Goal: Task Accomplishment & Management: Manage account settings

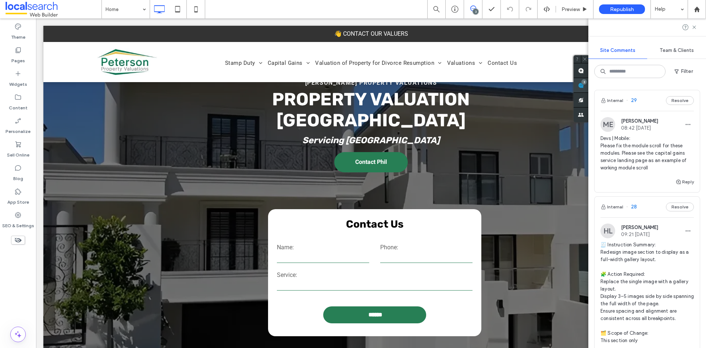
click at [587, 81] on div "3" at bounding box center [584, 82] width 6 height 6
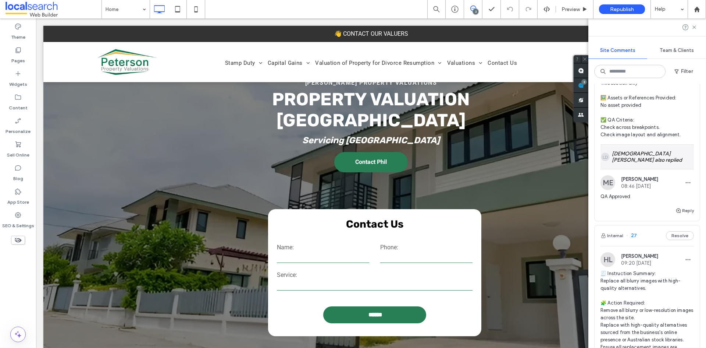
scroll to position [257, 0]
click at [694, 30] on icon at bounding box center [694, 27] width 6 height 6
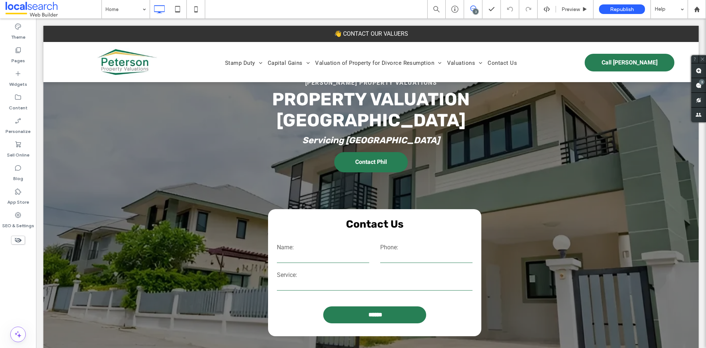
scroll to position [0, 0]
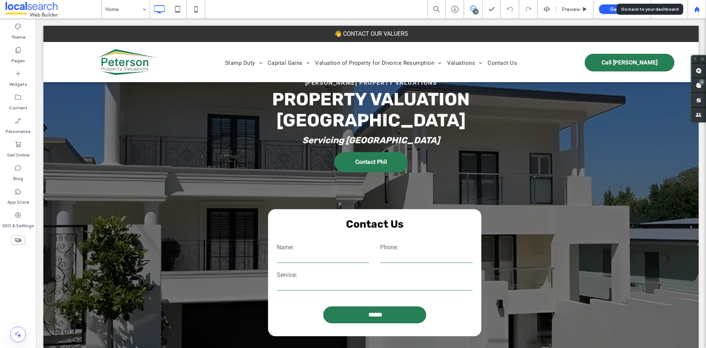
click at [698, 11] on use at bounding box center [697, 9] width 6 height 6
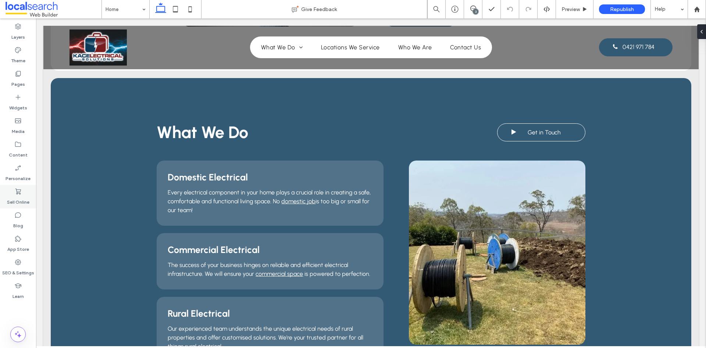
scroll to position [638, 0]
drag, startPoint x: 565, startPoint y: 8, endPoint x: 536, endPoint y: 54, distance: 54.3
click at [565, 8] on span "Preview" at bounding box center [571, 9] width 18 height 6
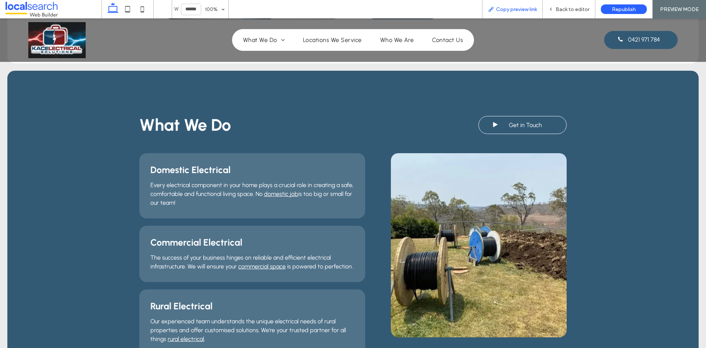
click at [510, 6] on div "Copy preview link" at bounding box center [512, 9] width 61 height 18
click at [512, 6] on span "Copy preview link" at bounding box center [516, 9] width 41 height 6
click at [517, 9] on span "Copy preview link" at bounding box center [516, 9] width 41 height 6
click at [503, 8] on span "Copy preview link" at bounding box center [516, 9] width 41 height 6
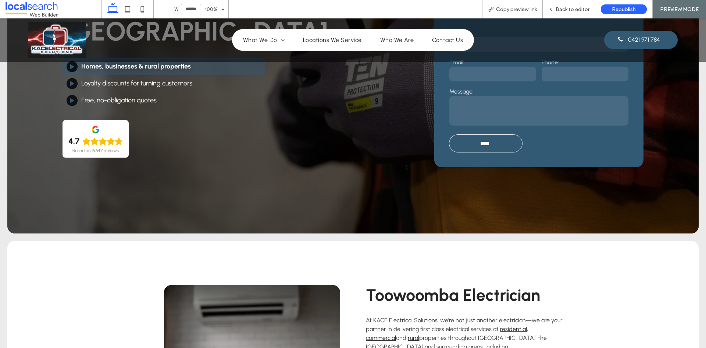
scroll to position [13, 0]
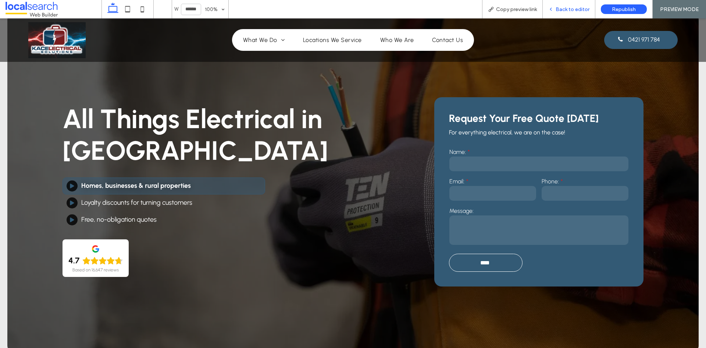
click at [569, 8] on span "Back to editor" at bounding box center [573, 9] width 34 height 6
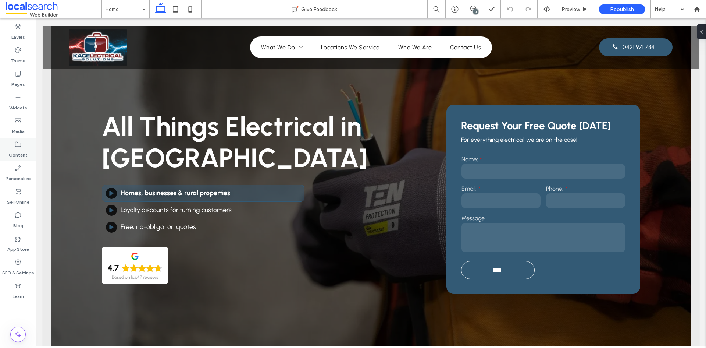
click at [11, 150] on label "Content" at bounding box center [18, 153] width 19 height 10
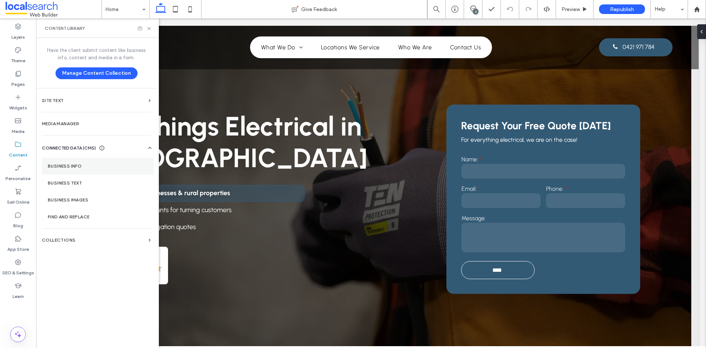
click at [66, 171] on section "Business Info" at bounding box center [98, 165] width 112 height 17
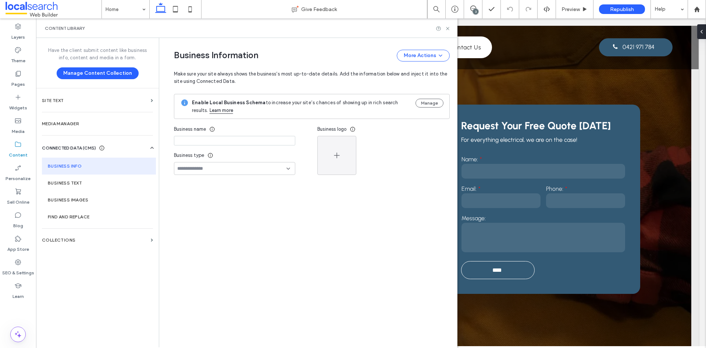
type input "**********"
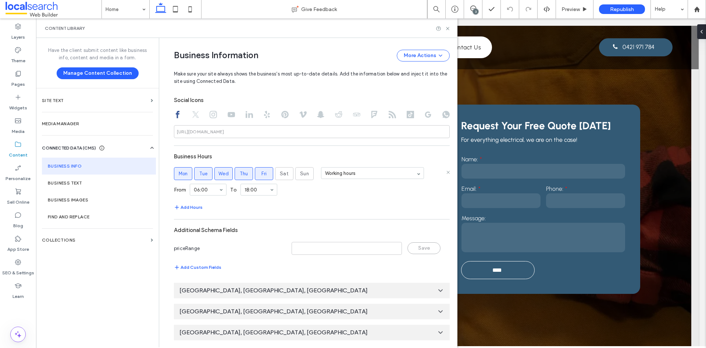
scroll to position [365, 0]
click at [72, 239] on label "Collections" at bounding box center [95, 239] width 106 height 5
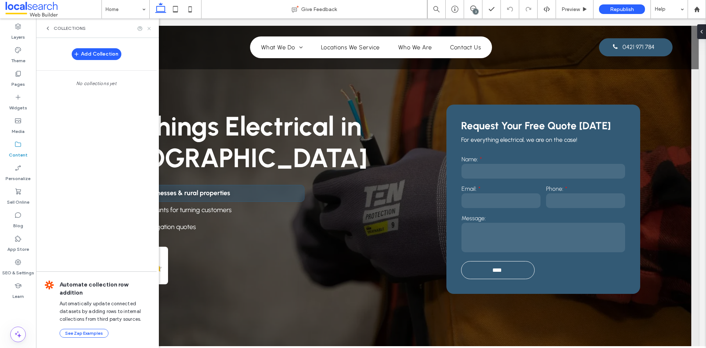
click at [148, 29] on use at bounding box center [148, 28] width 3 height 3
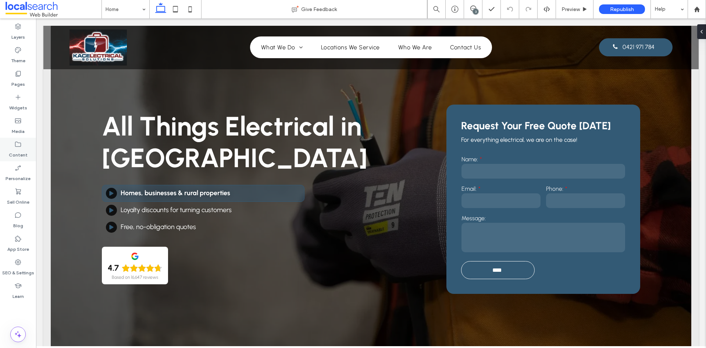
click at [13, 153] on label "Content" at bounding box center [18, 153] width 19 height 10
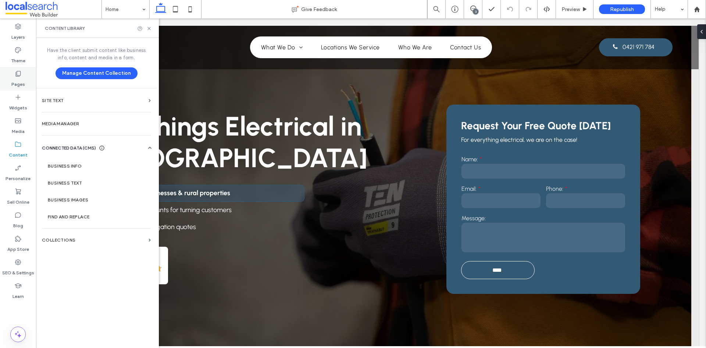
click at [18, 76] on use at bounding box center [18, 74] width 5 height 6
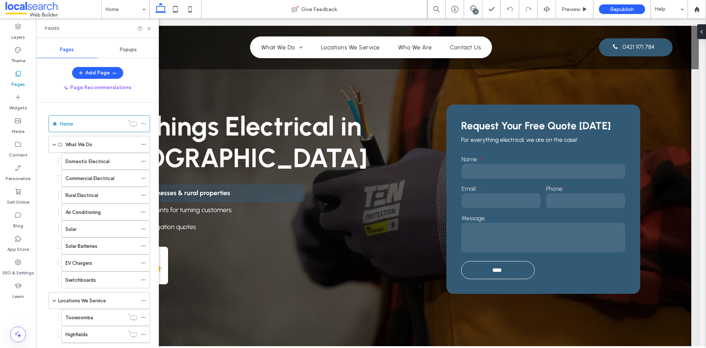
click at [124, 53] on div "Popups" at bounding box center [127, 50] width 61 height 16
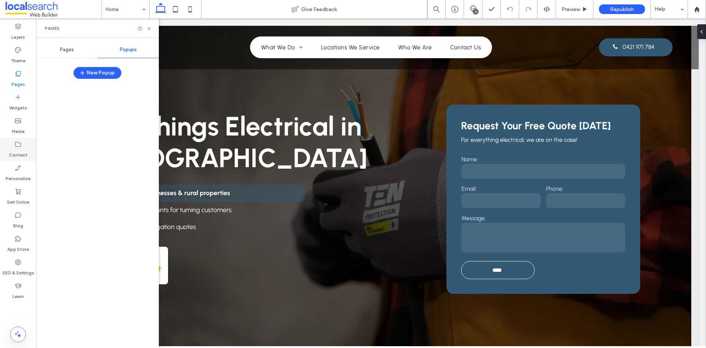
click at [17, 151] on label "Content" at bounding box center [18, 153] width 19 height 10
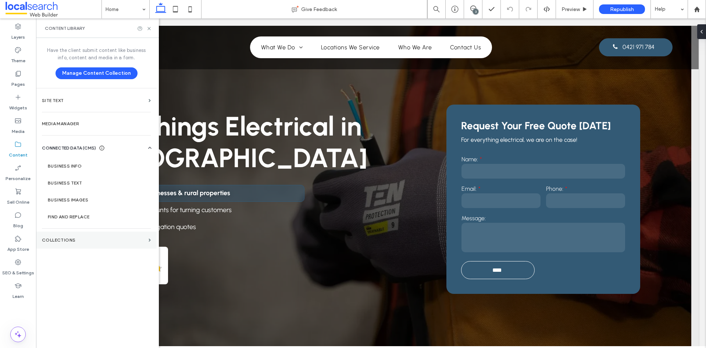
click at [67, 238] on label "Collections" at bounding box center [94, 239] width 104 height 5
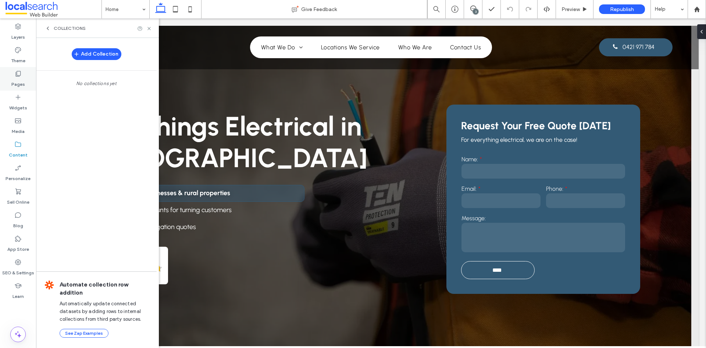
click at [18, 84] on label "Pages" at bounding box center [18, 82] width 14 height 10
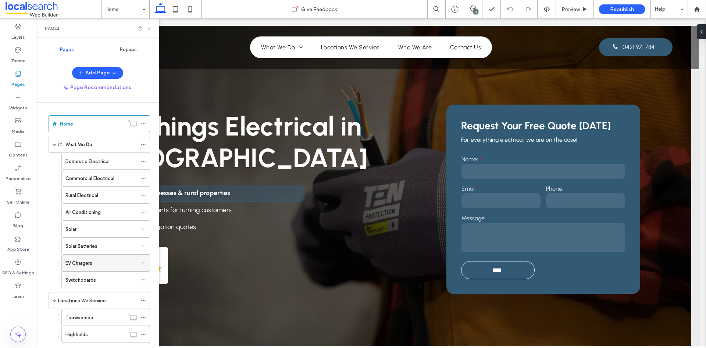
scroll to position [37, 0]
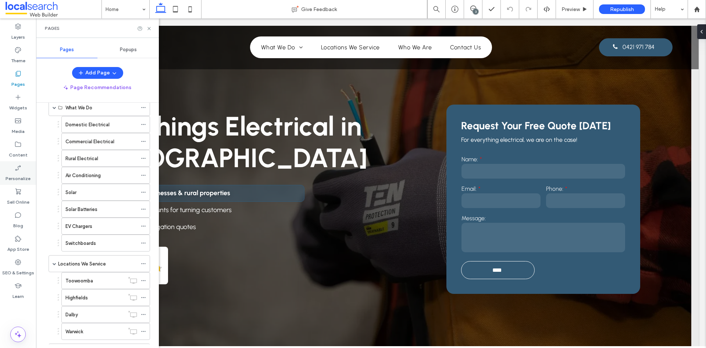
click at [18, 172] on label "Personalize" at bounding box center [18, 176] width 25 height 10
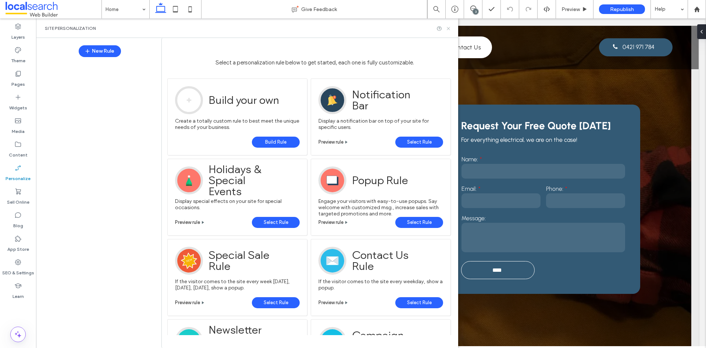
click at [446, 29] on icon at bounding box center [449, 29] width 6 height 6
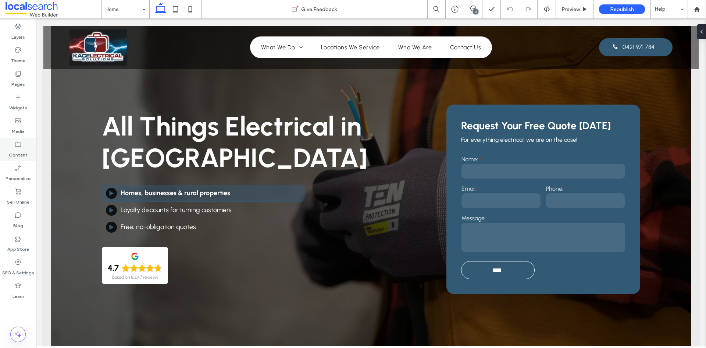
click at [20, 151] on label "Content" at bounding box center [18, 153] width 19 height 10
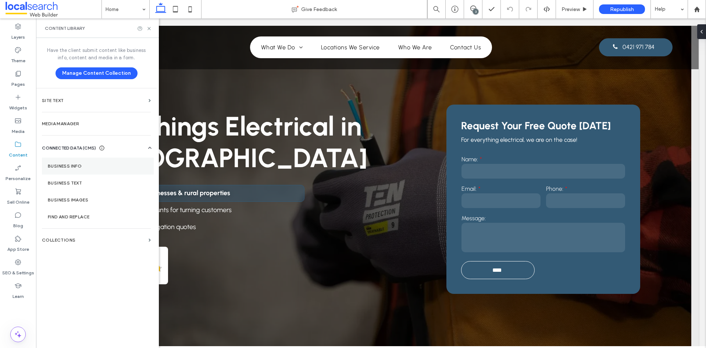
click at [67, 168] on label "Business Info" at bounding box center [98, 165] width 100 height 5
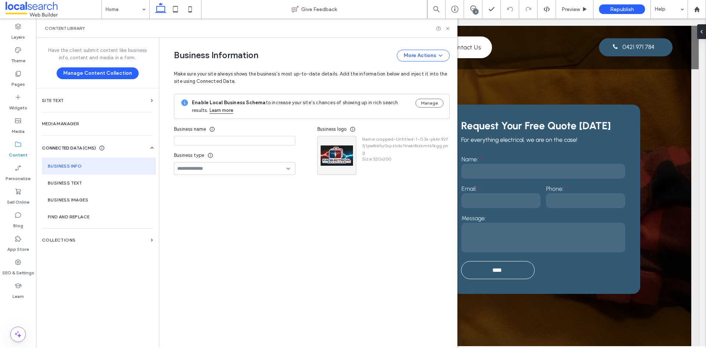
type input "**********"
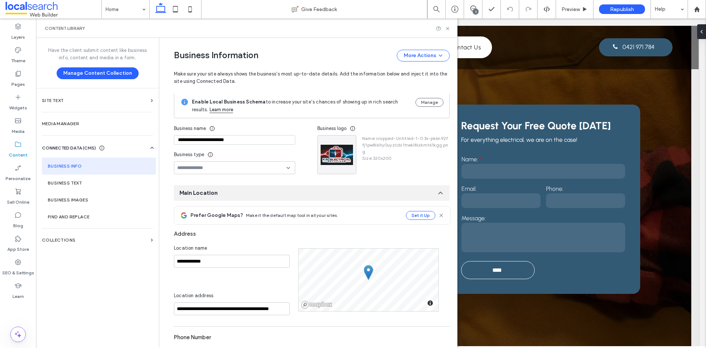
scroll to position [0, 0]
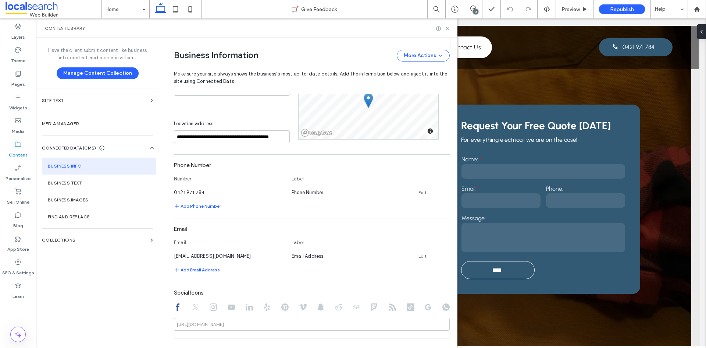
click at [452, 27] on div "Content Library" at bounding box center [246, 27] width 421 height 19
click at [448, 28] on use at bounding box center [447, 28] width 3 height 3
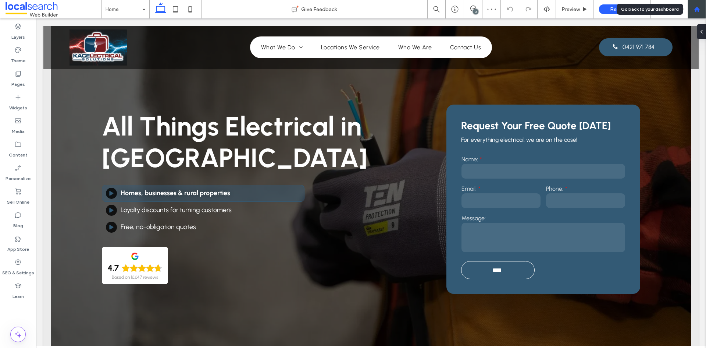
click at [695, 10] on use at bounding box center [697, 9] width 6 height 6
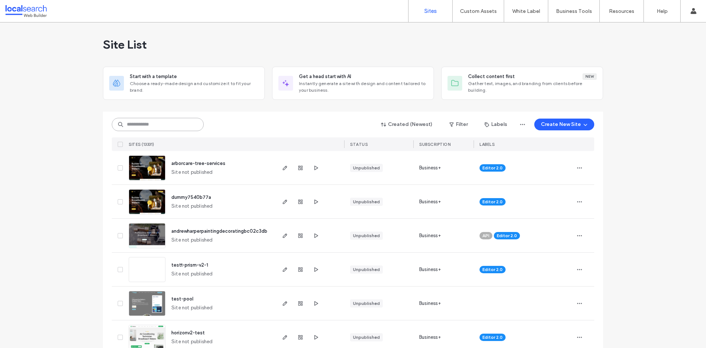
click at [142, 128] on input at bounding box center [158, 124] width 92 height 13
click at [474, 30] on label "Custom Templates" at bounding box center [479, 30] width 43 height 6
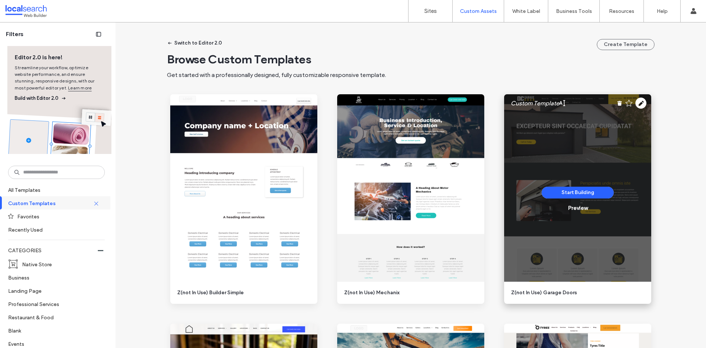
drag, startPoint x: 599, startPoint y: 160, endPoint x: 640, endPoint y: 167, distance: 41.4
click at [599, 160] on div "Start Building Preview" at bounding box center [577, 198] width 147 height 209
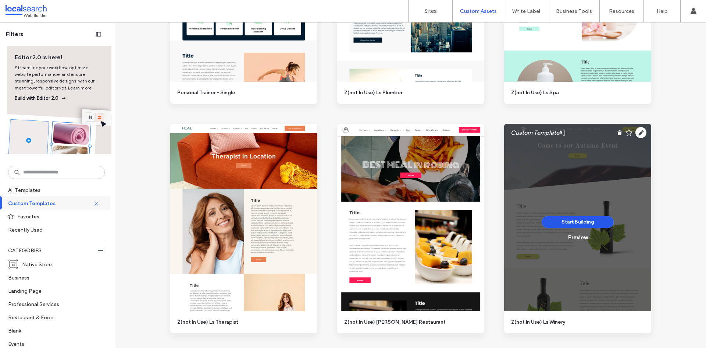
scroll to position [1802, 0]
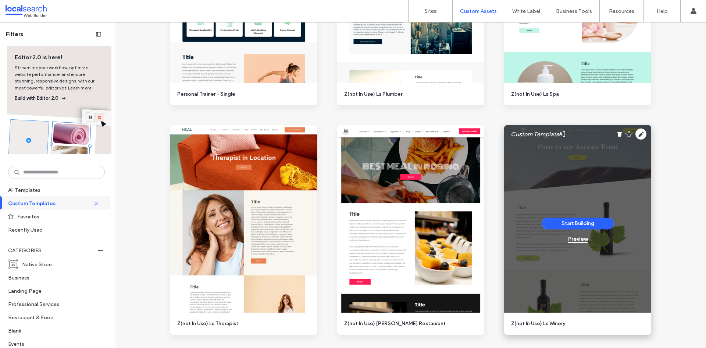
click at [574, 239] on div "Preview" at bounding box center [577, 238] width 19 height 7
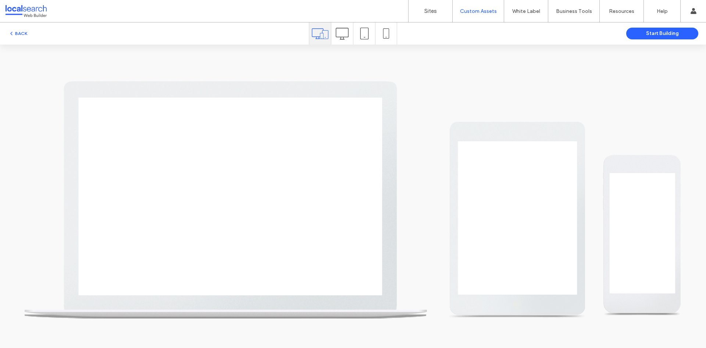
click at [341, 38] on icon at bounding box center [342, 33] width 13 height 13
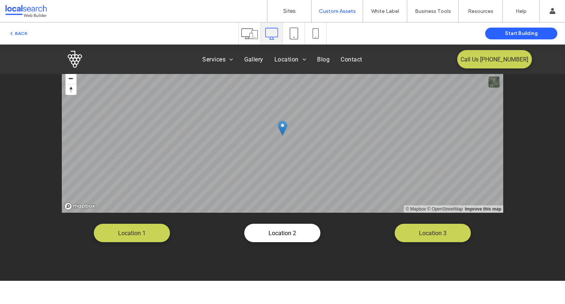
scroll to position [1287, 0]
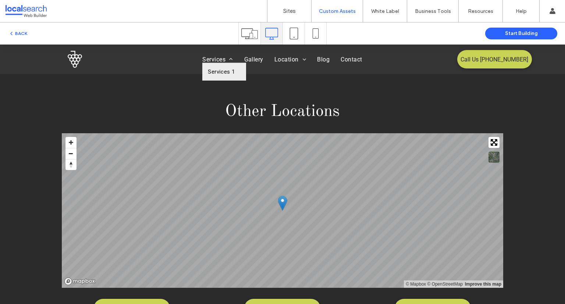
click at [217, 73] on span "Services 1" at bounding box center [221, 71] width 27 height 7
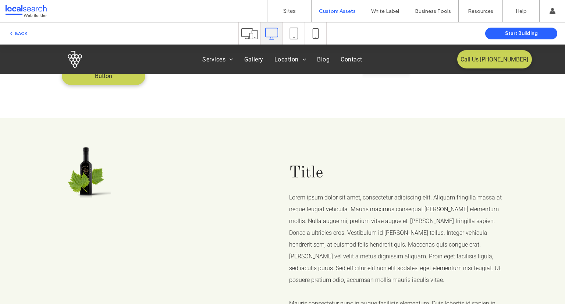
scroll to position [441, 0]
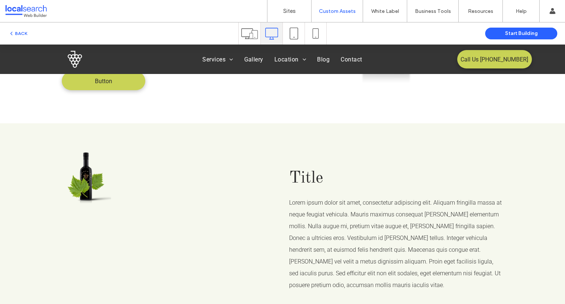
click at [75, 57] on img at bounding box center [75, 59] width 15 height 17
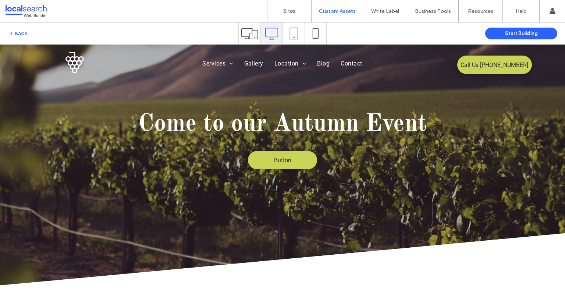
scroll to position [0, 0]
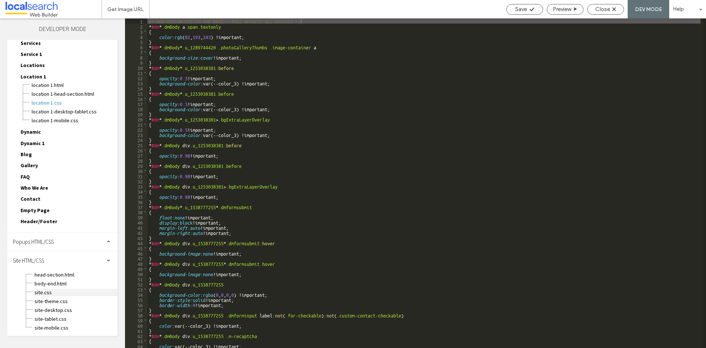
click at [40, 292] on span "site.css" at bounding box center [75, 291] width 83 height 7
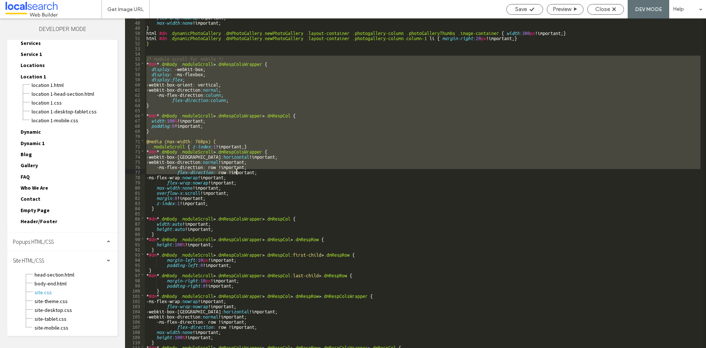
scroll to position [263, 0]
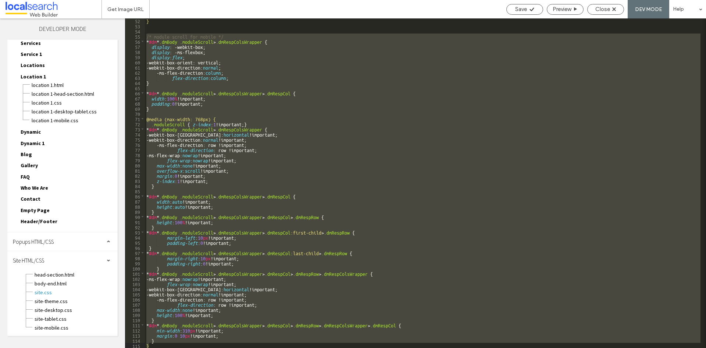
drag, startPoint x: 146, startPoint y: 81, endPoint x: 152, endPoint y: 347, distance: 266.0
click at [153, 347] on div "} /* module scroll for mobile */ * #dm * .dmBody .moduleScroll > .dmRespColsWra…" at bounding box center [423, 187] width 556 height 339
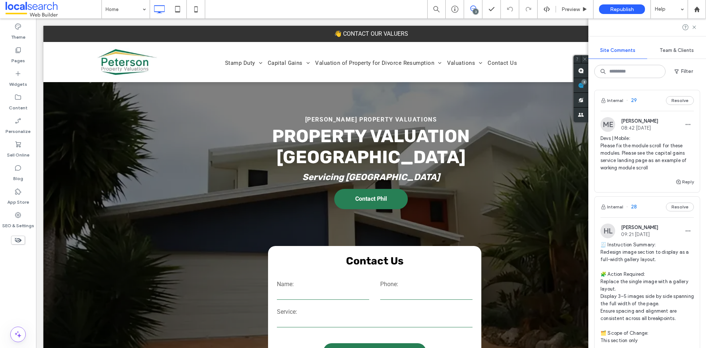
click at [635, 99] on span "29" at bounding box center [631, 100] width 11 height 7
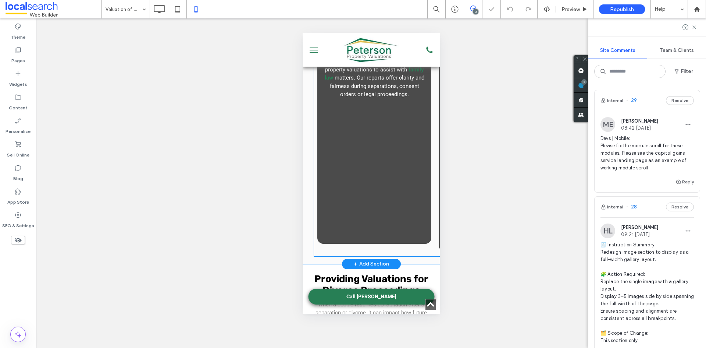
scroll to position [343, 0]
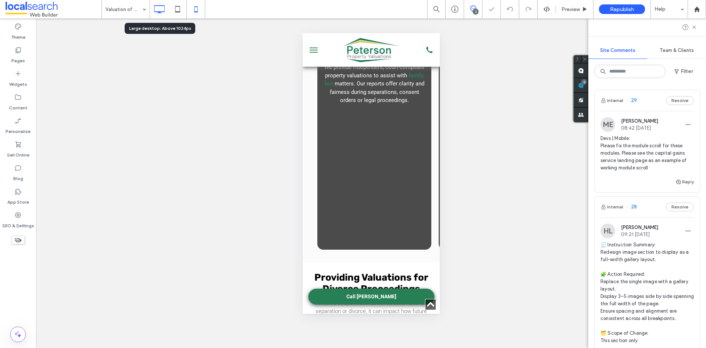
click at [160, 9] on icon at bounding box center [159, 9] width 15 height 15
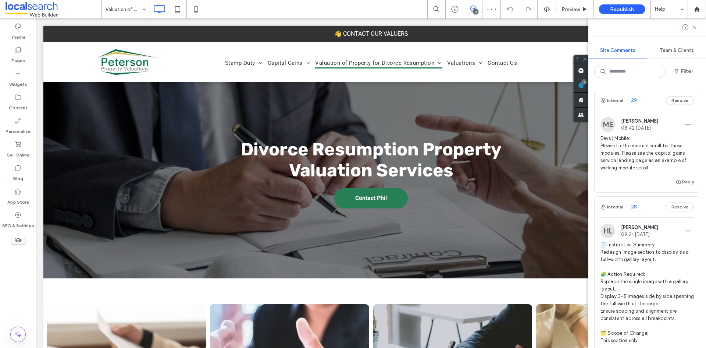
scroll to position [184, 0]
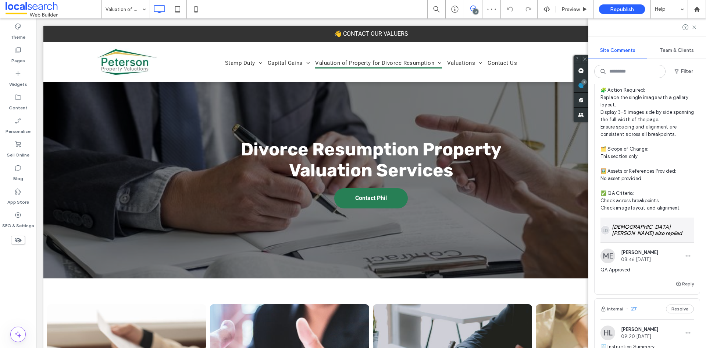
click at [624, 227] on div "LD [DEMOGRAPHIC_DATA] [PERSON_NAME] also replied" at bounding box center [647, 230] width 93 height 24
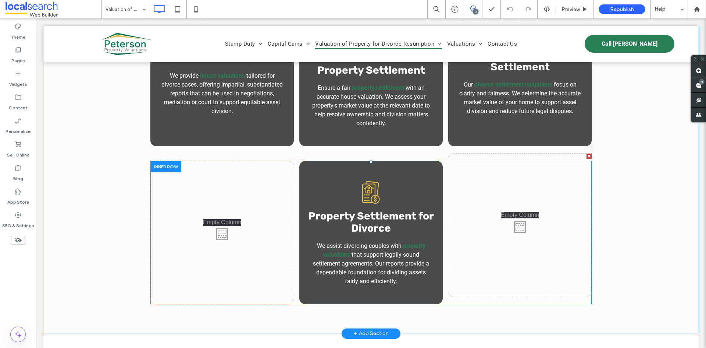
scroll to position [662, 0]
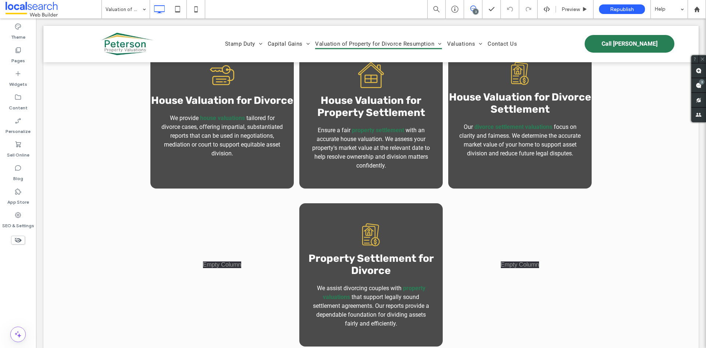
click at [474, 12] on div "3" at bounding box center [476, 12] width 6 height 6
click at [470, 4] on div "3" at bounding box center [473, 9] width 18 height 18
drag, startPoint x: 475, startPoint y: 10, endPoint x: 485, endPoint y: 8, distance: 10.5
click at [475, 10] on div "3" at bounding box center [476, 12] width 6 height 6
click at [701, 83] on div "3" at bounding box center [698, 85] width 15 height 15
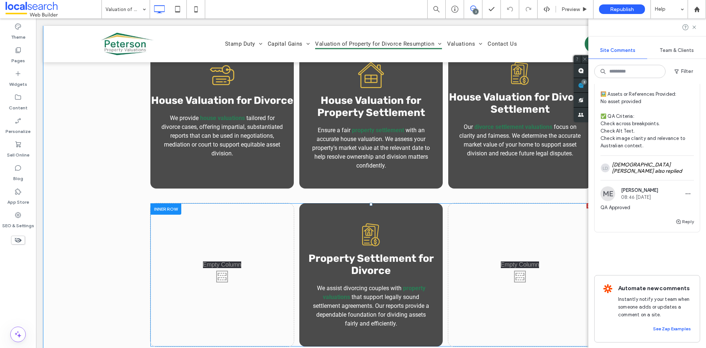
scroll to position [577, 0]
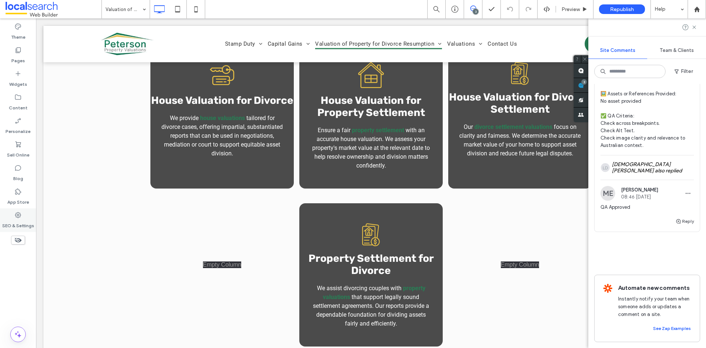
click at [23, 215] on div "SEO & Settings" at bounding box center [18, 220] width 36 height 24
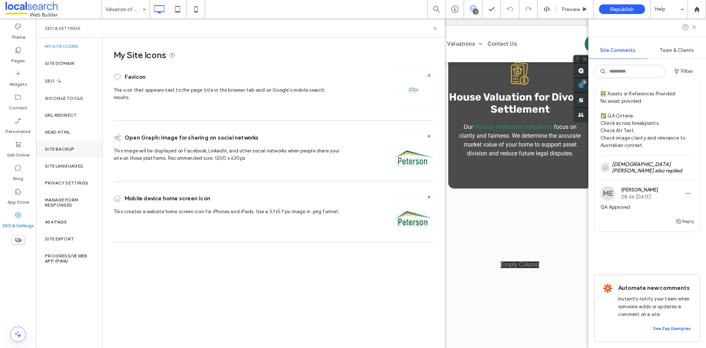
click at [60, 150] on label "Site Backup" at bounding box center [59, 148] width 29 height 5
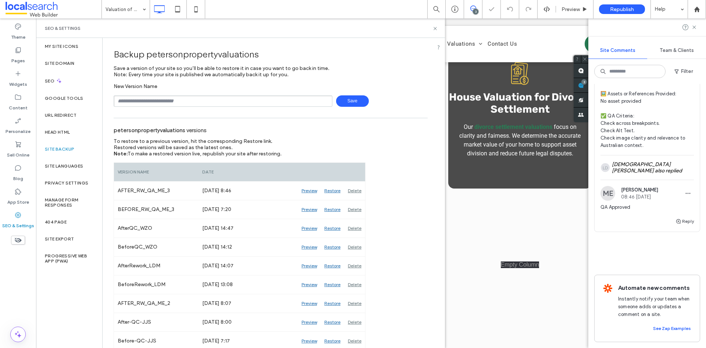
click at [168, 104] on input "text" at bounding box center [223, 100] width 219 height 11
type input "**********"
click at [345, 97] on span "Save" at bounding box center [352, 100] width 33 height 11
click at [435, 28] on use at bounding box center [435, 28] width 3 height 3
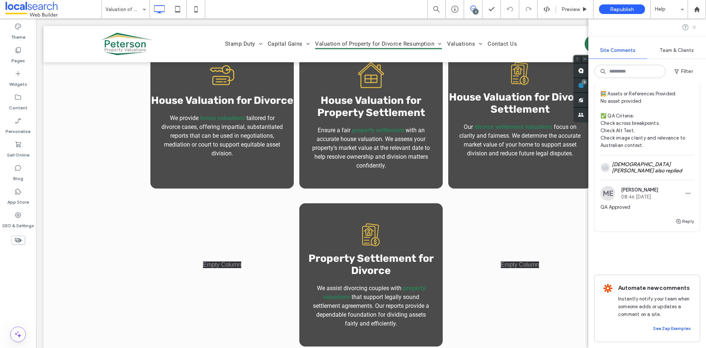
click at [694, 25] on icon at bounding box center [694, 27] width 6 height 6
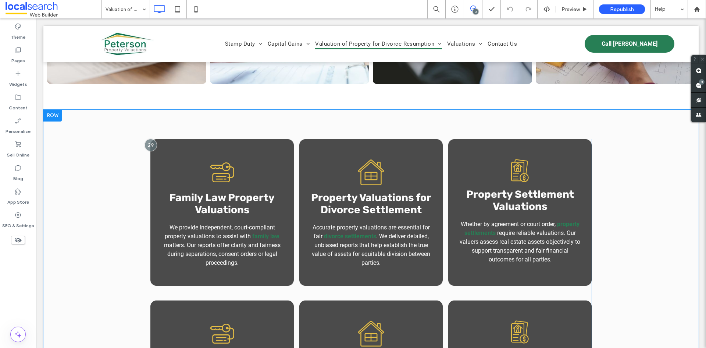
scroll to position [368, 0]
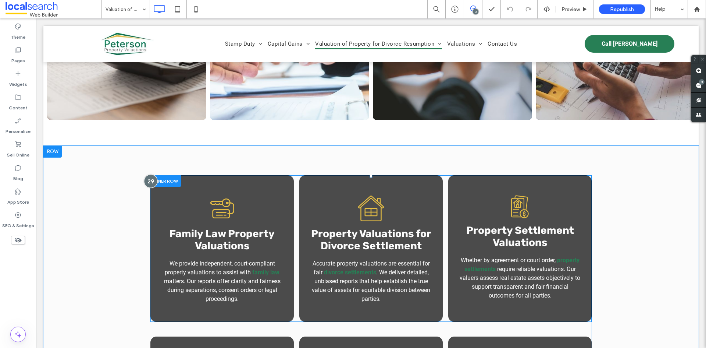
click at [144, 181] on div at bounding box center [151, 181] width 14 height 14
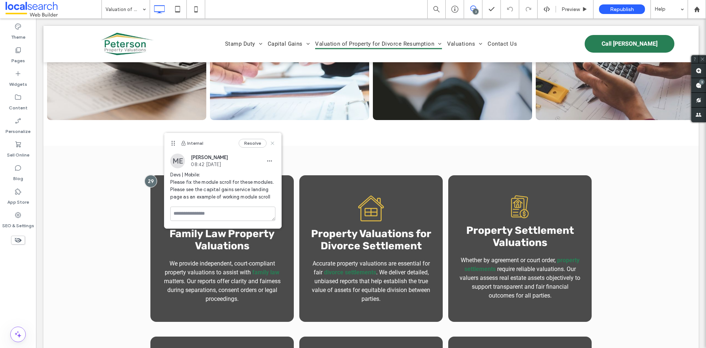
drag, startPoint x: 273, startPoint y: 142, endPoint x: 229, endPoint y: 127, distance: 45.5
click at [273, 142] on icon at bounding box center [273, 143] width 6 height 6
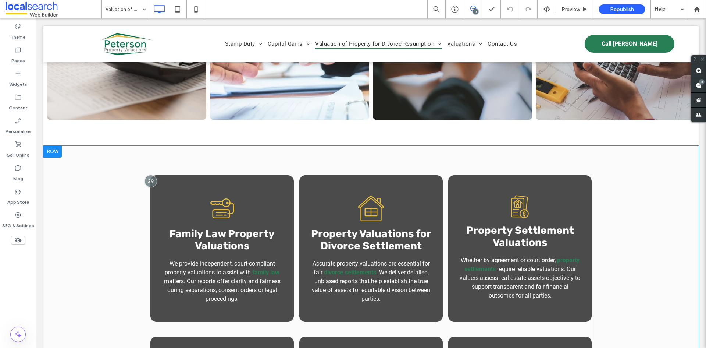
click at [48, 148] on div at bounding box center [52, 152] width 18 height 12
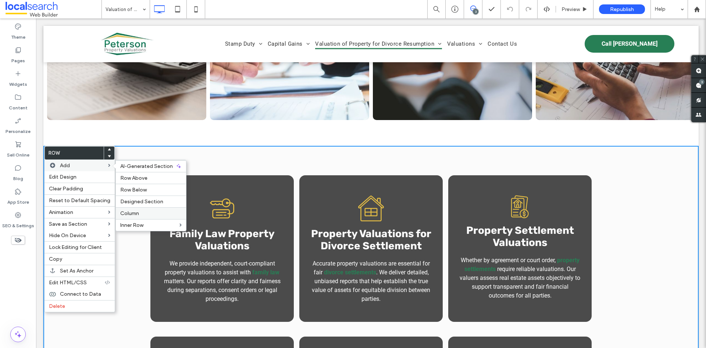
click at [135, 215] on span "Column" at bounding box center [129, 213] width 19 height 6
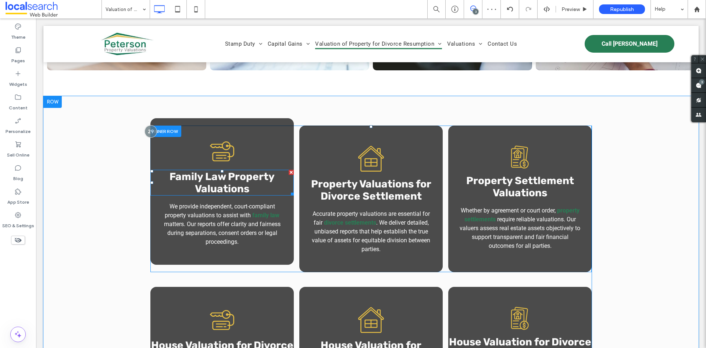
scroll to position [405, 0]
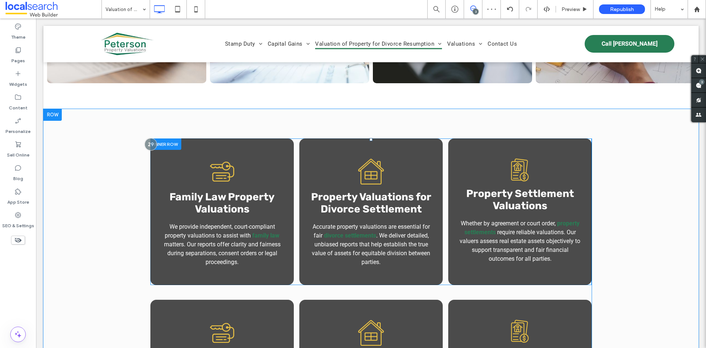
click at [167, 143] on div at bounding box center [165, 143] width 31 height 11
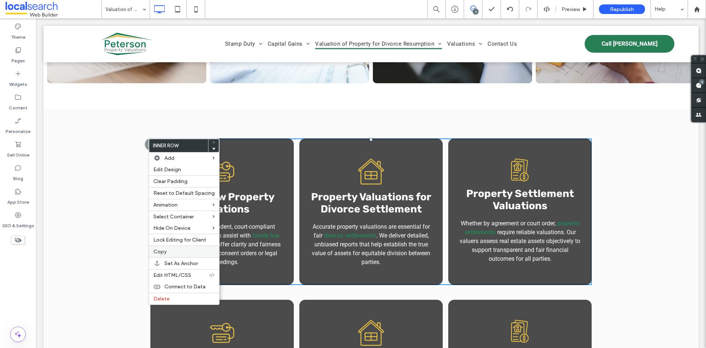
click at [160, 246] on div "Copy" at bounding box center [184, 251] width 70 height 12
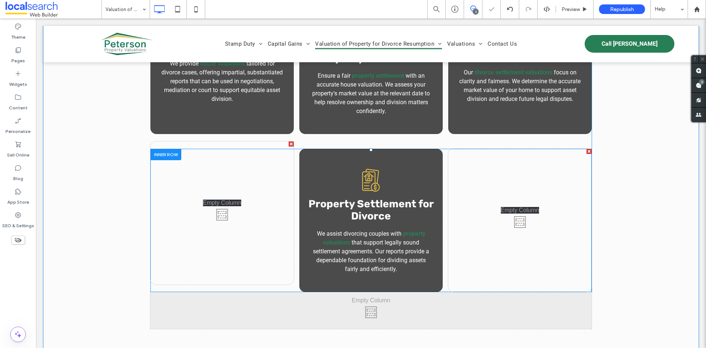
scroll to position [772, 0]
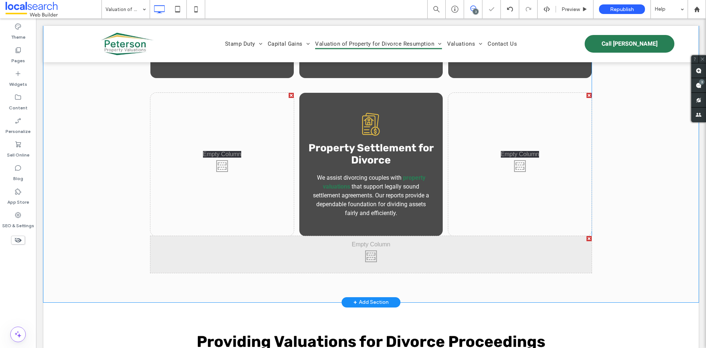
drag, startPoint x: 192, startPoint y: 256, endPoint x: 189, endPoint y: 258, distance: 3.8
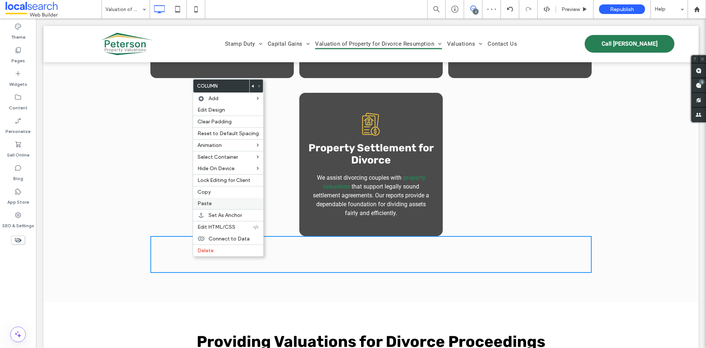
click at [217, 203] on label "Paste" at bounding box center [227, 203] width 61 height 6
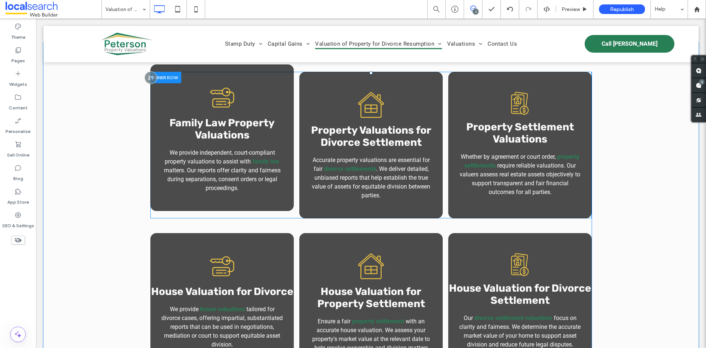
scroll to position [405, 0]
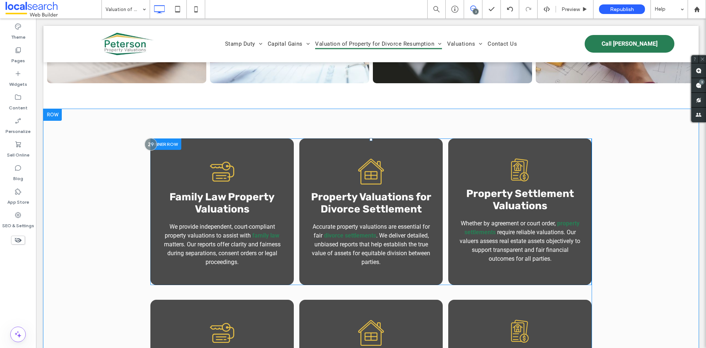
click at [167, 140] on div at bounding box center [165, 143] width 31 height 11
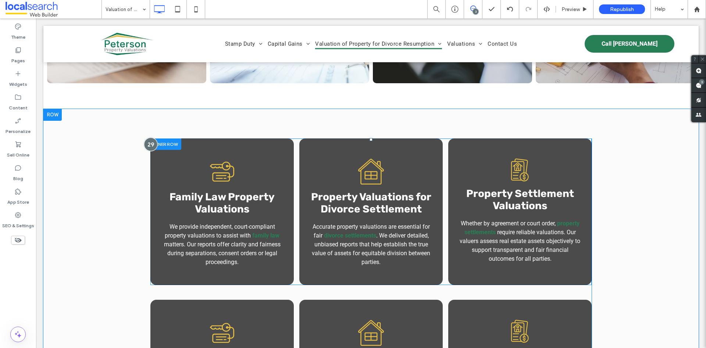
click at [151, 144] on div at bounding box center [151, 145] width 14 height 14
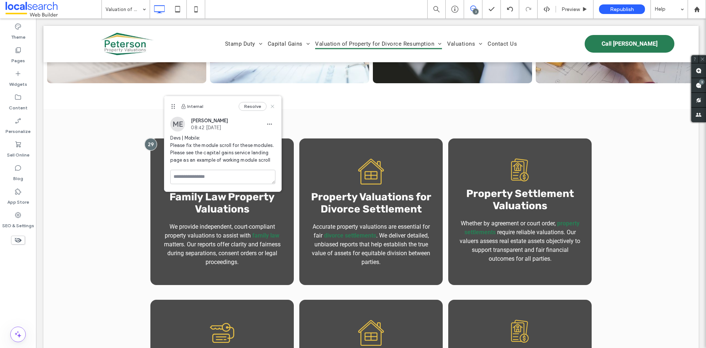
drag, startPoint x: 234, startPoint y: 92, endPoint x: 273, endPoint y: 105, distance: 41.5
click at [273, 105] on icon at bounding box center [273, 106] width 6 height 6
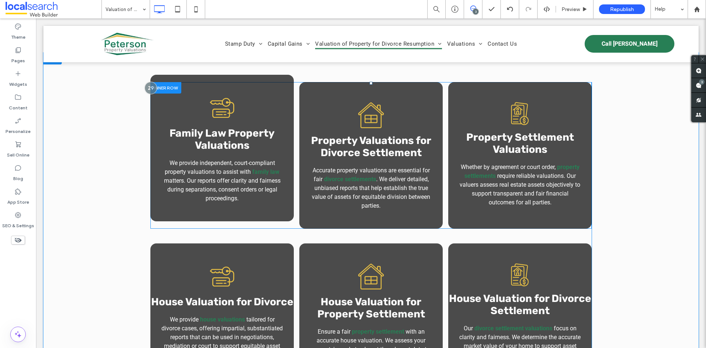
scroll to position [368, 0]
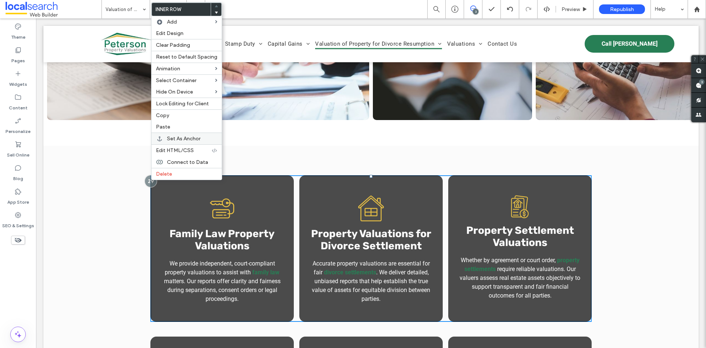
click at [183, 138] on span "Set As Anchor" at bounding box center [183, 138] width 33 height 6
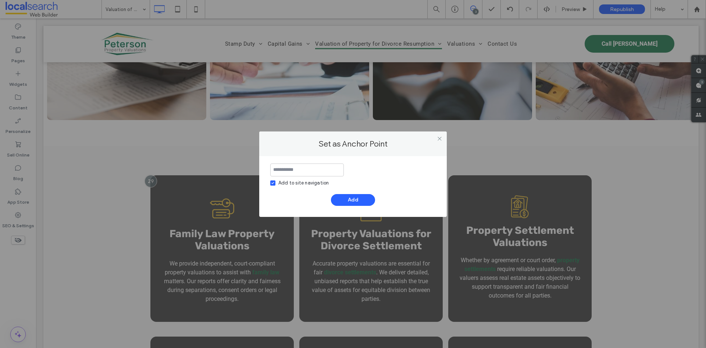
click at [285, 182] on div "Add to site navigation" at bounding box center [303, 182] width 50 height 7
click at [289, 168] on input at bounding box center [307, 169] width 74 height 13
type input "*****"
click at [357, 204] on button "Add" at bounding box center [353, 200] width 44 height 12
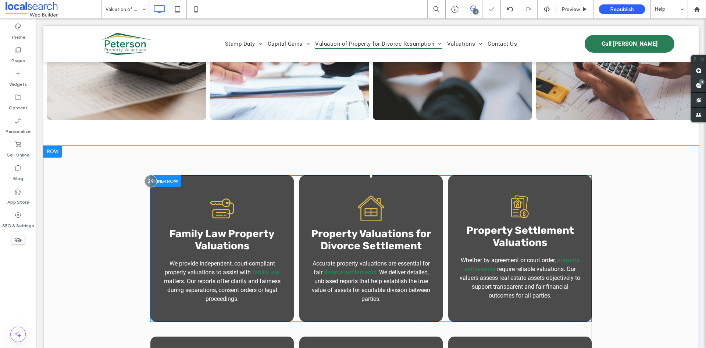
click at [172, 181] on div at bounding box center [165, 180] width 31 height 11
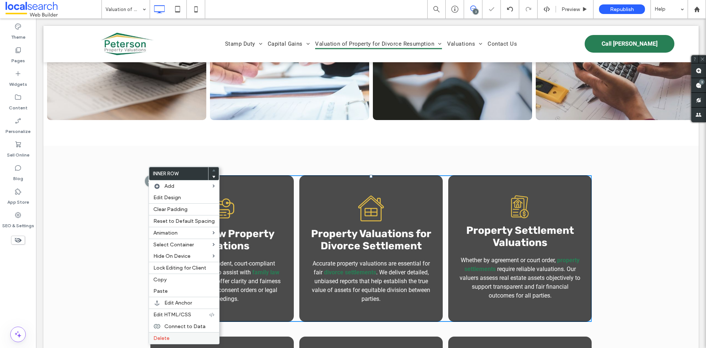
click at [173, 335] on label "Delete" at bounding box center [183, 338] width 61 height 6
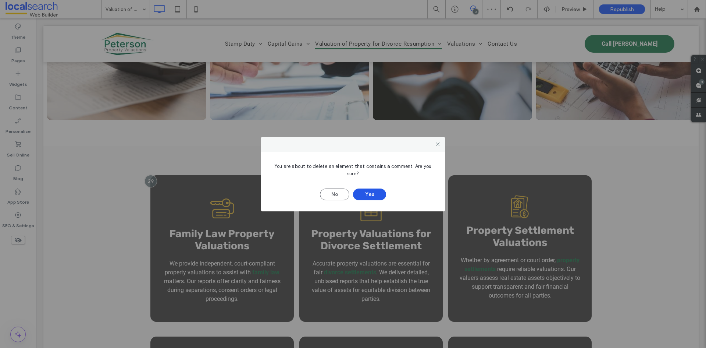
click at [379, 193] on button "Yes" at bounding box center [369, 194] width 33 height 12
click at [331, 195] on button "No" at bounding box center [334, 194] width 29 height 12
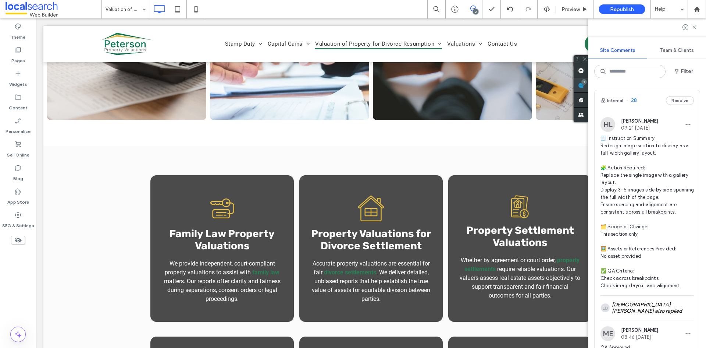
click at [588, 86] on span at bounding box center [581, 85] width 15 height 14
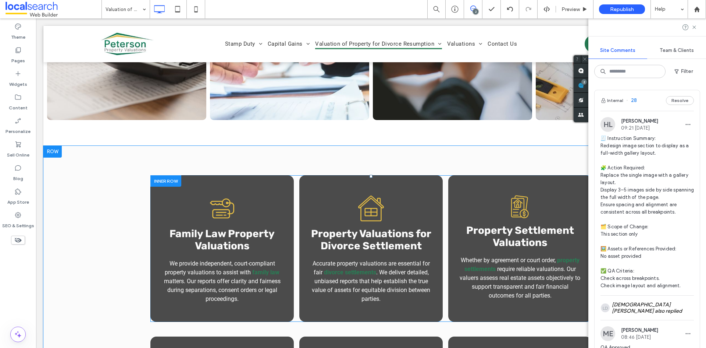
click at [169, 182] on div at bounding box center [165, 180] width 31 height 11
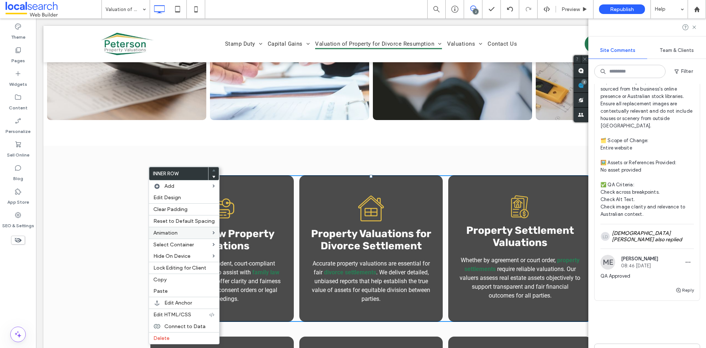
scroll to position [405, 0]
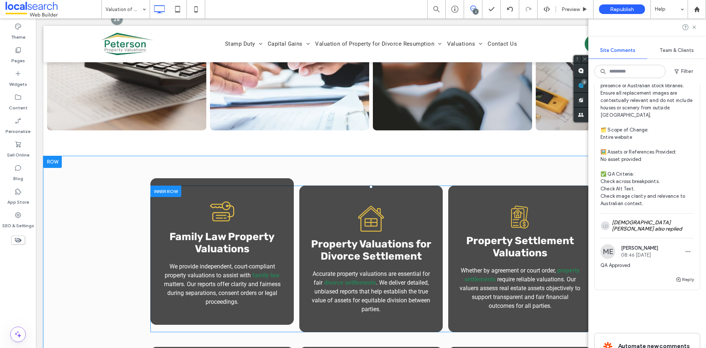
scroll to position [368, 0]
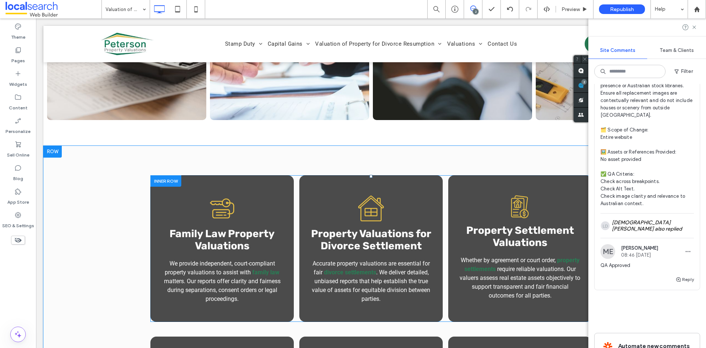
click at [172, 181] on div at bounding box center [165, 180] width 31 height 11
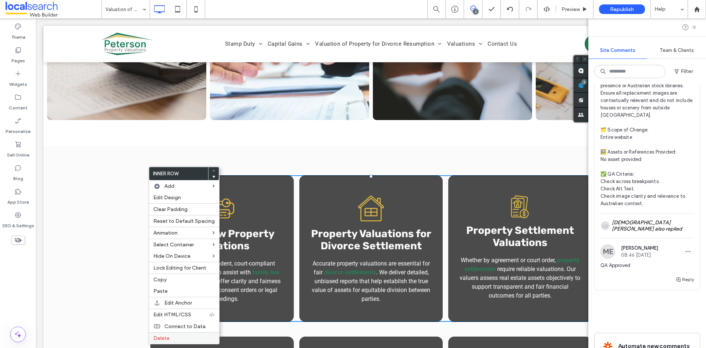
click at [177, 342] on div "Delete" at bounding box center [184, 338] width 70 height 12
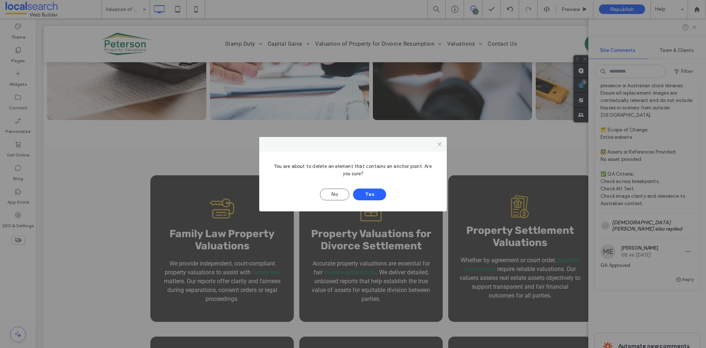
drag, startPoint x: 439, startPoint y: 145, endPoint x: 570, endPoint y: 180, distance: 136.4
click at [439, 145] on icon at bounding box center [440, 144] width 6 height 6
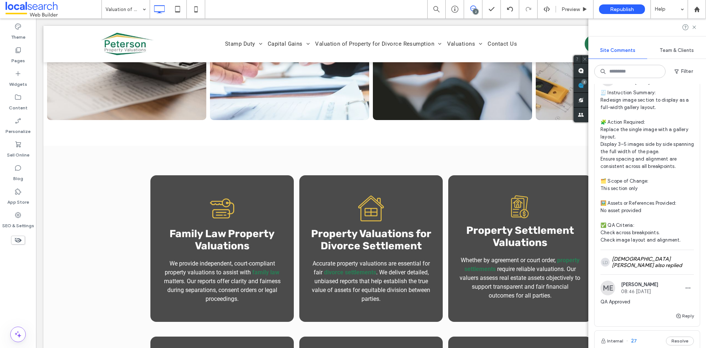
scroll to position [0, 0]
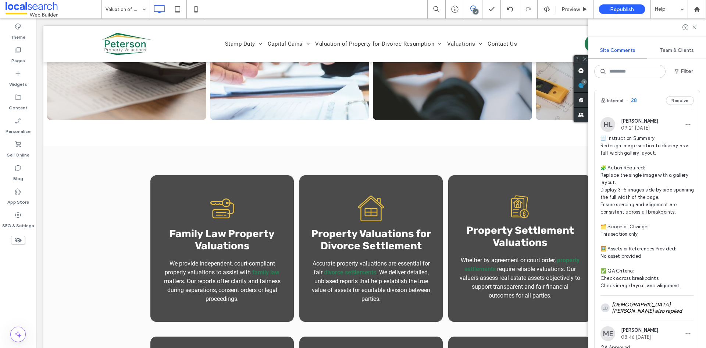
click at [636, 98] on span "28" at bounding box center [631, 100] width 11 height 7
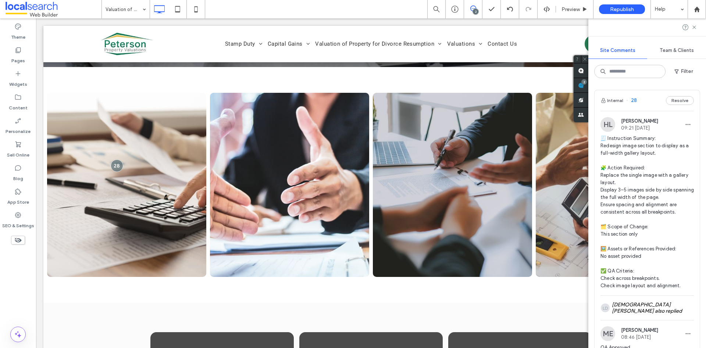
scroll to position [194, 0]
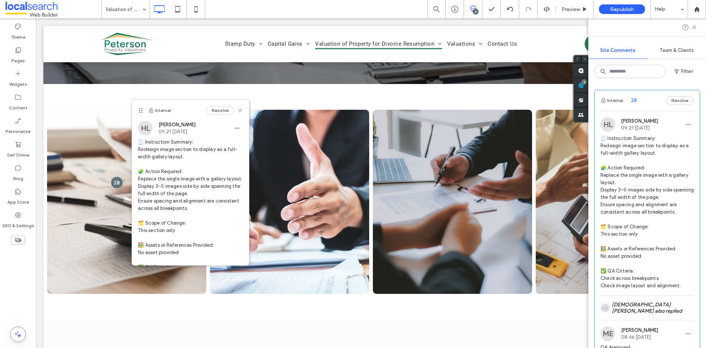
drag, startPoint x: 703, startPoint y: 85, endPoint x: 706, endPoint y: 167, distance: 81.3
click at [703, 85] on div "Site Comments Team & Clients Filter Internal 28 Resolve HL Hollie Lowry 09:21 A…" at bounding box center [647, 182] width 118 height 329
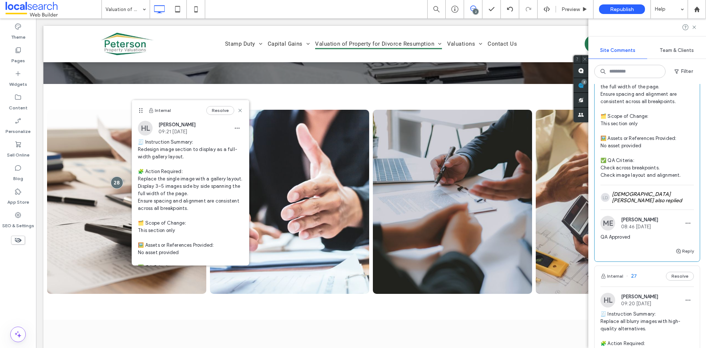
scroll to position [147, 0]
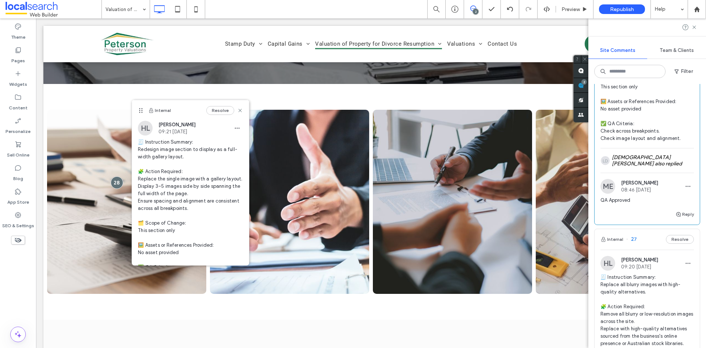
click at [632, 240] on span "27" at bounding box center [631, 238] width 11 height 7
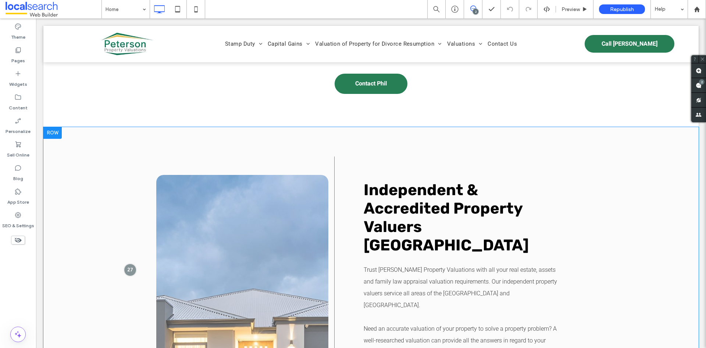
scroll to position [1486, 0]
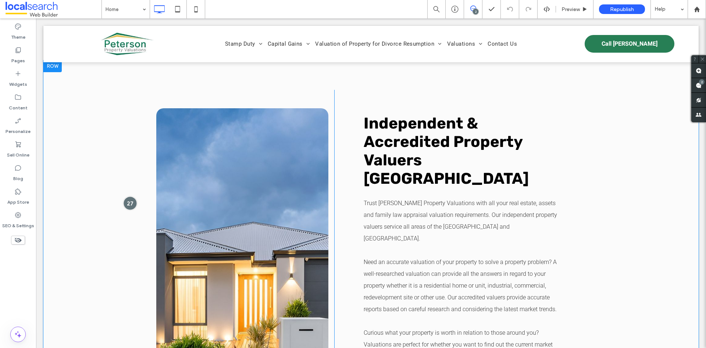
click at [133, 196] on div at bounding box center [130, 203] width 14 height 14
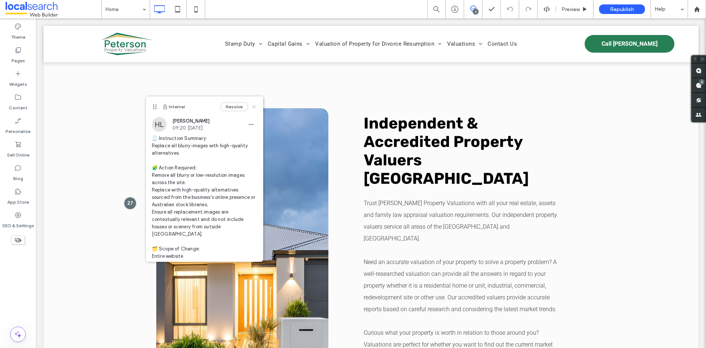
click at [251, 109] on icon at bounding box center [254, 107] width 6 height 6
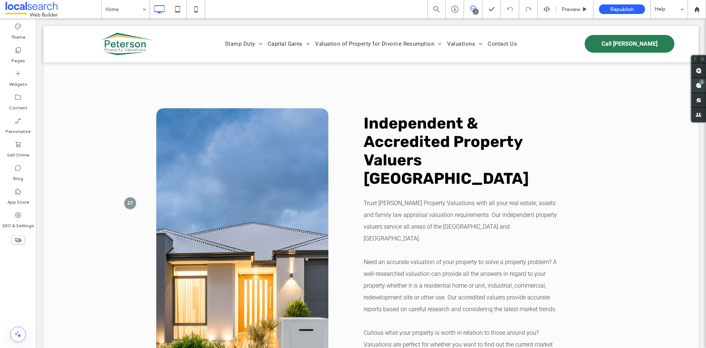
click at [700, 89] on span at bounding box center [698, 85] width 15 height 14
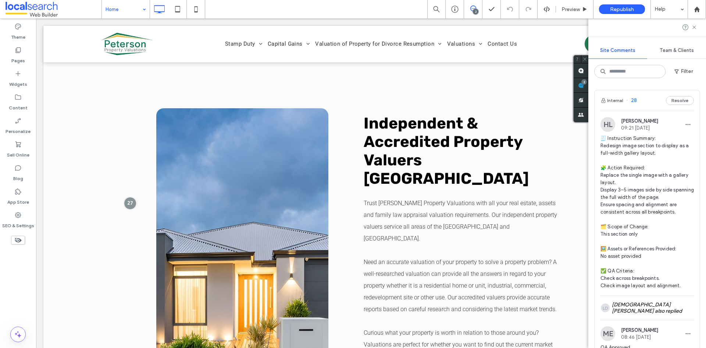
click at [122, 16] on input at bounding box center [124, 9] width 37 height 18
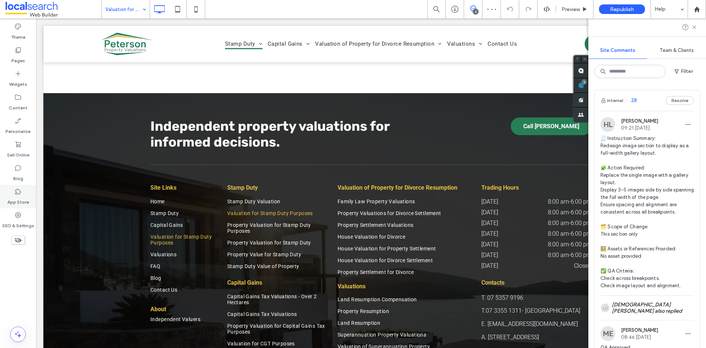
scroll to position [1067, 0]
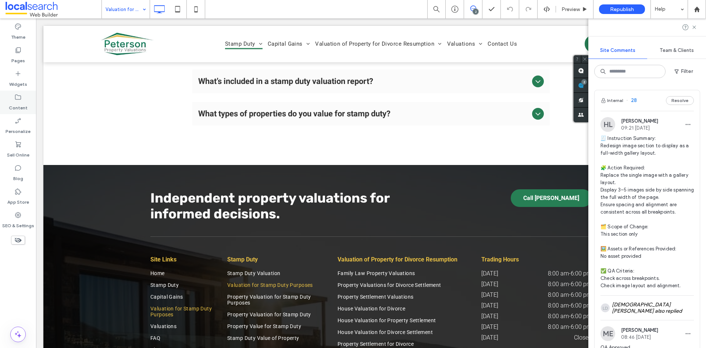
click at [19, 105] on label "Content" at bounding box center [18, 106] width 19 height 10
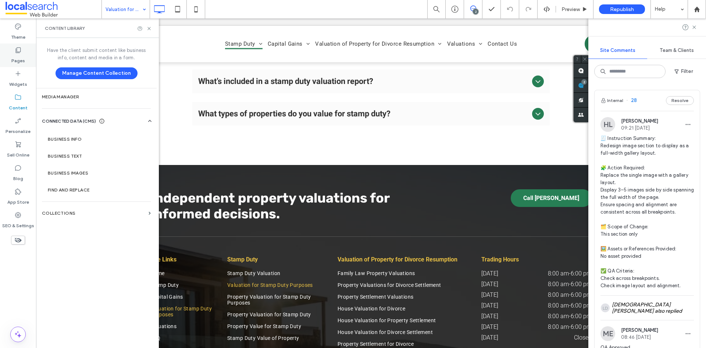
click at [19, 53] on icon at bounding box center [17, 49] width 7 height 7
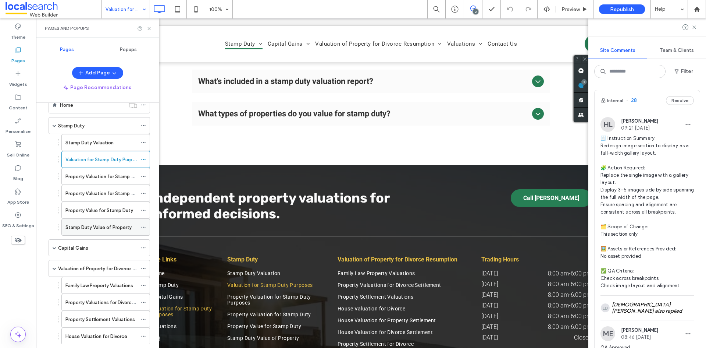
scroll to position [37, 0]
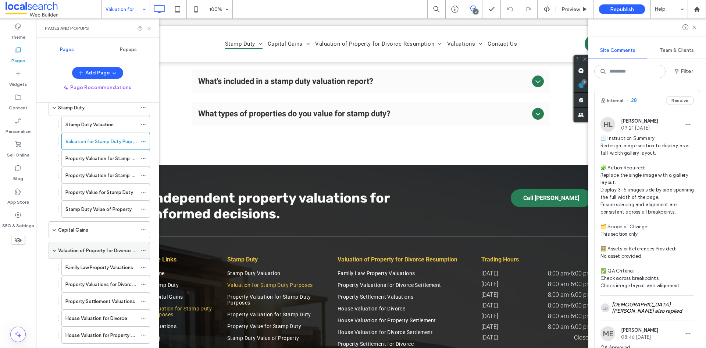
click at [101, 246] on div "Valuation of Property for Divorce Resumption" at bounding box center [97, 250] width 79 height 16
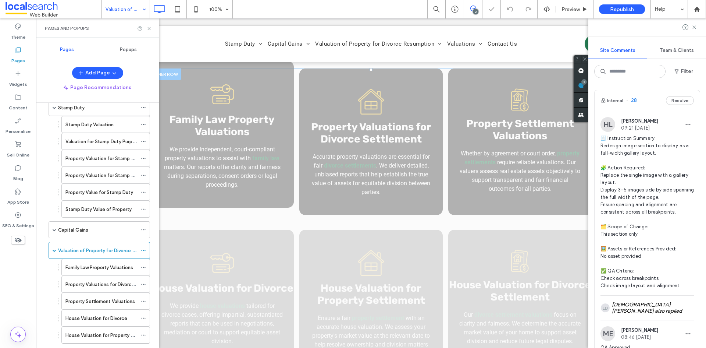
scroll to position [515, 0]
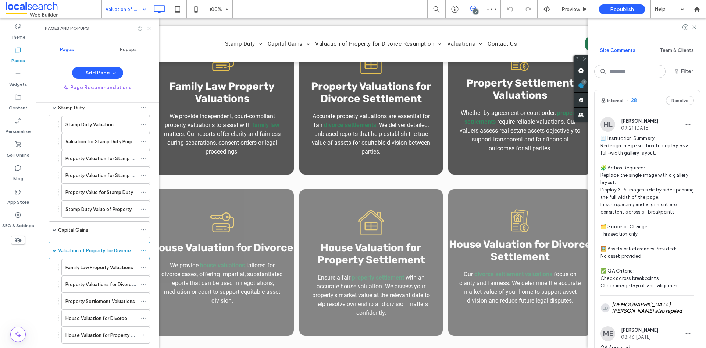
click at [151, 28] on icon at bounding box center [149, 29] width 6 height 6
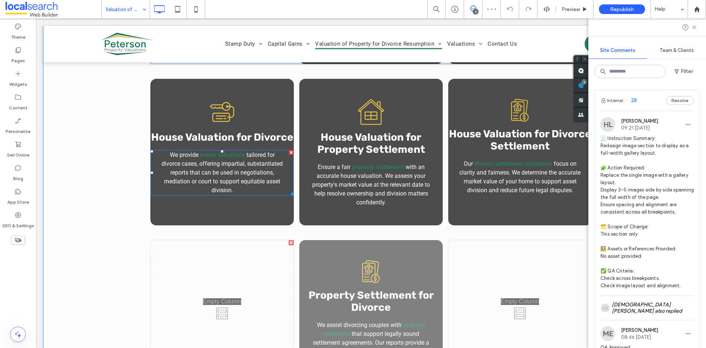
scroll to position [441, 0]
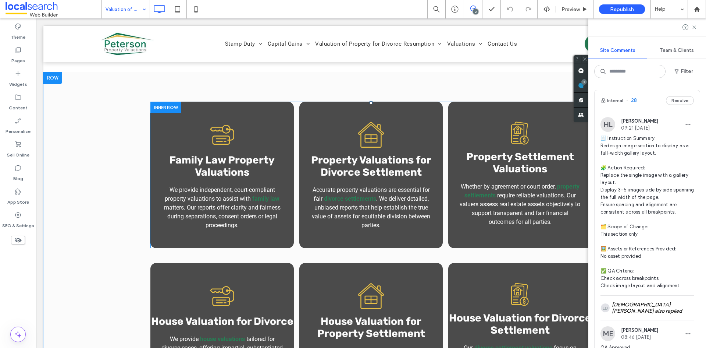
click at [168, 106] on div at bounding box center [165, 107] width 31 height 11
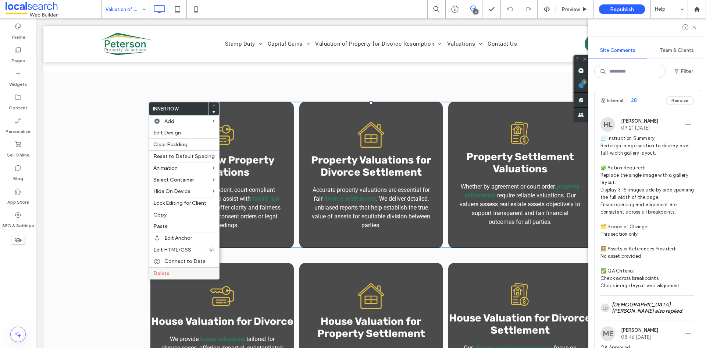
click at [186, 274] on label "Delete" at bounding box center [183, 273] width 61 height 6
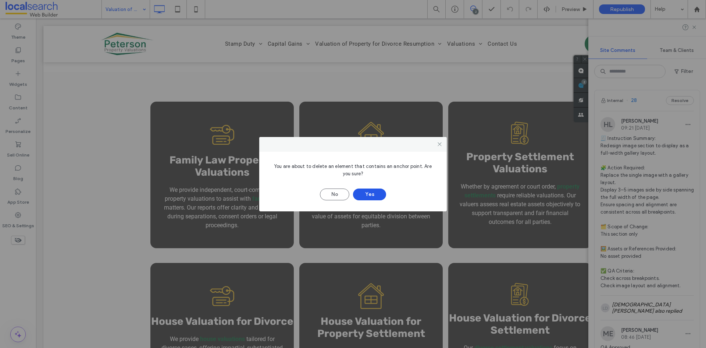
click at [378, 194] on button "Yes" at bounding box center [369, 194] width 33 height 12
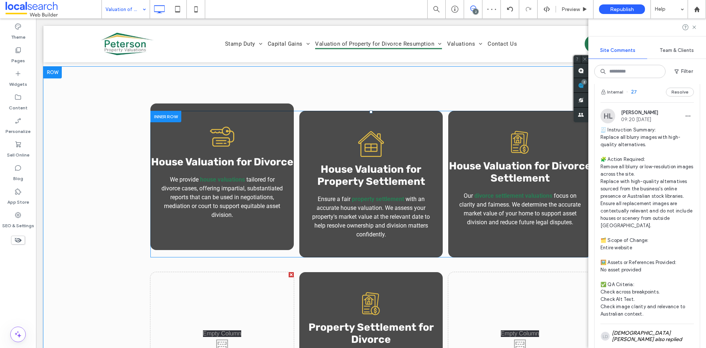
scroll to position [405, 0]
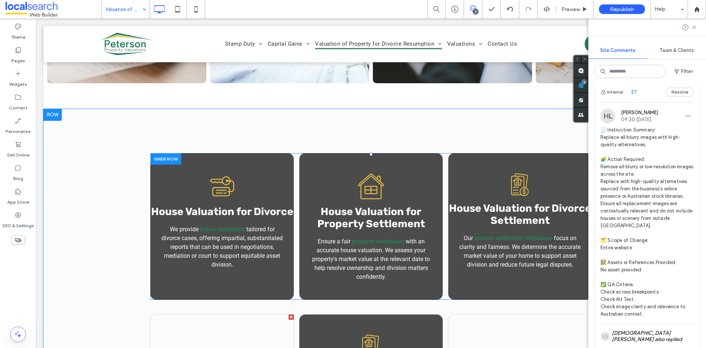
click at [169, 159] on div at bounding box center [165, 158] width 31 height 11
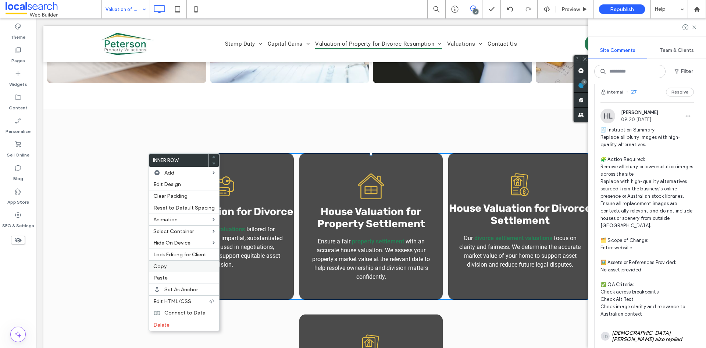
click at [171, 267] on label "Copy" at bounding box center [183, 266] width 61 height 6
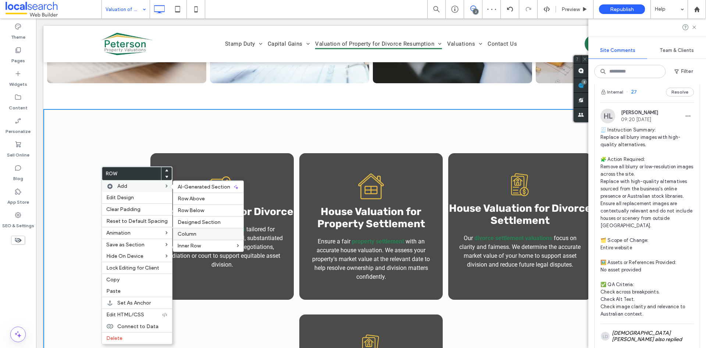
click at [186, 232] on span "Column" at bounding box center [187, 234] width 19 height 6
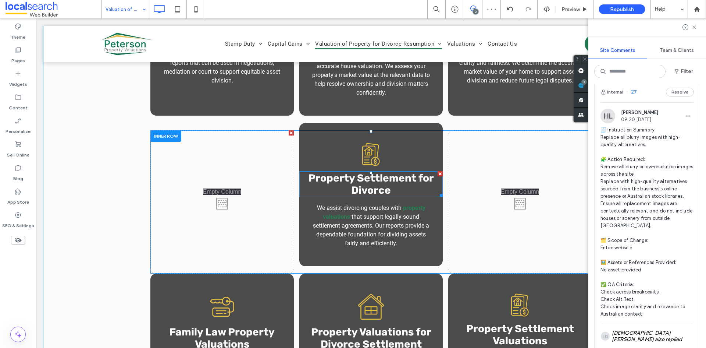
scroll to position [736, 0]
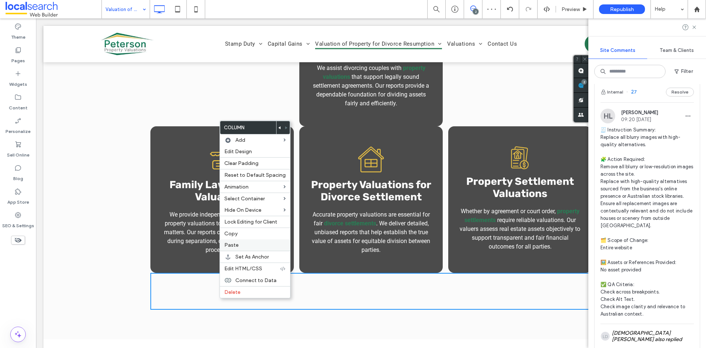
click at [245, 244] on label "Paste" at bounding box center [254, 245] width 61 height 6
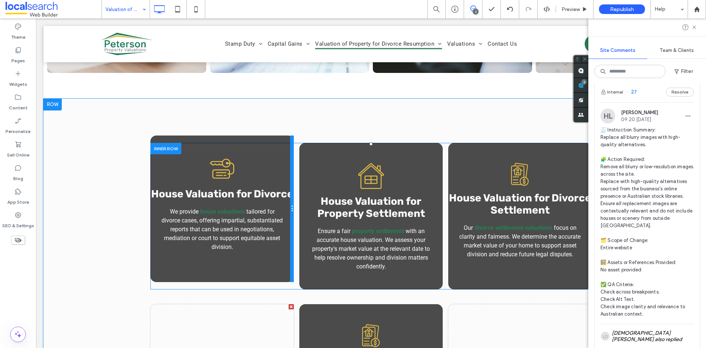
scroll to position [405, 0]
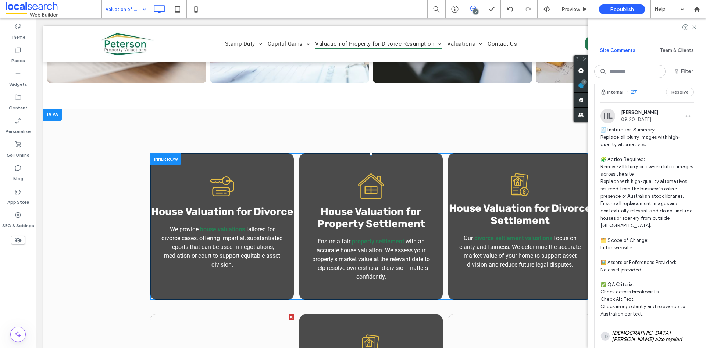
click at [165, 158] on div at bounding box center [165, 158] width 31 height 11
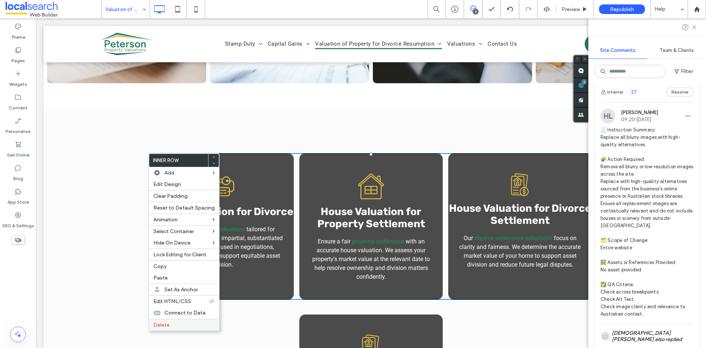
click at [174, 324] on label "Delete" at bounding box center [183, 324] width 61 height 6
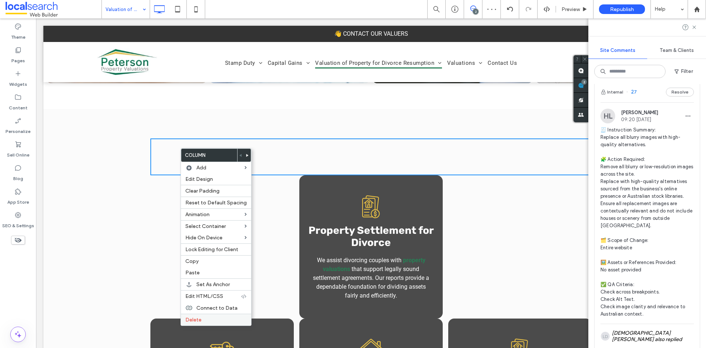
click at [210, 319] on label "Delete" at bounding box center [215, 319] width 61 height 6
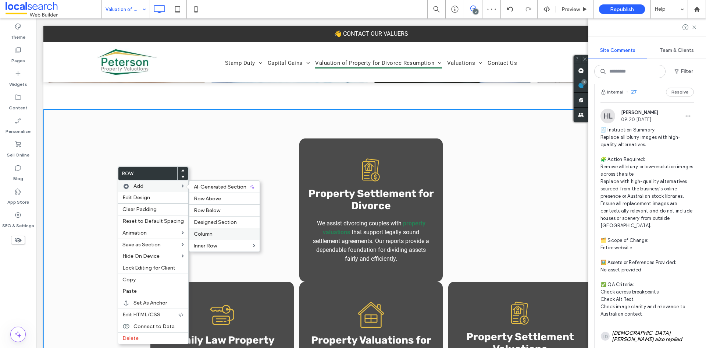
click at [220, 235] on label "Column" at bounding box center [224, 234] width 61 height 6
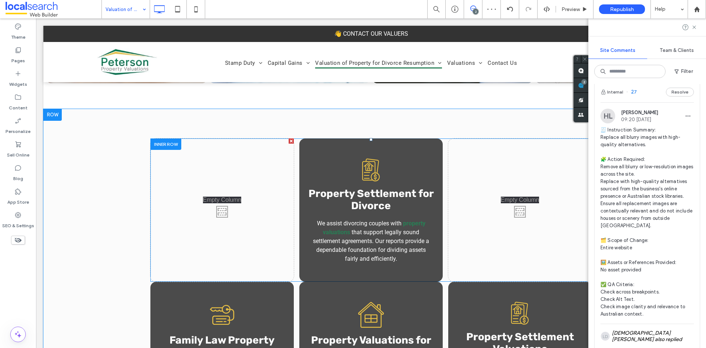
click at [158, 147] on div at bounding box center [165, 143] width 31 height 11
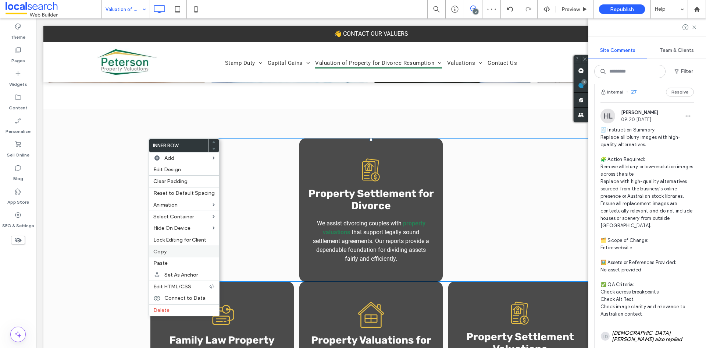
click at [179, 252] on label "Copy" at bounding box center [183, 251] width 61 height 6
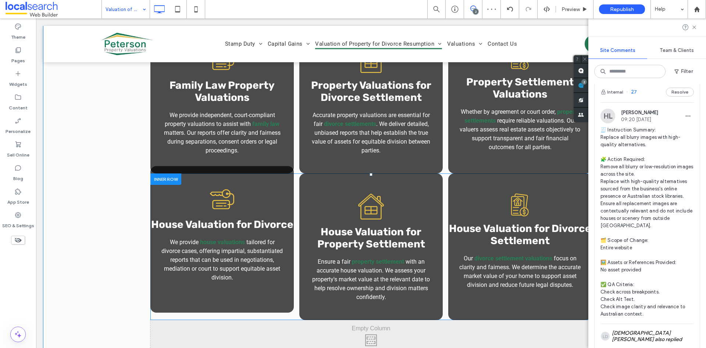
scroll to position [736, 0]
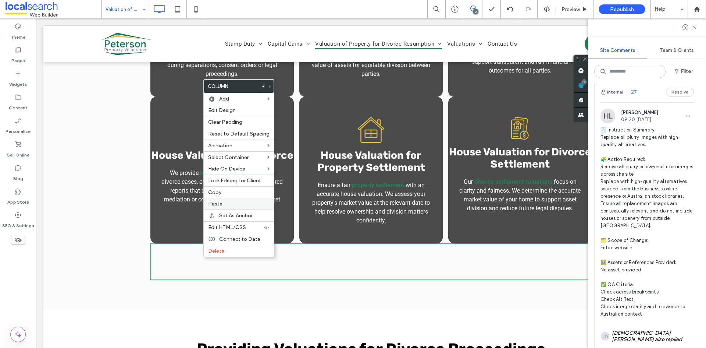
click at [225, 200] on div "Paste" at bounding box center [239, 203] width 70 height 11
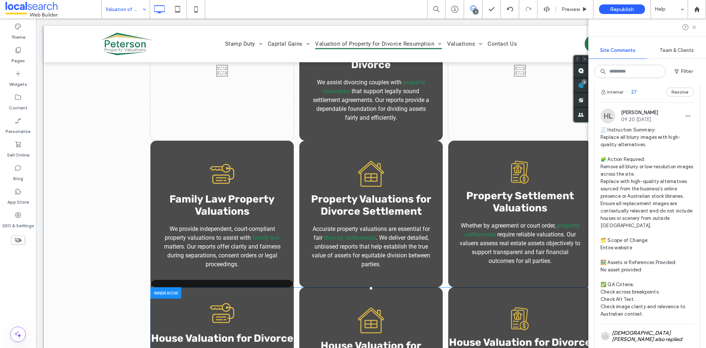
scroll to position [441, 0]
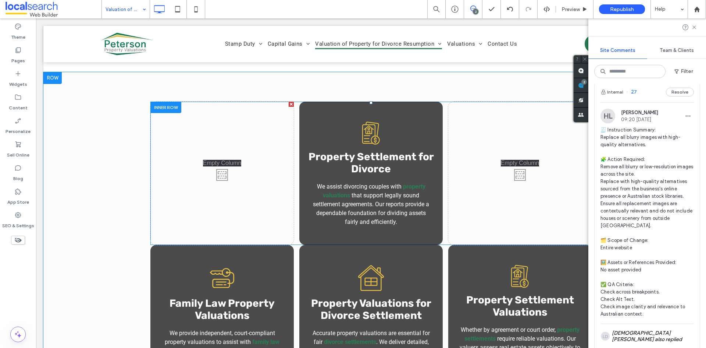
click at [167, 108] on div at bounding box center [165, 107] width 31 height 11
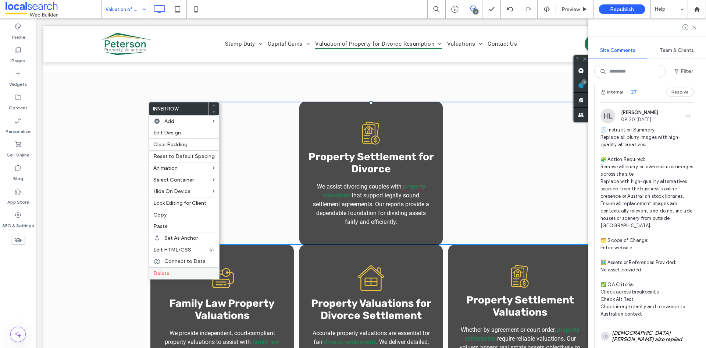
click at [188, 269] on div "Delete" at bounding box center [184, 273] width 70 height 12
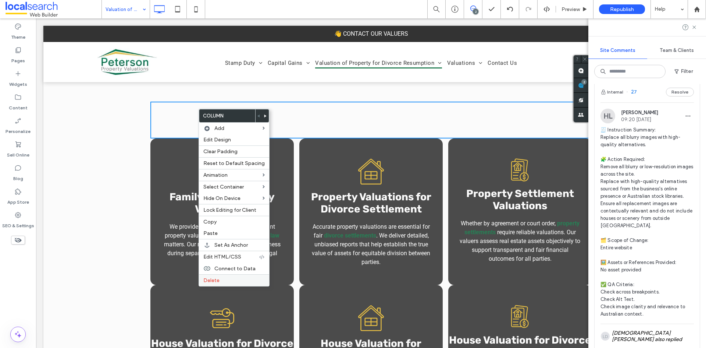
click at [246, 280] on label "Delete" at bounding box center [233, 280] width 61 height 6
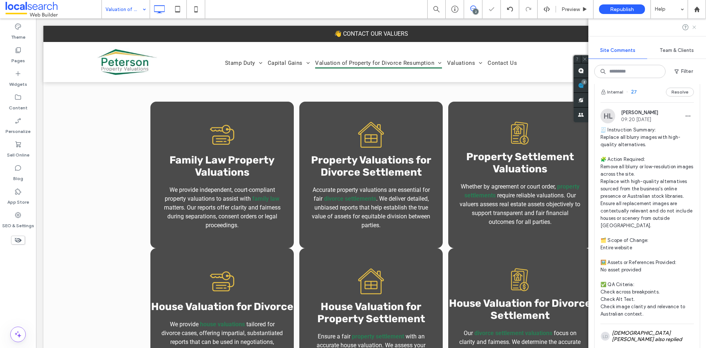
click at [692, 26] on icon at bounding box center [694, 27] width 6 height 6
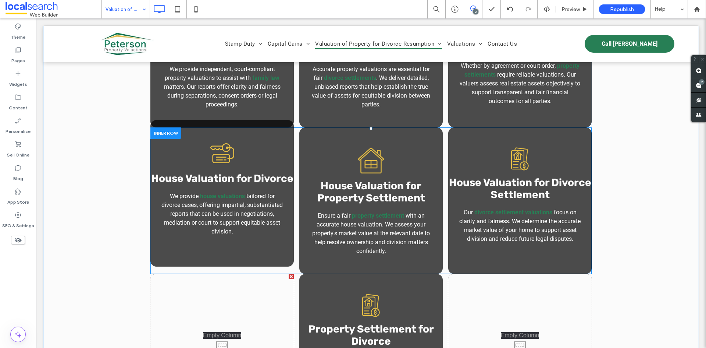
scroll to position [552, 0]
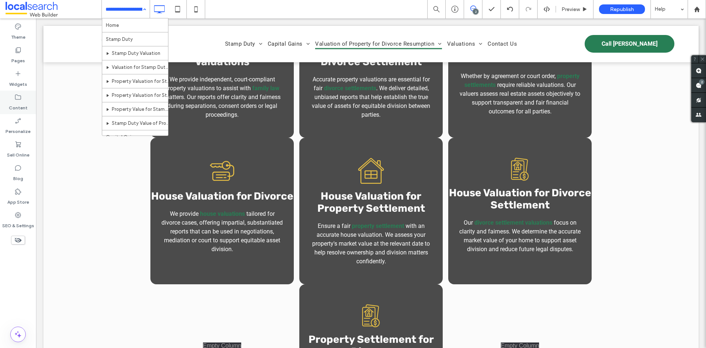
click at [10, 95] on div "Content" at bounding box center [18, 102] width 36 height 24
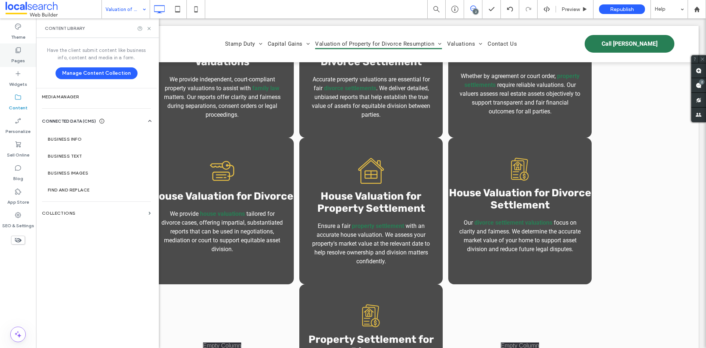
click at [12, 52] on div "Pages" at bounding box center [18, 55] width 36 height 24
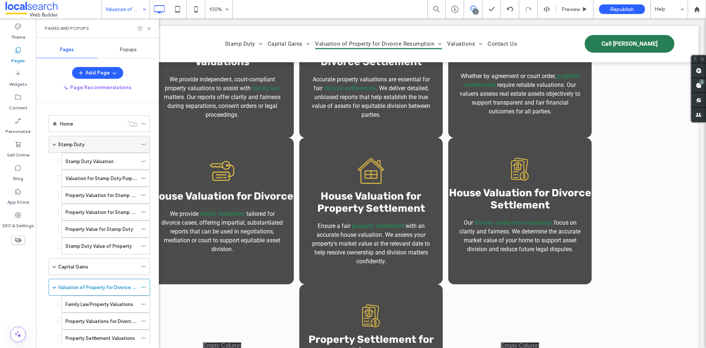
click at [105, 149] on div "Stamp Duty" at bounding box center [97, 144] width 79 height 16
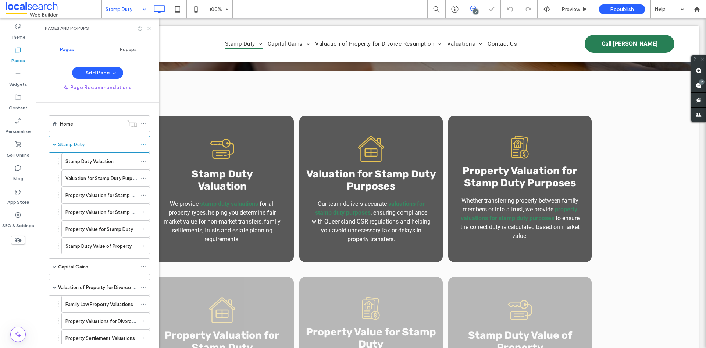
scroll to position [221, 0]
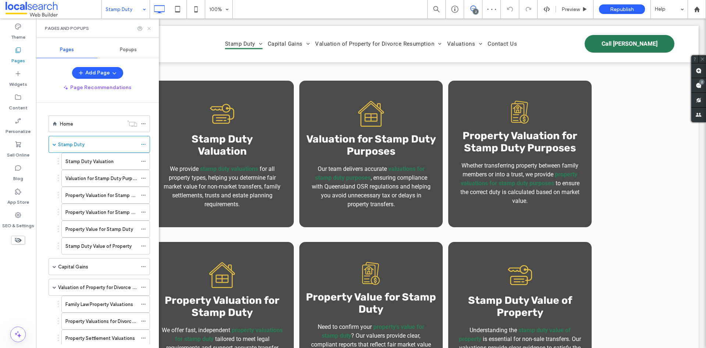
click at [148, 29] on use at bounding box center [148, 28] width 3 height 3
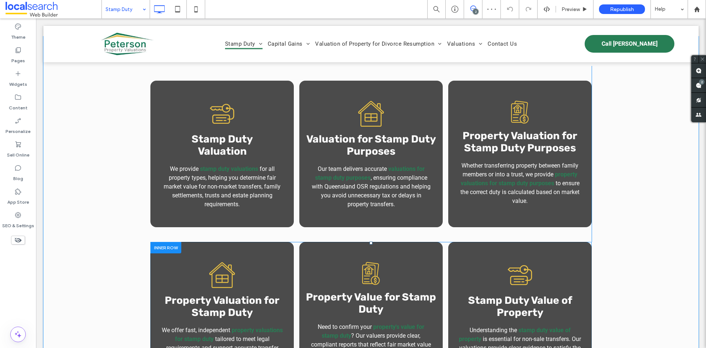
click at [164, 249] on div at bounding box center [165, 247] width 31 height 11
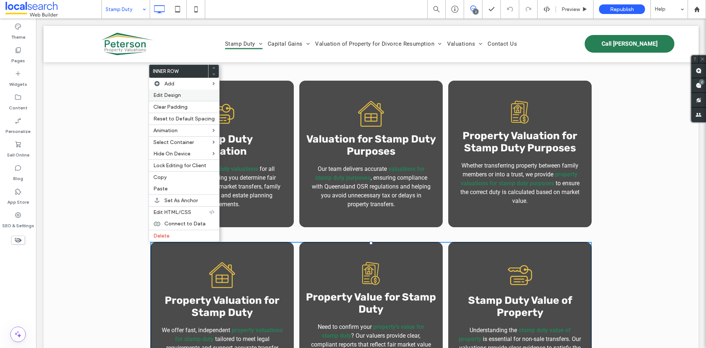
click at [190, 95] on label "Edit Design" at bounding box center [183, 95] width 61 height 6
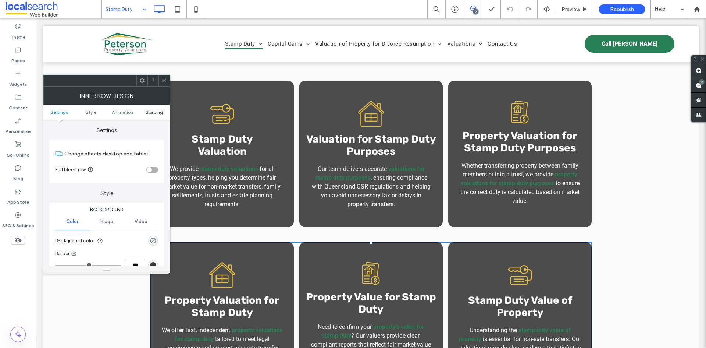
click at [146, 114] on span "Spacing" at bounding box center [154, 112] width 17 height 6
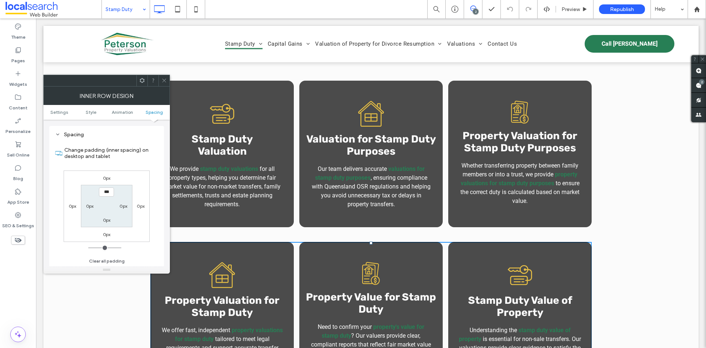
scroll to position [235, 0]
click at [160, 83] on div at bounding box center [164, 80] width 11 height 11
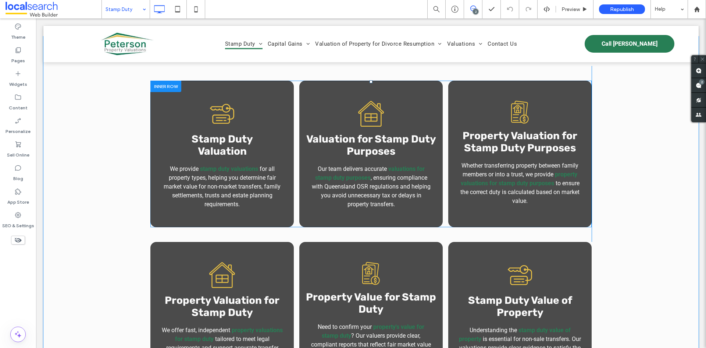
click at [163, 87] on div at bounding box center [165, 86] width 31 height 11
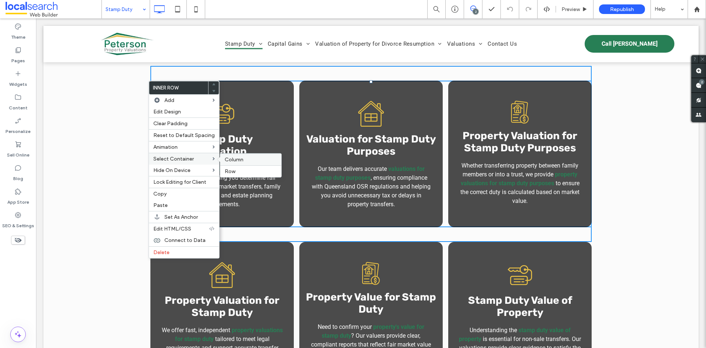
click at [221, 159] on div "Column" at bounding box center [250, 159] width 61 height 12
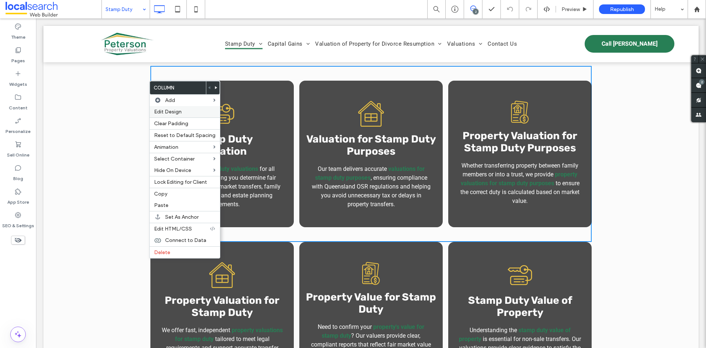
click at [167, 111] on span "Edit Design" at bounding box center [168, 111] width 28 height 6
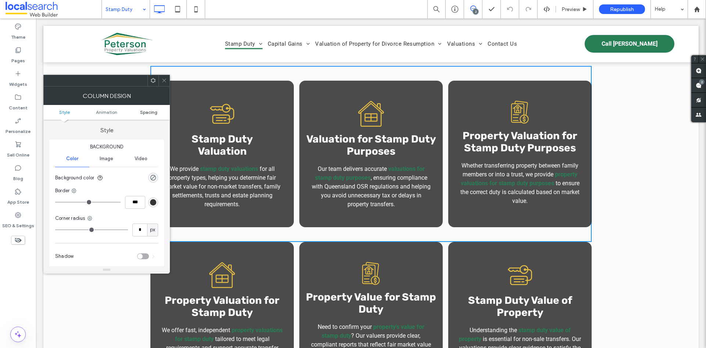
click at [155, 111] on span "Spacing" at bounding box center [148, 112] width 17 height 6
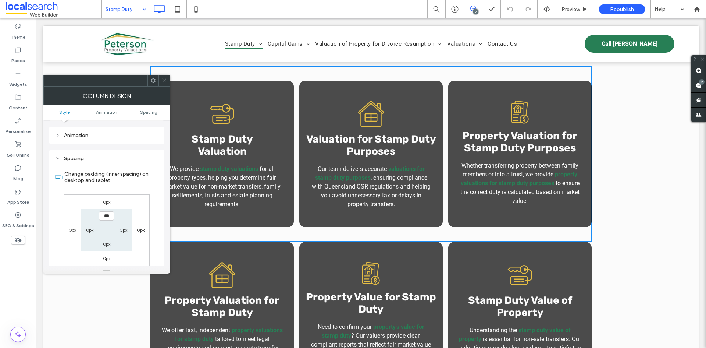
scroll to position [172, 0]
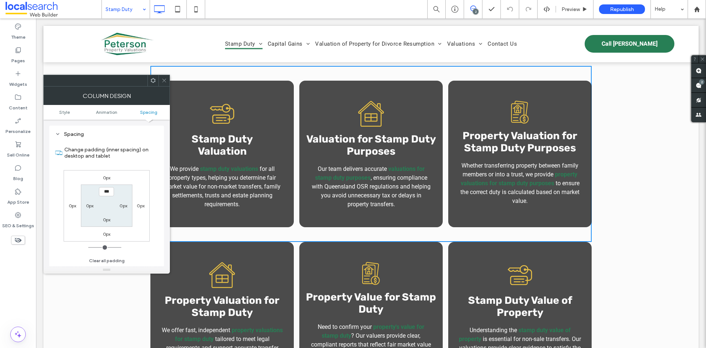
click at [164, 82] on icon at bounding box center [164, 81] width 6 height 6
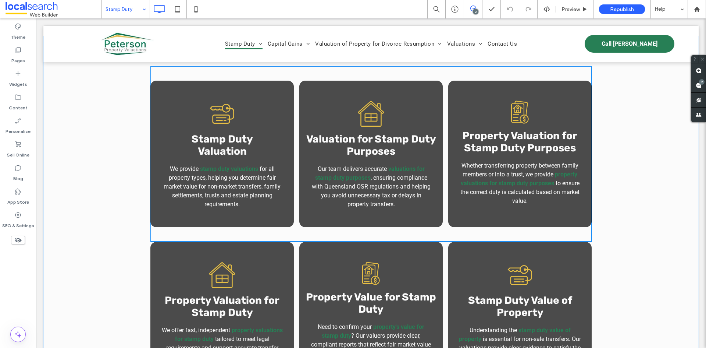
click at [177, 75] on div "Key Icon Stamp Duty ﻿ Valuation We provide stamp duty valuations for all proper…" at bounding box center [370, 154] width 441 height 176
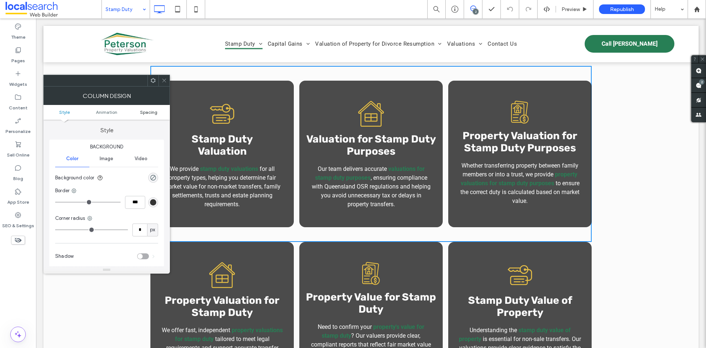
click at [146, 113] on span "Spacing" at bounding box center [148, 112] width 17 height 6
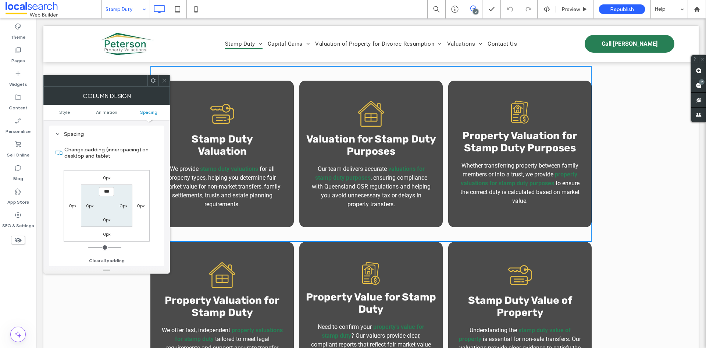
click at [164, 81] on icon at bounding box center [164, 81] width 6 height 6
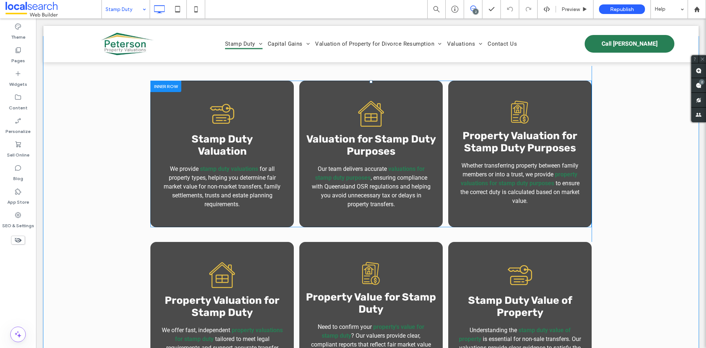
click at [162, 88] on div at bounding box center [165, 86] width 31 height 11
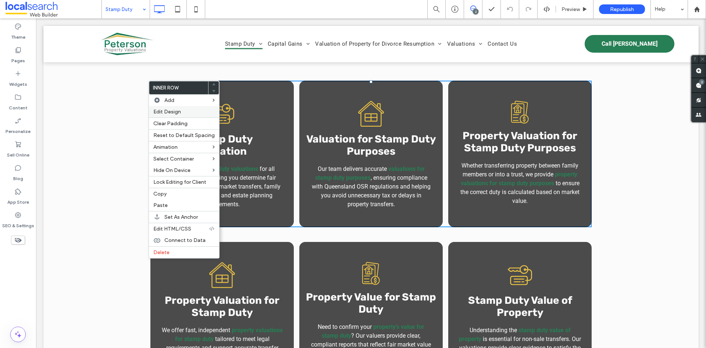
click at [169, 115] on div "Edit Design" at bounding box center [184, 111] width 70 height 11
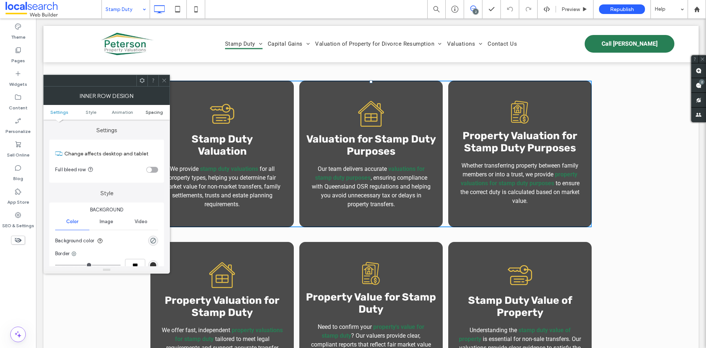
click at [151, 112] on span "Spacing" at bounding box center [154, 112] width 17 height 6
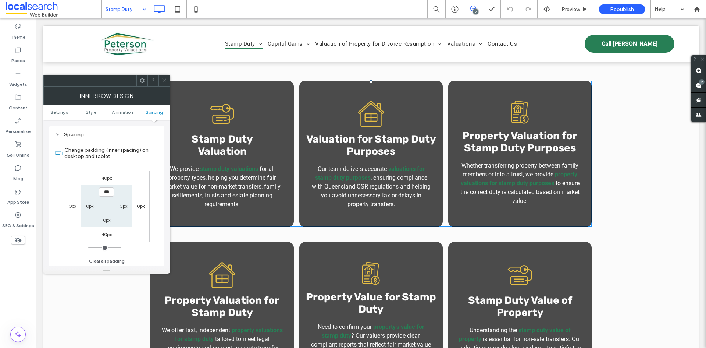
scroll to position [235, 0]
click at [165, 81] on icon at bounding box center [164, 81] width 6 height 6
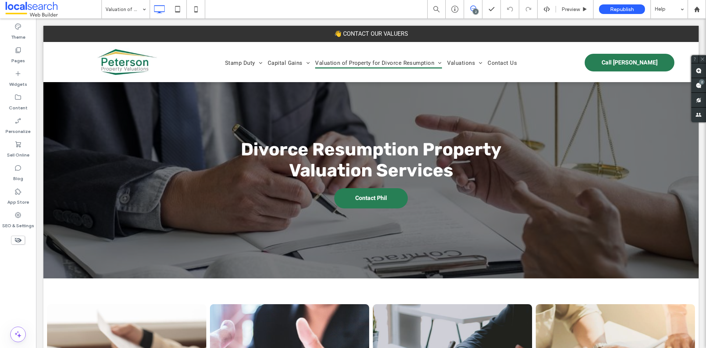
scroll to position [0, 0]
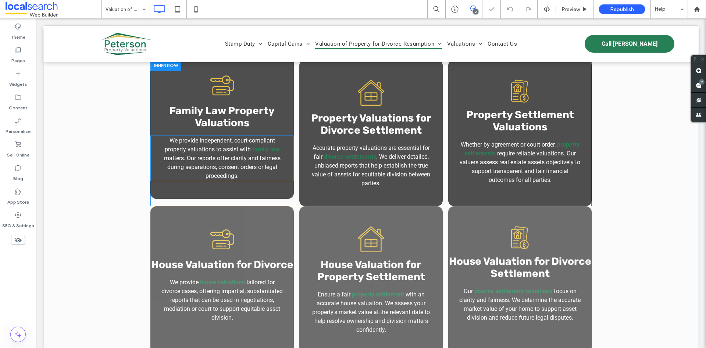
scroll to position [397, 0]
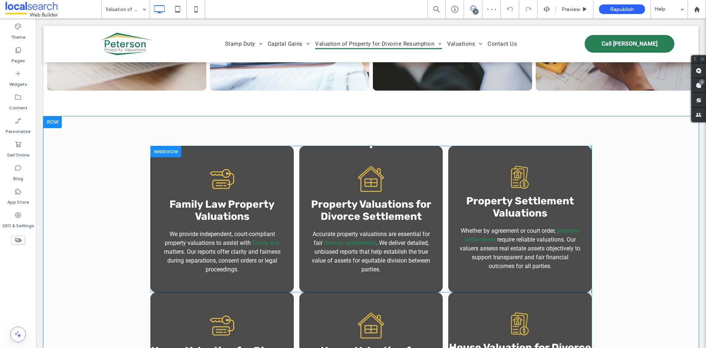
click at [161, 152] on div at bounding box center [165, 151] width 31 height 11
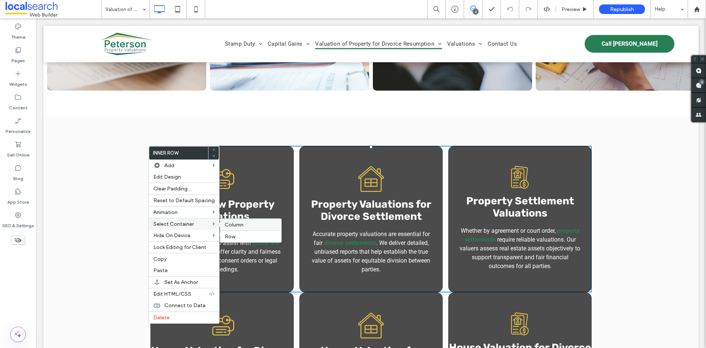
click at [232, 225] on span "Column" at bounding box center [234, 224] width 19 height 6
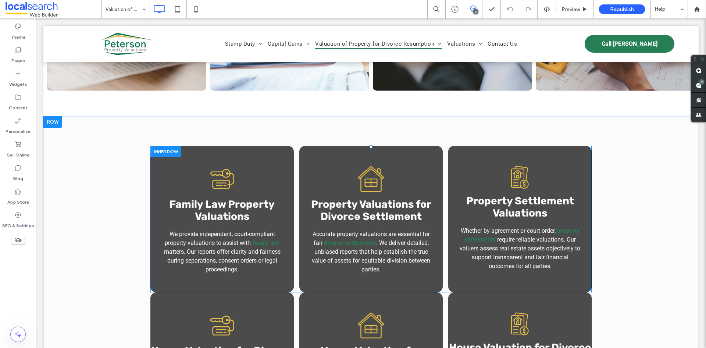
click at [160, 151] on div at bounding box center [165, 151] width 31 height 11
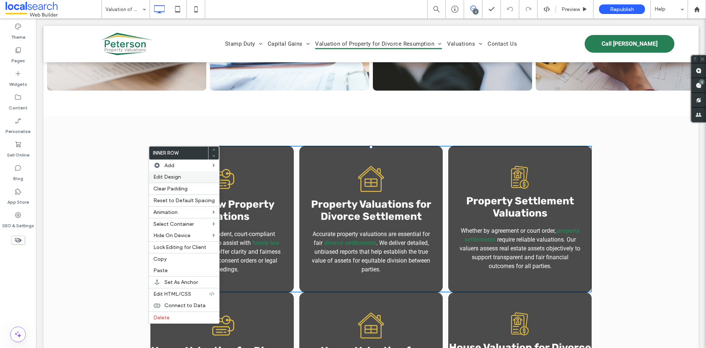
click at [177, 178] on span "Edit Design" at bounding box center [167, 177] width 28 height 6
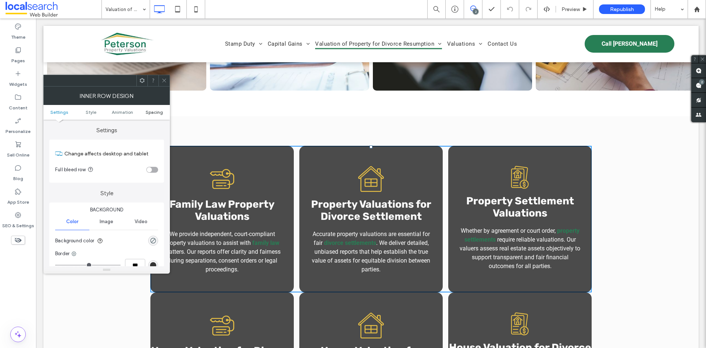
click at [150, 110] on span "Spacing" at bounding box center [154, 112] width 17 height 6
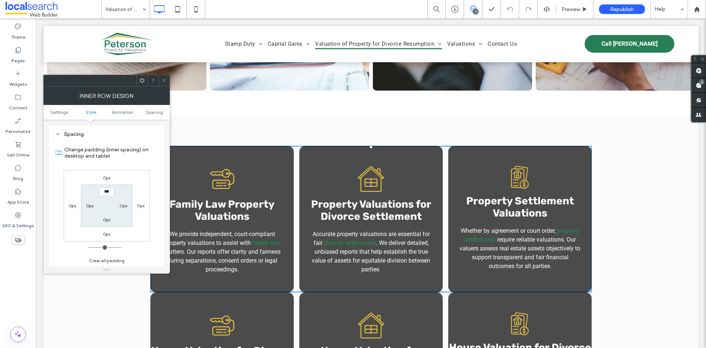
scroll to position [235, 0]
click at [108, 179] on label "0px" at bounding box center [107, 178] width 8 height 6
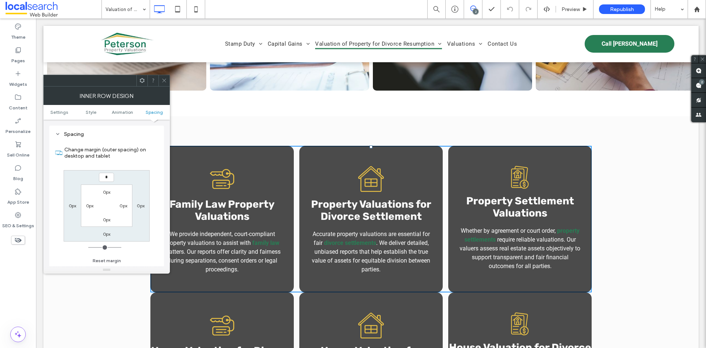
type input "**"
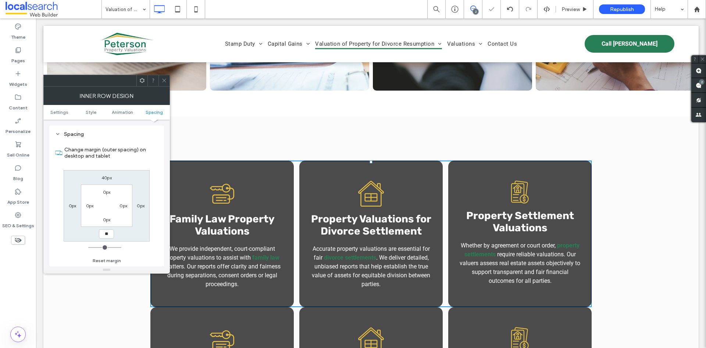
type input "**"
type input "****"
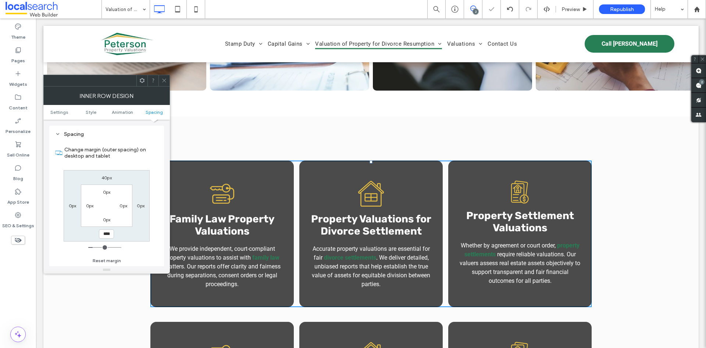
click at [159, 80] on div at bounding box center [164, 80] width 11 height 11
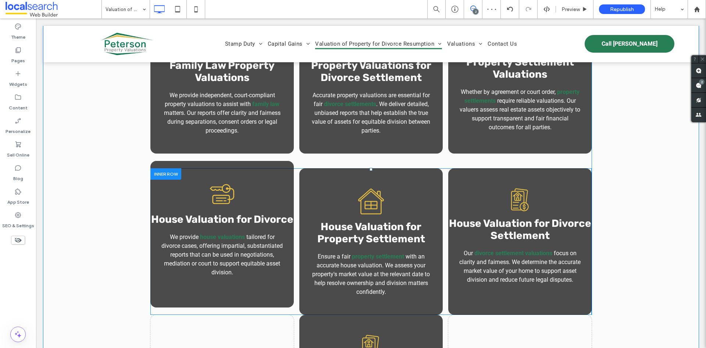
scroll to position [618, 0]
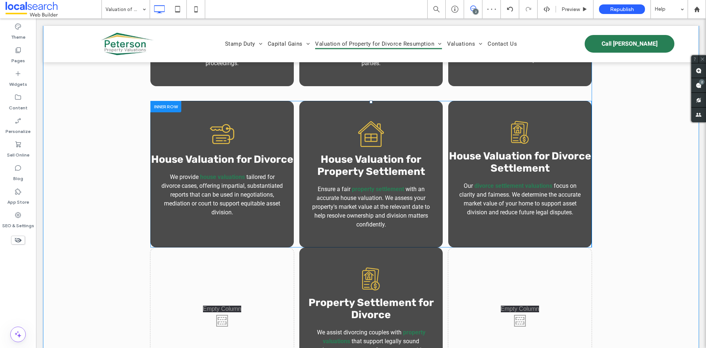
click at [167, 108] on div at bounding box center [165, 106] width 31 height 11
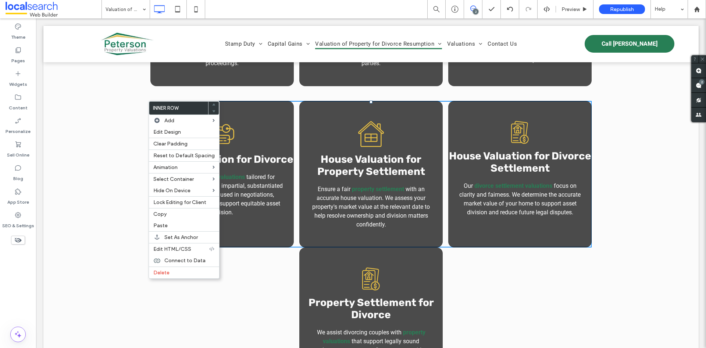
click at [56, 133] on div "Key Icon Family Law Property Valuations We provide independent, court-compliant…" at bounding box center [370, 158] width 655 height 524
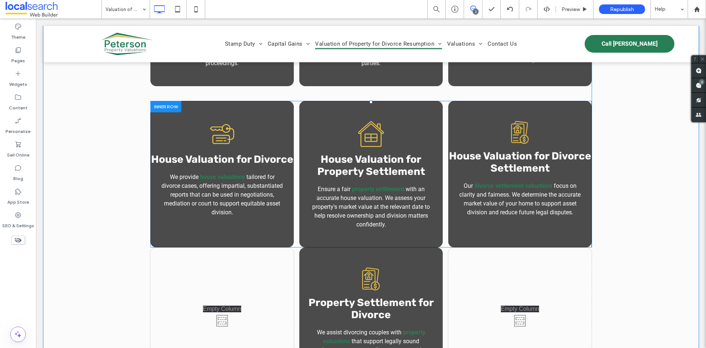
click at [159, 108] on div at bounding box center [165, 106] width 31 height 11
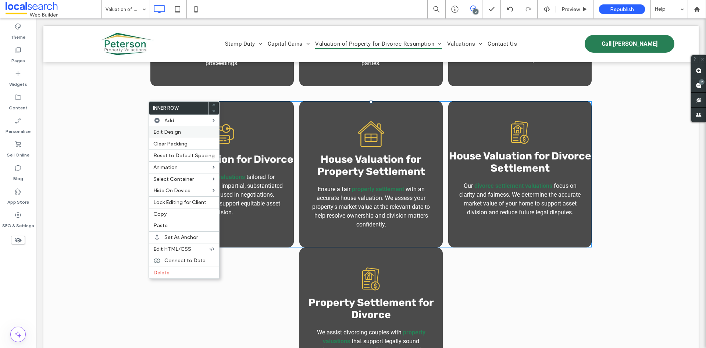
click at [180, 131] on span "Edit Design" at bounding box center [167, 132] width 28 height 6
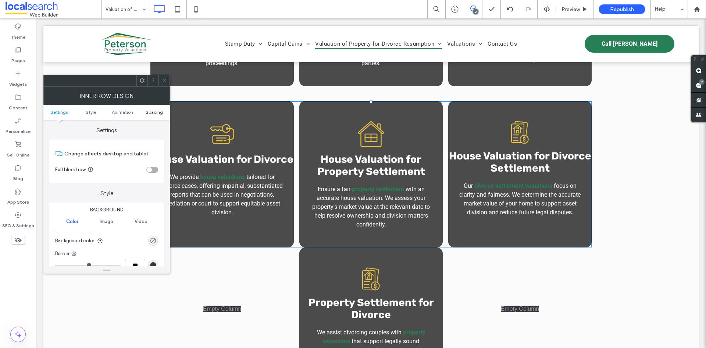
click at [149, 111] on span "Spacing" at bounding box center [154, 112] width 17 height 6
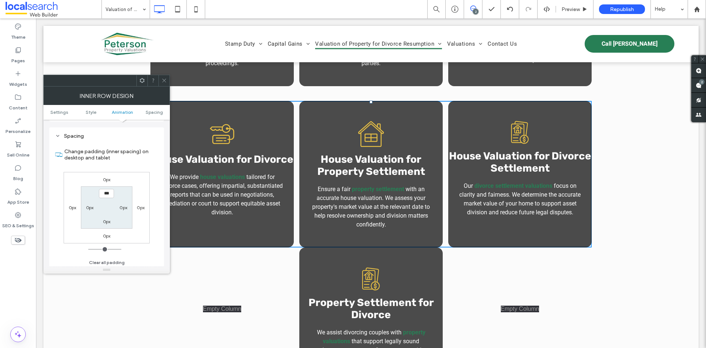
scroll to position [235, 0]
click at [105, 176] on label "0px" at bounding box center [107, 178] width 8 height 6
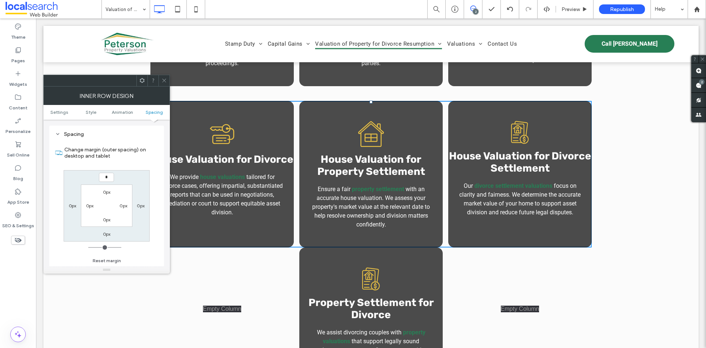
type input "**"
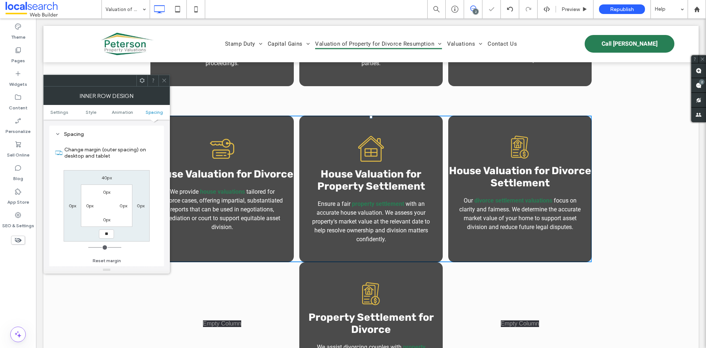
type input "**"
type input "****"
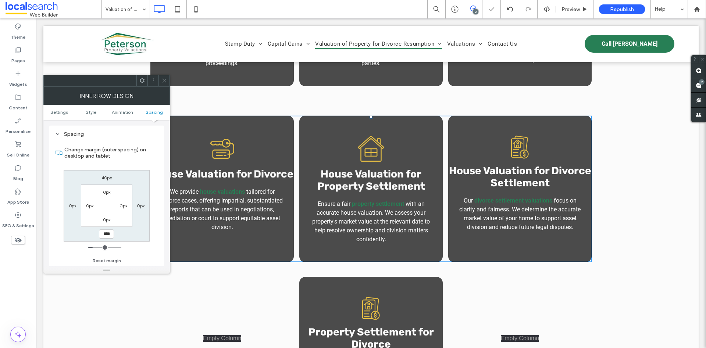
click at [167, 83] on div at bounding box center [164, 80] width 11 height 11
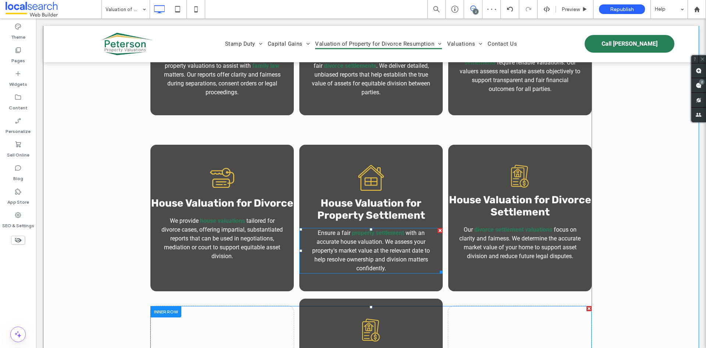
scroll to position [581, 0]
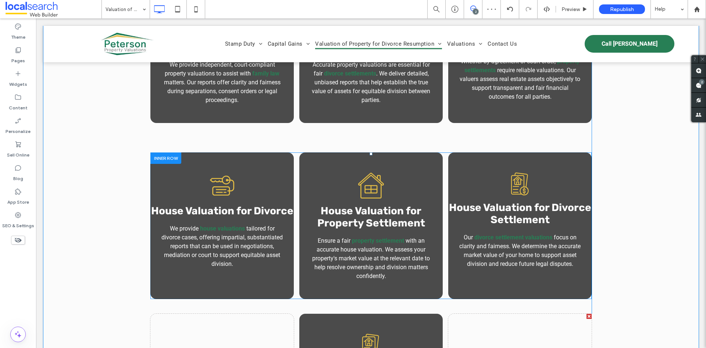
click at [166, 160] on div at bounding box center [165, 157] width 31 height 11
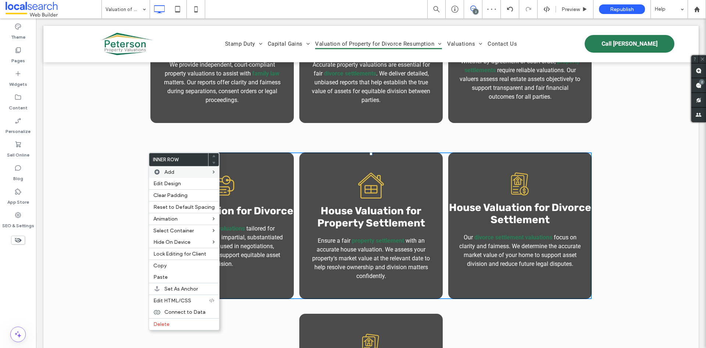
click at [177, 184] on span "Edit Design" at bounding box center [167, 183] width 28 height 6
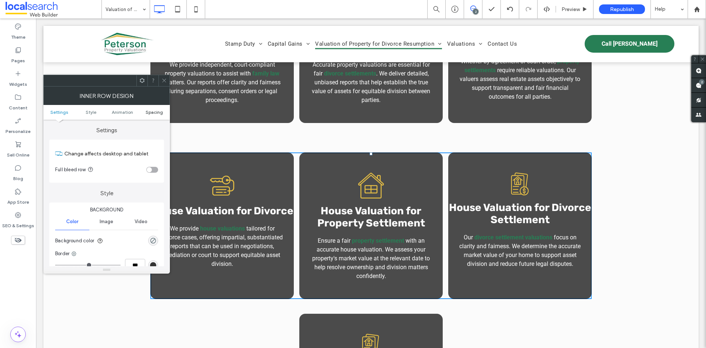
click at [152, 113] on span "Spacing" at bounding box center [154, 112] width 17 height 6
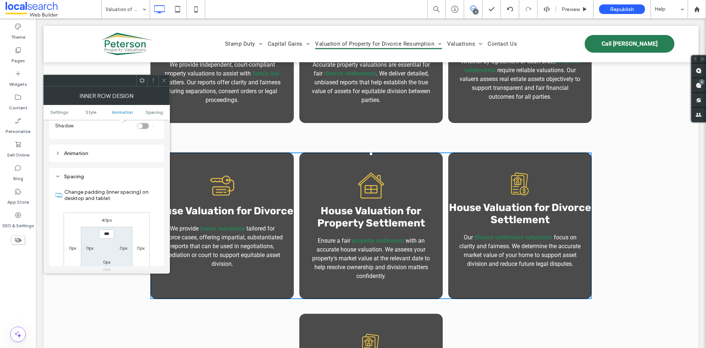
scroll to position [235, 0]
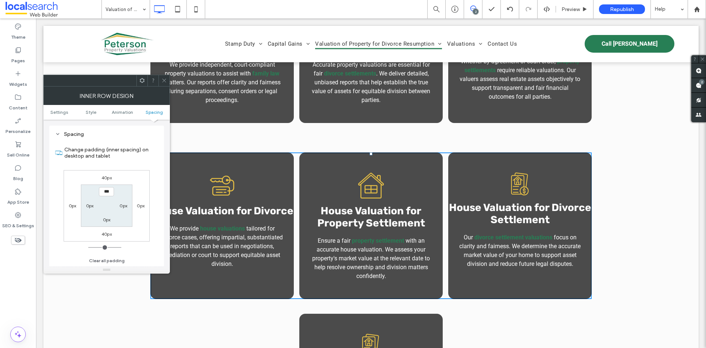
click at [106, 234] on label "40px" at bounding box center [107, 234] width 10 height 6
type input "**"
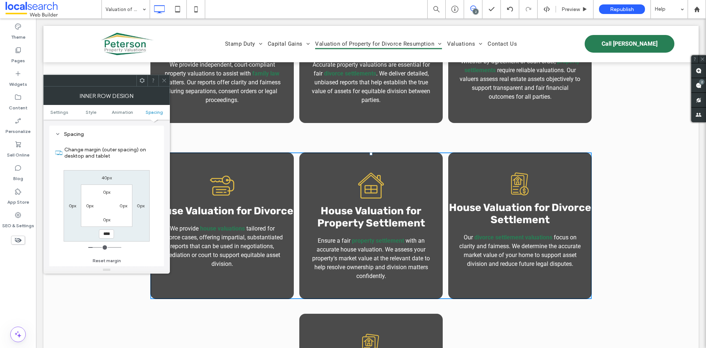
click at [107, 179] on label "40px" at bounding box center [107, 178] width 10 height 6
type input "*"
type input "***"
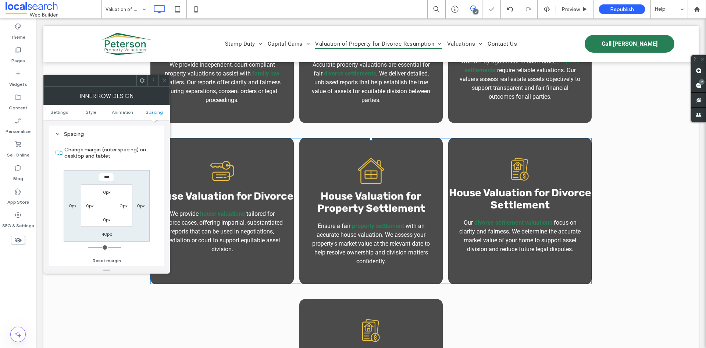
click at [169, 80] on div at bounding box center [164, 80] width 11 height 11
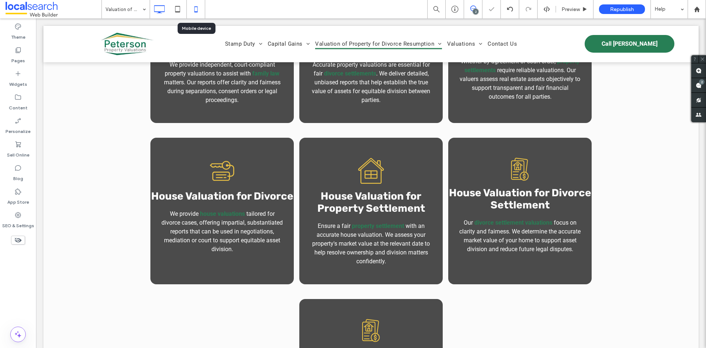
click at [197, 8] on icon at bounding box center [196, 9] width 15 height 15
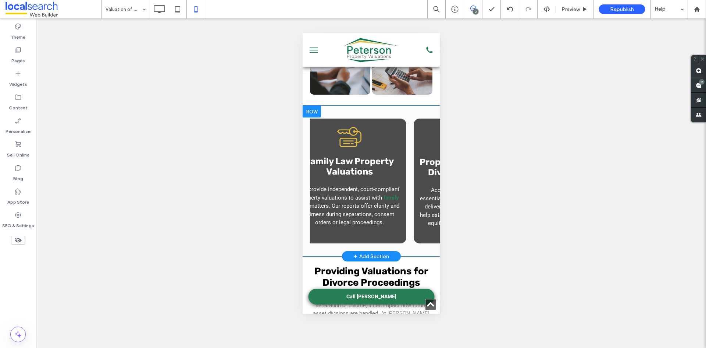
scroll to position [0, 0]
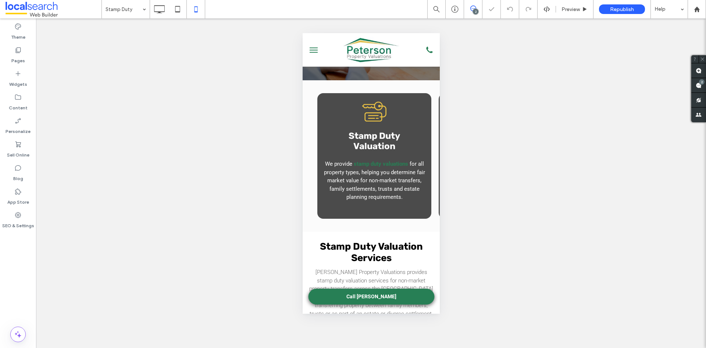
scroll to position [74, 0]
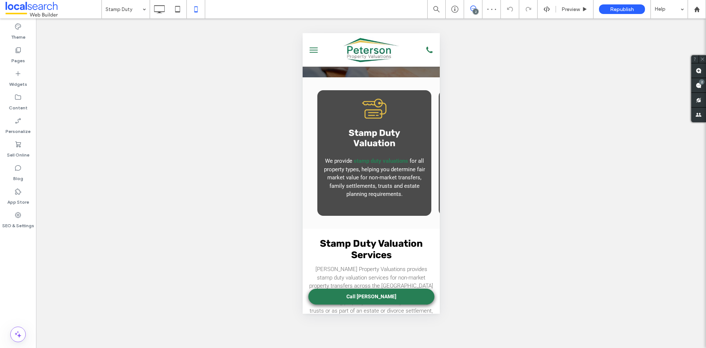
click at [138, 8] on input at bounding box center [124, 9] width 37 height 18
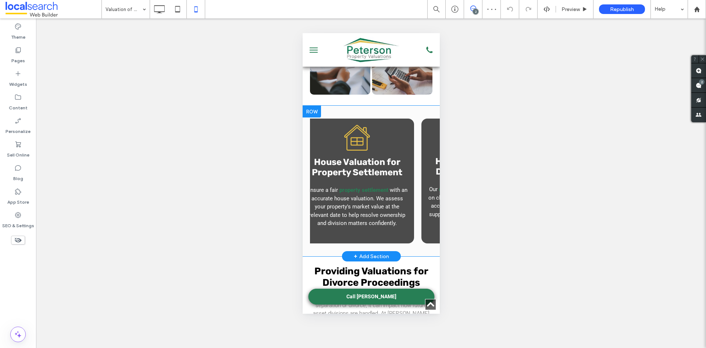
scroll to position [0, 733]
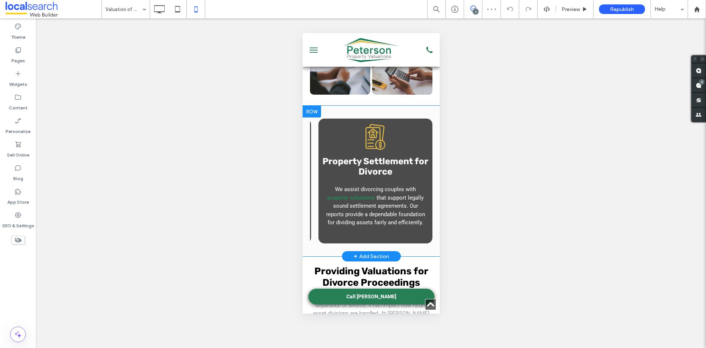
drag, startPoint x: 320, startPoint y: 238, endPoint x: 751, endPoint y: 274, distance: 431.7
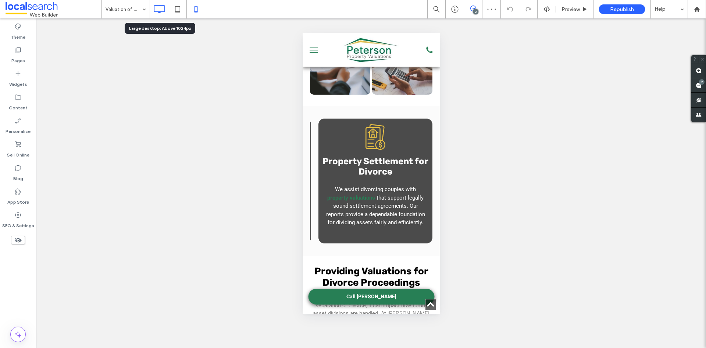
click at [163, 13] on icon at bounding box center [159, 9] width 15 height 15
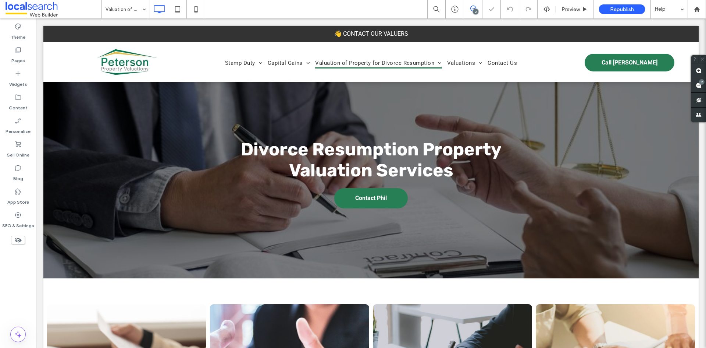
scroll to position [0, 0]
click at [27, 50] on div "Pages" at bounding box center [18, 55] width 36 height 24
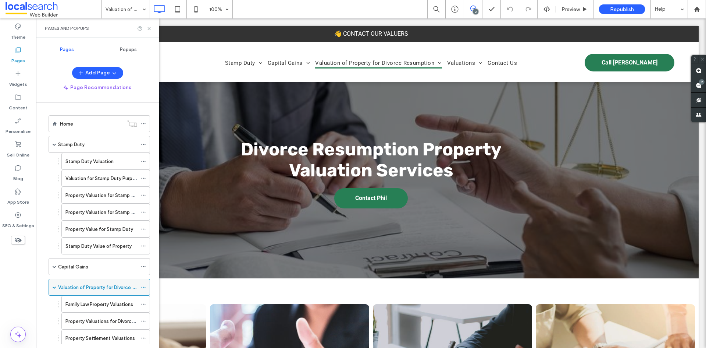
click at [145, 286] on icon at bounding box center [143, 286] width 5 height 5
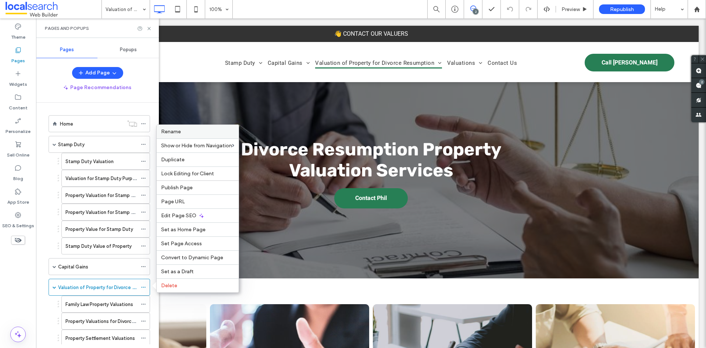
click at [187, 132] on label "Rename" at bounding box center [197, 131] width 73 height 6
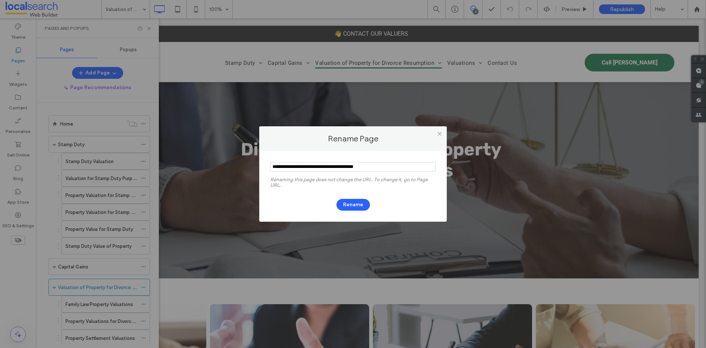
click at [381, 170] on input "notEmpty" at bounding box center [352, 167] width 165 height 10
drag, startPoint x: 441, startPoint y: 135, endPoint x: 427, endPoint y: 133, distance: 13.7
click at [440, 134] on icon at bounding box center [440, 134] width 6 height 6
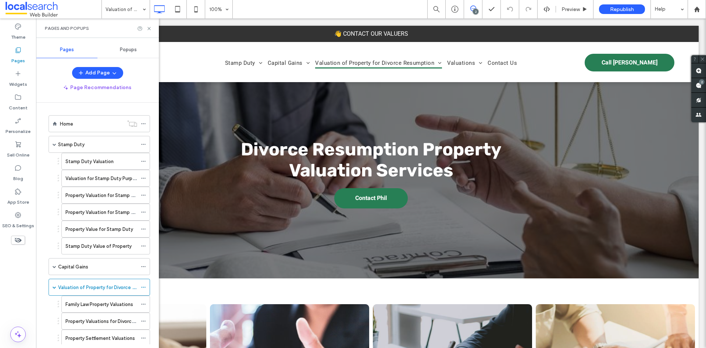
click at [146, 27] on div at bounding box center [144, 29] width 15 height 6
click at [150, 29] on icon at bounding box center [149, 29] width 6 height 6
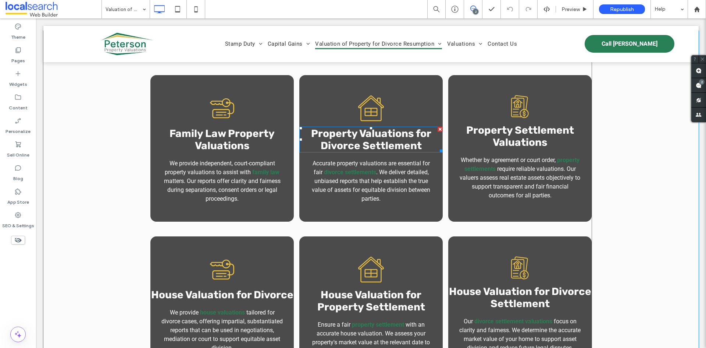
scroll to position [441, 0]
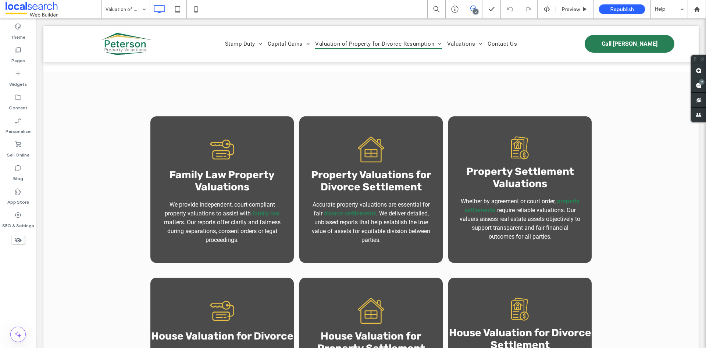
click at [474, 14] on div "2" at bounding box center [476, 12] width 6 height 6
click at [476, 10] on div "2" at bounding box center [476, 12] width 6 height 6
drag, startPoint x: 700, startPoint y: 70, endPoint x: 282, endPoint y: 118, distance: 420.6
click at [700, 70] on use at bounding box center [699, 71] width 6 height 6
click at [129, 135] on div "Key Icon Family Law Property Valuations We provide independent, court-compliant…" at bounding box center [370, 341] width 655 height 539
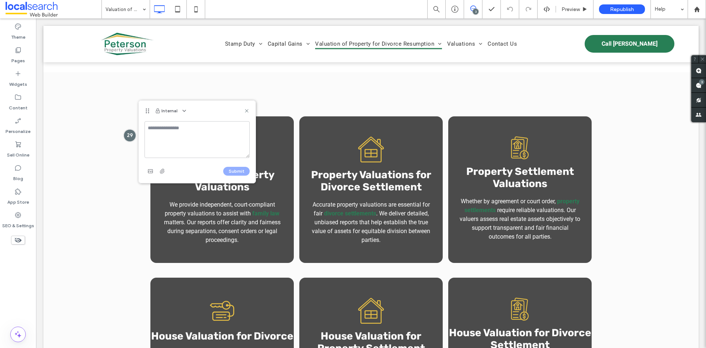
click at [195, 134] on textarea at bounding box center [197, 139] width 105 height 37
click at [234, 128] on textarea "**********" at bounding box center [197, 139] width 105 height 37
click at [187, 135] on textarea "**********" at bounding box center [197, 139] width 105 height 37
type textarea "**********"
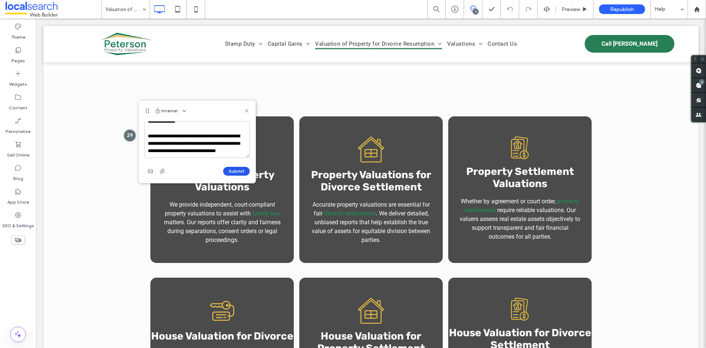
click at [234, 172] on button "Submit" at bounding box center [236, 171] width 26 height 9
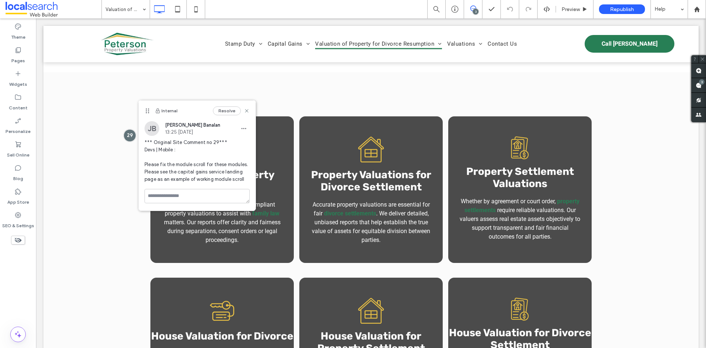
scroll to position [0, 0]
click at [245, 111] on icon at bounding box center [247, 111] width 6 height 6
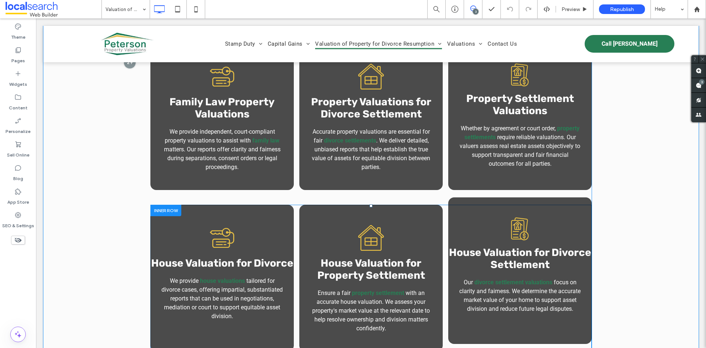
scroll to position [515, 0]
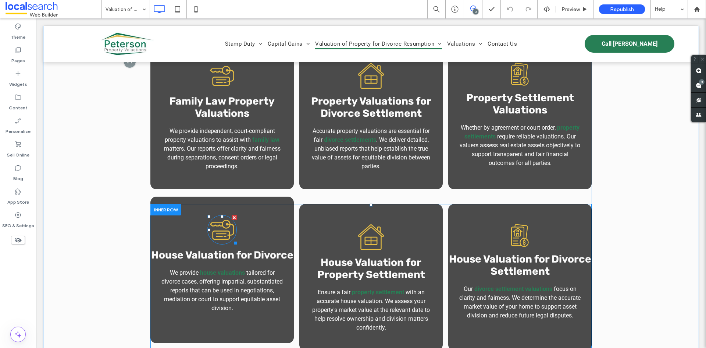
click at [219, 226] on icon at bounding box center [222, 229] width 24 height 20
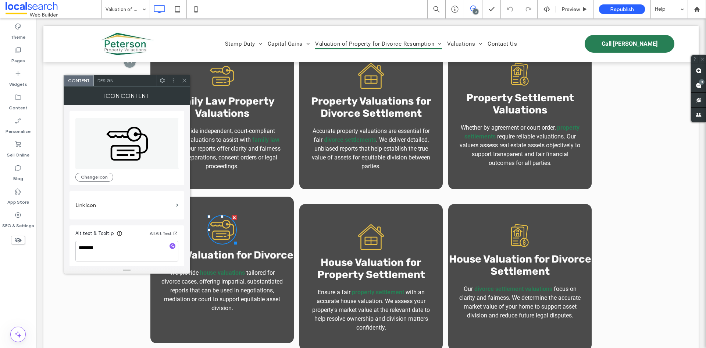
click at [219, 226] on icon at bounding box center [222, 229] width 24 height 20
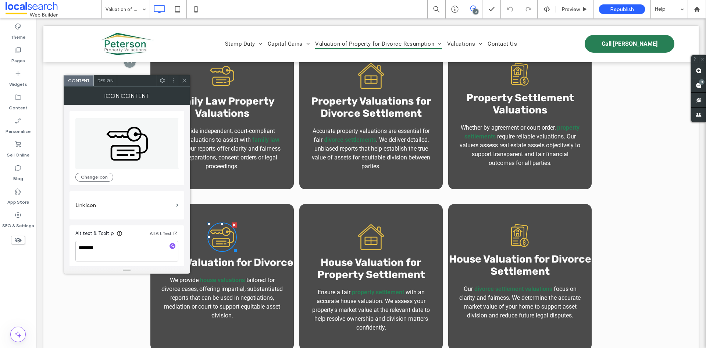
drag, startPoint x: 187, startPoint y: 78, endPoint x: 228, endPoint y: 122, distance: 60.7
click at [187, 78] on div at bounding box center [184, 80] width 11 height 11
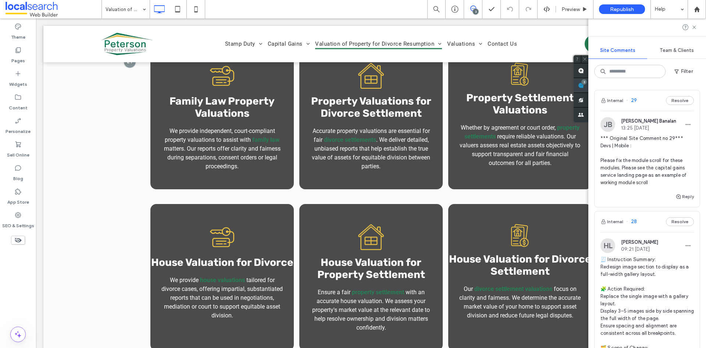
click at [588, 84] on div "3" at bounding box center [581, 85] width 15 height 15
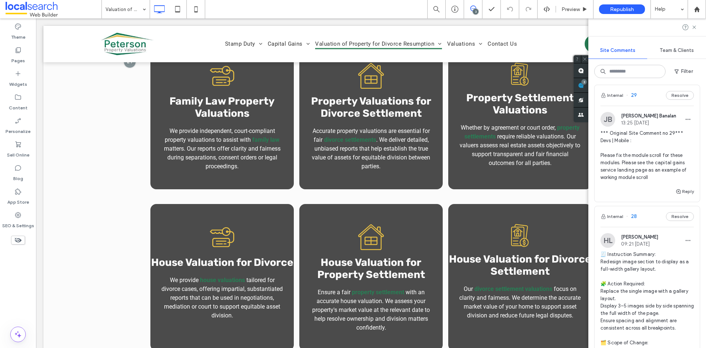
scroll to position [0, 0]
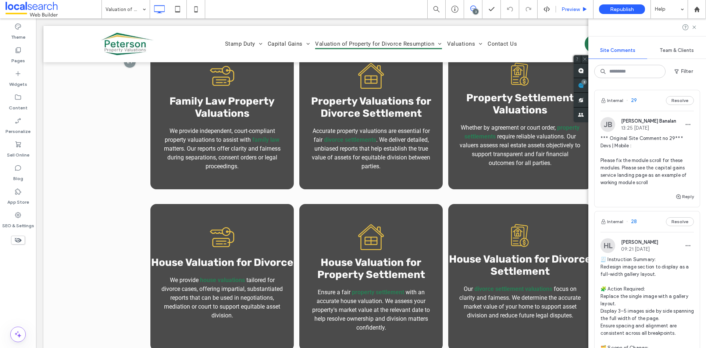
click at [568, 12] on span "Preview" at bounding box center [571, 9] width 18 height 6
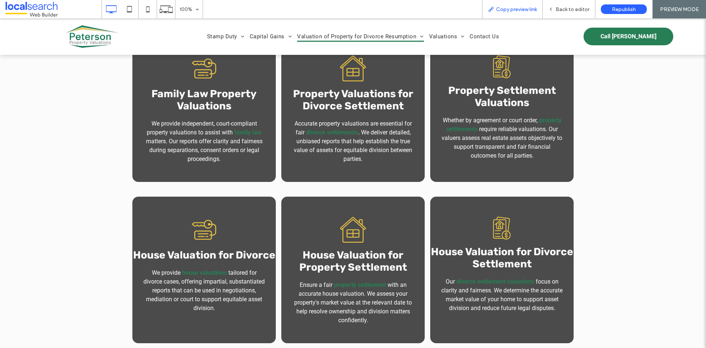
click at [508, 13] on div "Copy preview link" at bounding box center [512, 9] width 61 height 18
click at [509, 9] on span "Copy preview link" at bounding box center [516, 9] width 41 height 6
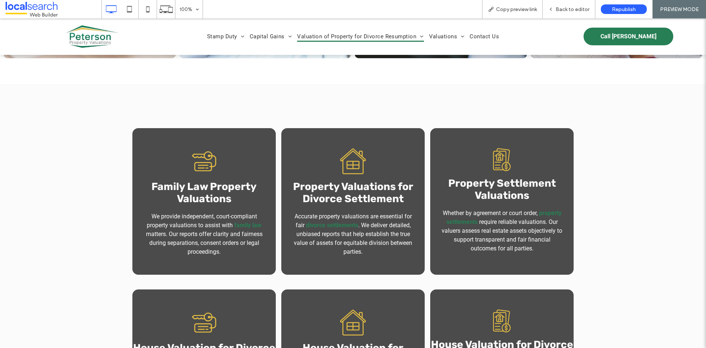
scroll to position [368, 0]
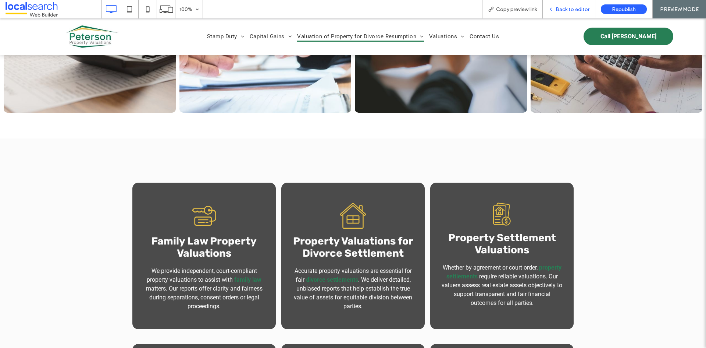
click at [567, 14] on div "Back to editor" at bounding box center [569, 9] width 53 height 18
click at [561, 11] on span "Back to editor" at bounding box center [573, 9] width 34 height 6
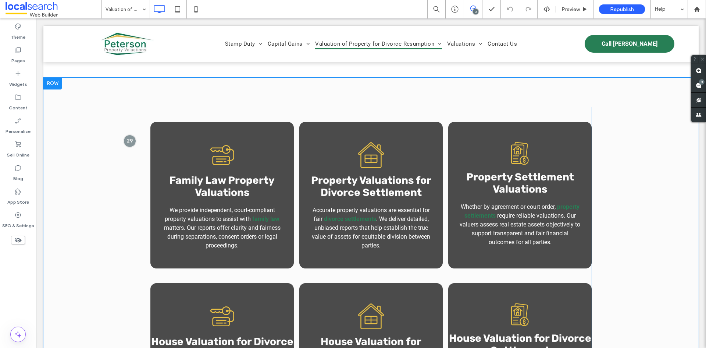
scroll to position [441, 0]
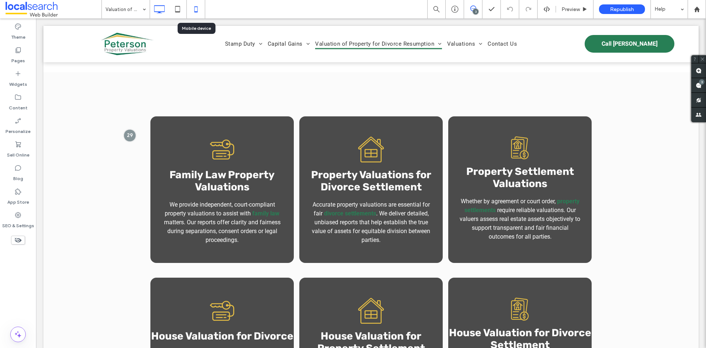
click at [193, 11] on icon at bounding box center [196, 9] width 15 height 15
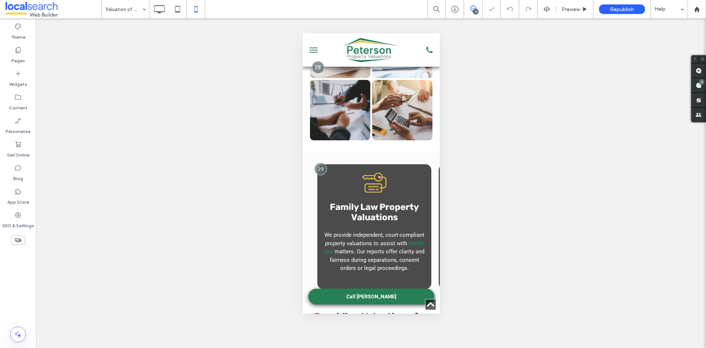
scroll to position [221, 0]
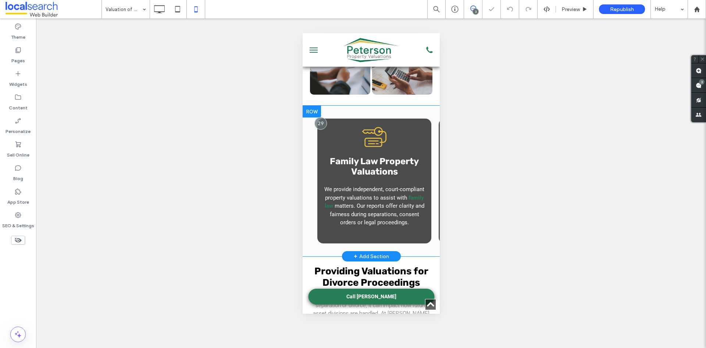
click at [305, 230] on div "Key Icon Family Law Property Valuations We provide independent, court-compliant…" at bounding box center [370, 181] width 137 height 150
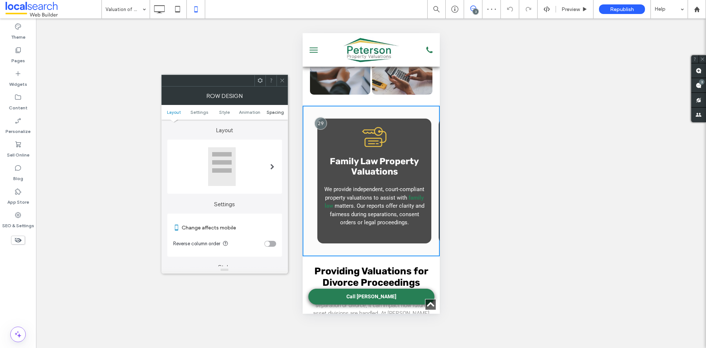
click at [269, 113] on span "Spacing" at bounding box center [275, 112] width 17 height 6
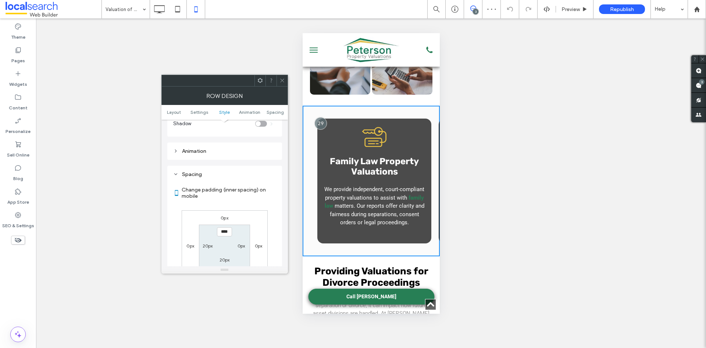
scroll to position [282, 0]
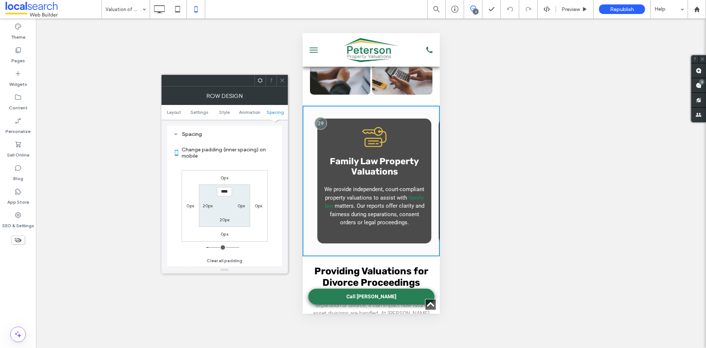
click at [209, 204] on label "20px" at bounding box center [208, 206] width 10 height 6
type input "*"
type input "***"
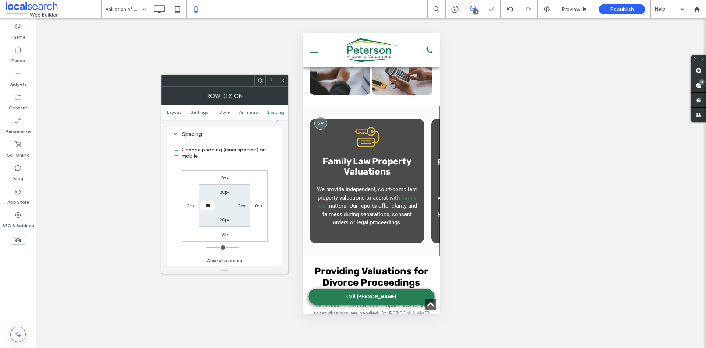
click at [281, 76] on span at bounding box center [283, 80] width 6 height 11
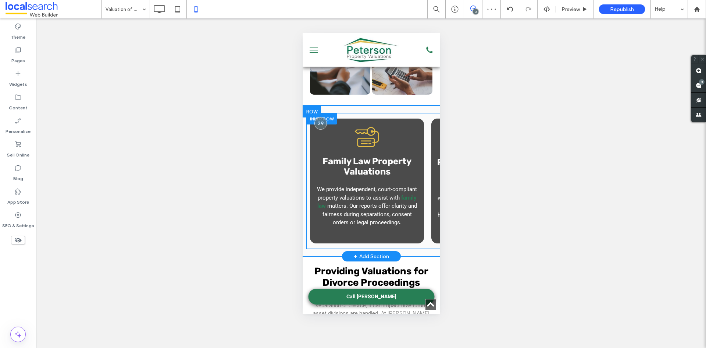
click at [336, 113] on div at bounding box center [321, 118] width 31 height 11
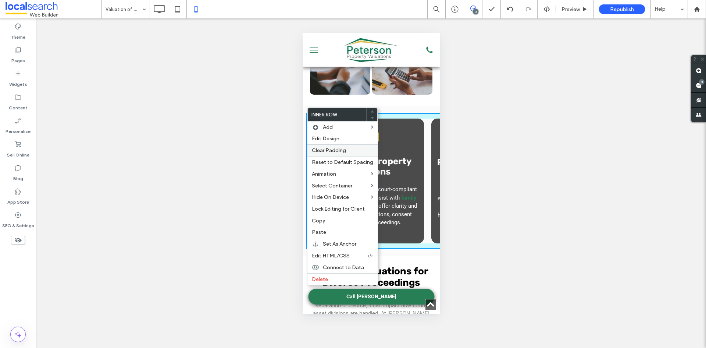
click at [348, 145] on div "Clear Padding" at bounding box center [342, 150] width 70 height 12
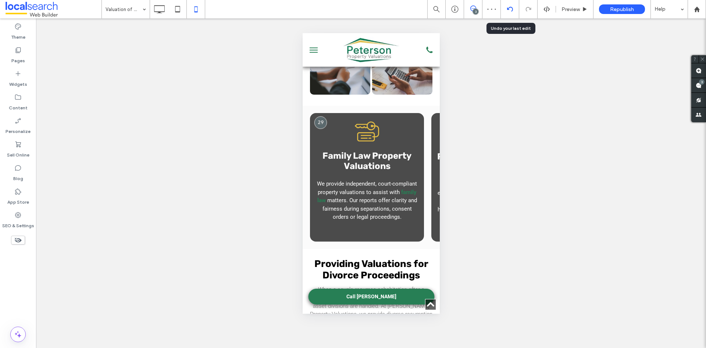
click at [510, 8] on icon at bounding box center [510, 9] width 6 height 6
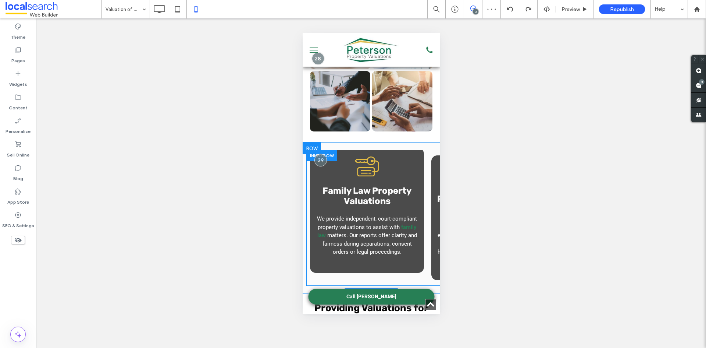
scroll to position [0, 0]
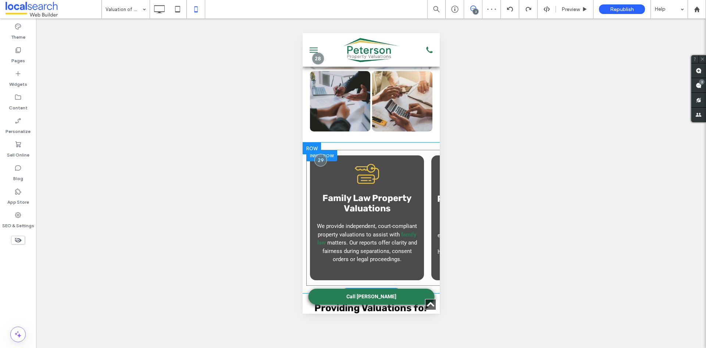
click at [328, 150] on div at bounding box center [321, 155] width 31 height 11
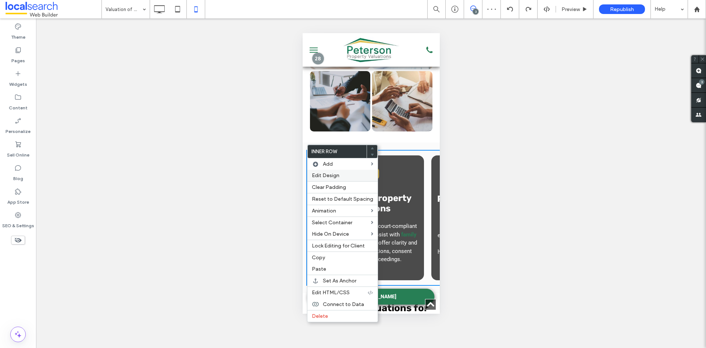
click at [348, 175] on label "Edit Design" at bounding box center [342, 175] width 61 height 6
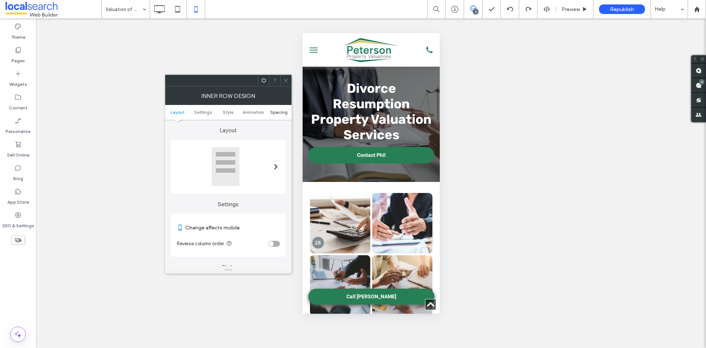
scroll to position [184, 0]
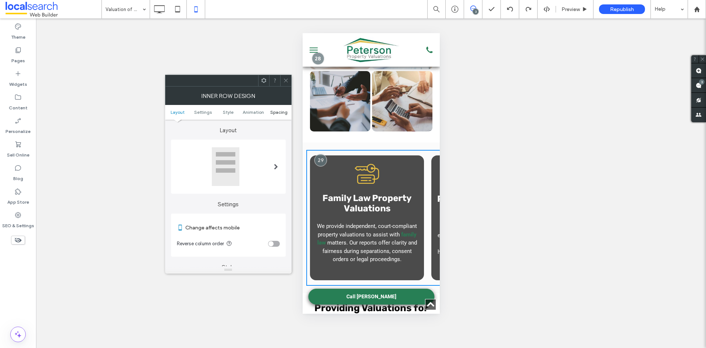
click at [278, 110] on span "Spacing" at bounding box center [278, 112] width 17 height 6
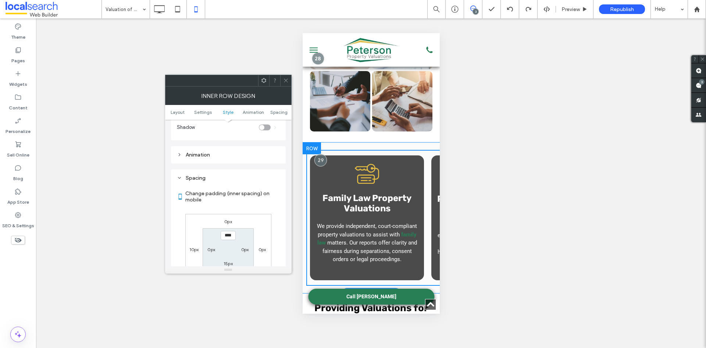
scroll to position [309, 0]
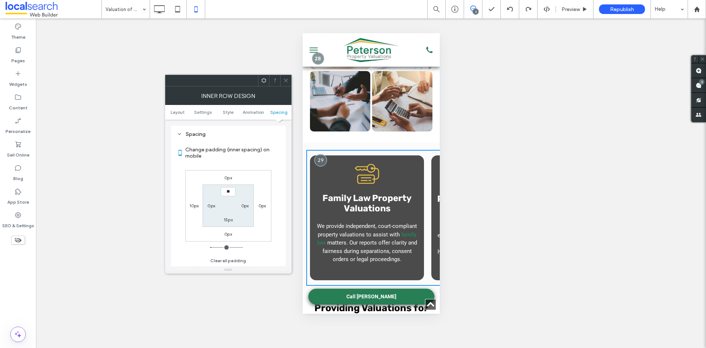
type input "****"
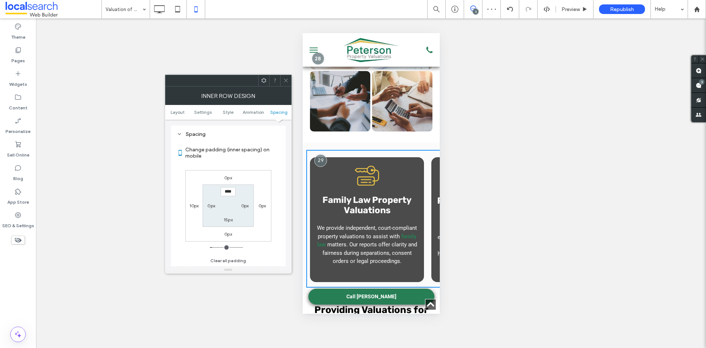
click at [229, 219] on label "15px" at bounding box center [228, 220] width 9 height 6
type input "**"
type input "****"
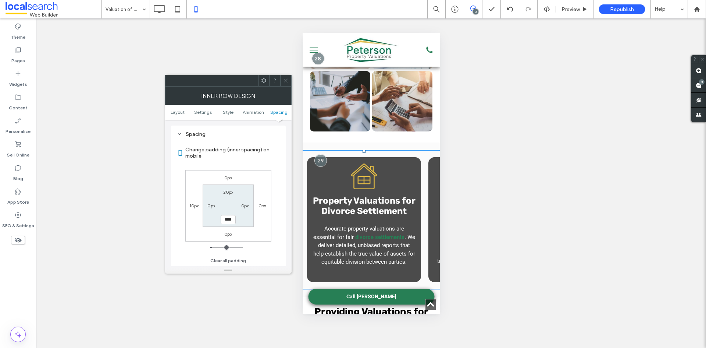
scroll to position [0, 125]
click at [228, 189] on label "20px" at bounding box center [228, 192] width 10 height 6
type input "**"
type input "****"
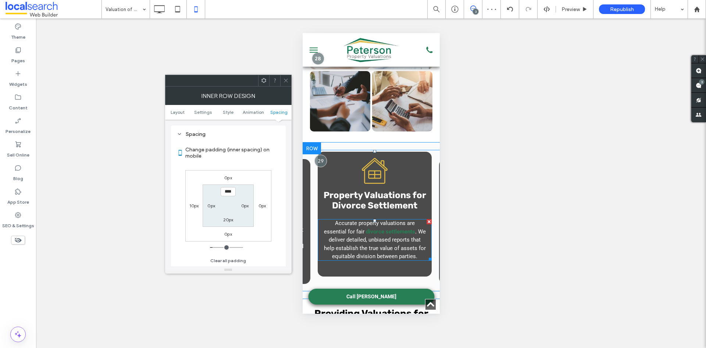
scroll to position [0, 0]
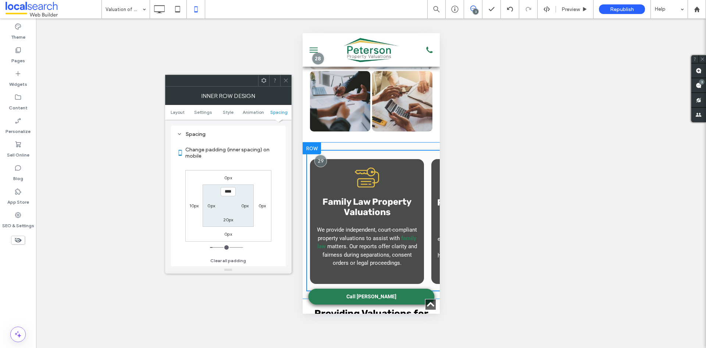
click at [380, 142] on div "Key Icon Family Law Property Valuations We provide independent, court-compliant…" at bounding box center [370, 220] width 137 height 156
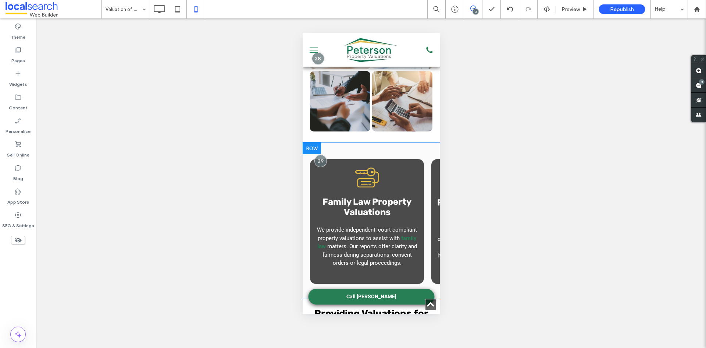
click at [381, 142] on div "Key Icon Family Law Property Valuations We provide independent, court-compliant…" at bounding box center [370, 220] width 137 height 156
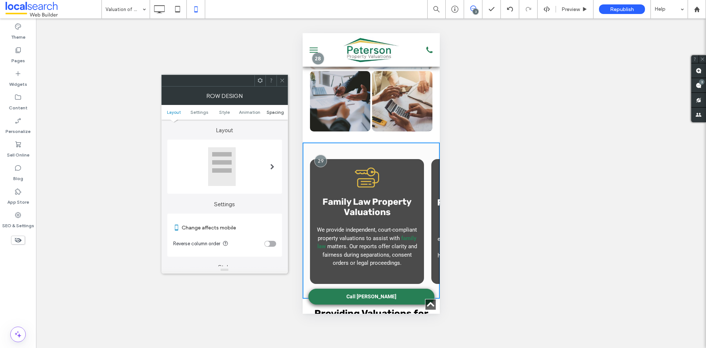
click at [270, 113] on span "Spacing" at bounding box center [275, 112] width 17 height 6
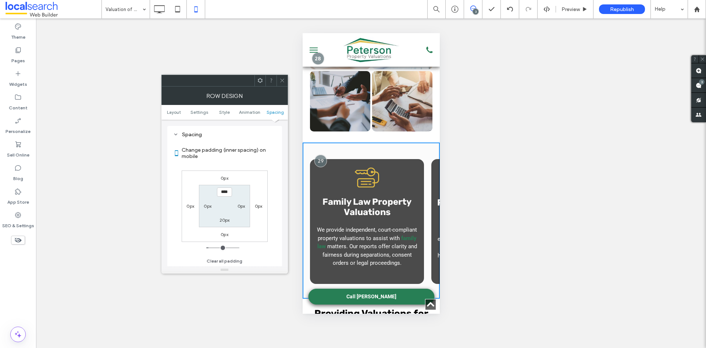
scroll to position [282, 0]
type input "****"
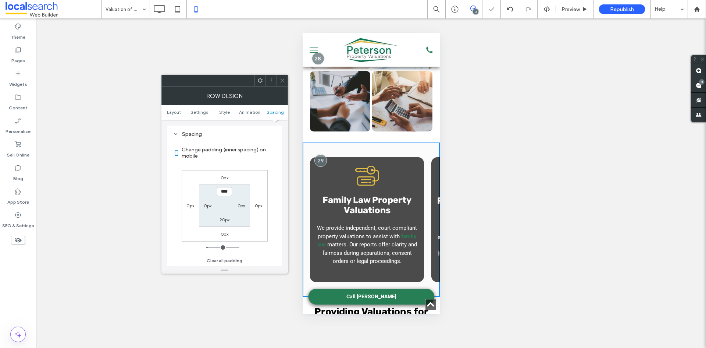
click at [220, 220] on label "20px" at bounding box center [225, 220] width 10 height 6
type input "**"
type input "****"
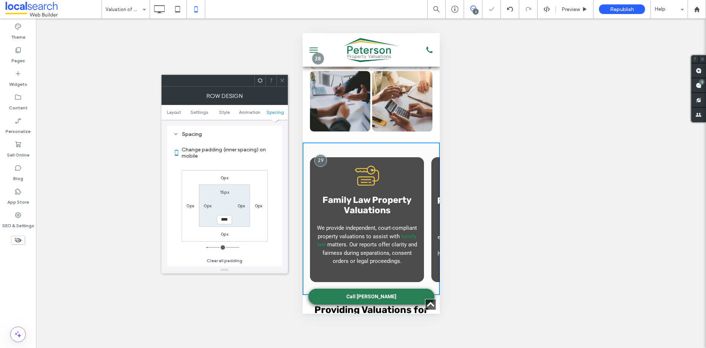
click at [281, 79] on use at bounding box center [282, 81] width 4 height 4
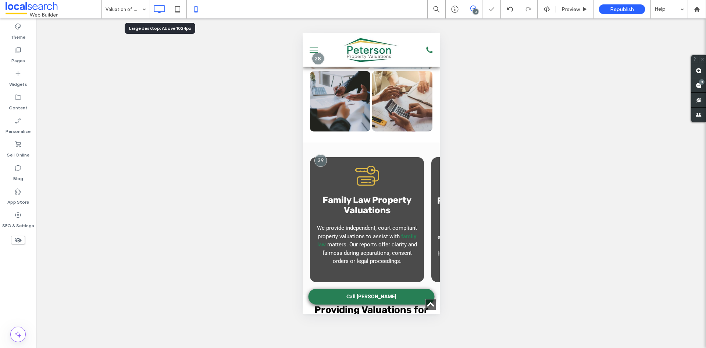
click at [156, 5] on icon at bounding box center [159, 9] width 15 height 15
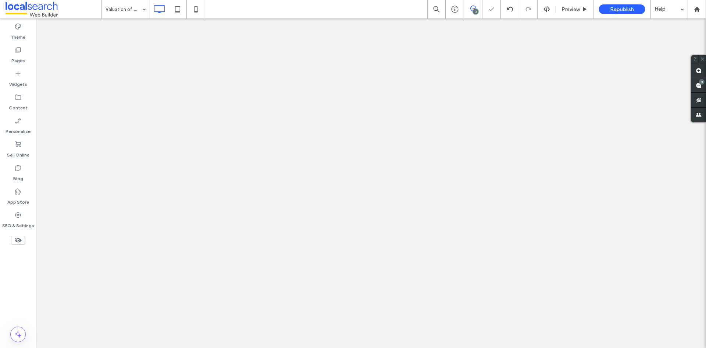
scroll to position [0, 0]
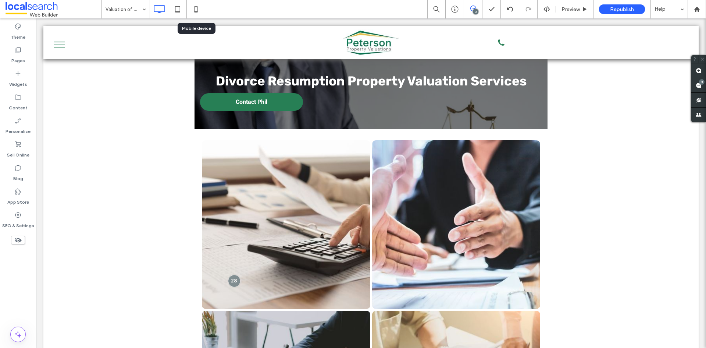
drag, startPoint x: 199, startPoint y: 8, endPoint x: 200, endPoint y: 12, distance: 4.2
click at [199, 8] on icon at bounding box center [196, 9] width 15 height 15
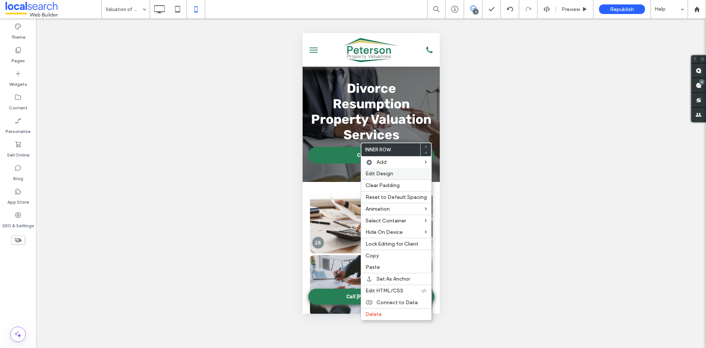
click at [392, 177] on div "Edit Design" at bounding box center [396, 173] width 70 height 11
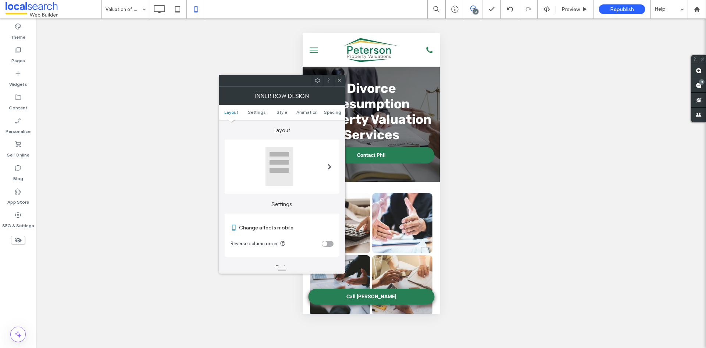
click at [325, 107] on ul "Layout Settings Style Animation Spacing" at bounding box center [282, 112] width 127 height 15
click at [327, 110] on span "Spacing" at bounding box center [332, 112] width 17 height 6
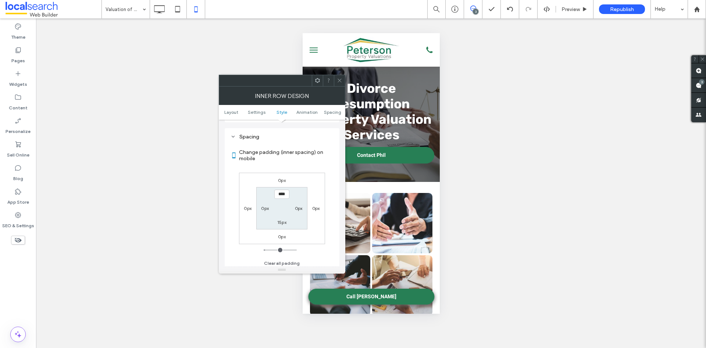
scroll to position [309, 0]
type input "****"
click at [280, 219] on label "15px" at bounding box center [281, 220] width 9 height 6
type input "**"
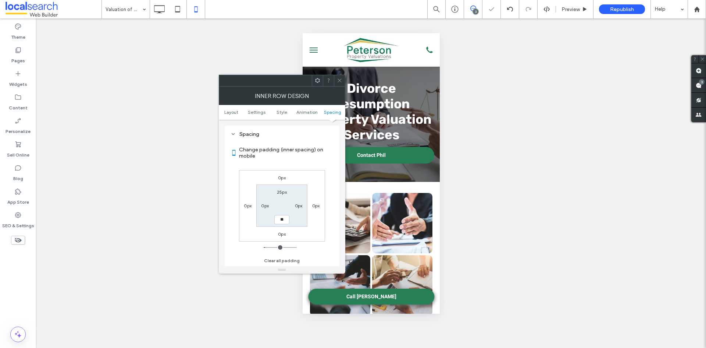
type input "**"
type input "****"
click at [341, 79] on icon at bounding box center [340, 81] width 6 height 6
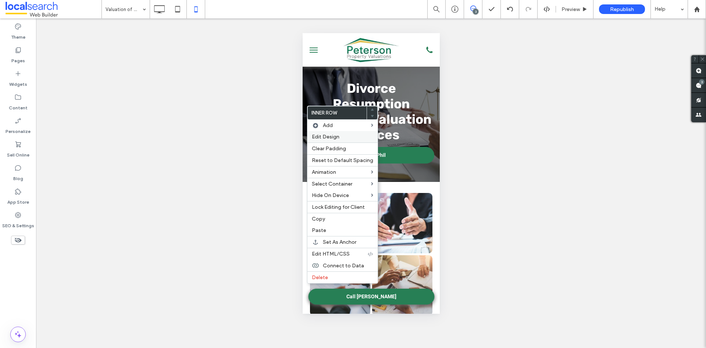
click at [339, 137] on label "Edit Design" at bounding box center [342, 137] width 61 height 6
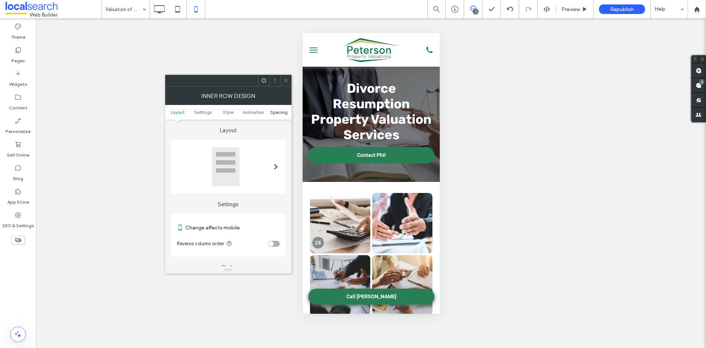
click at [277, 113] on span "Spacing" at bounding box center [278, 112] width 17 height 6
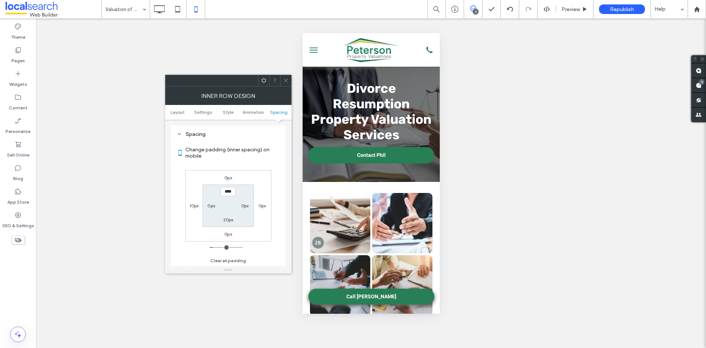
click at [285, 76] on span at bounding box center [286, 80] width 6 height 11
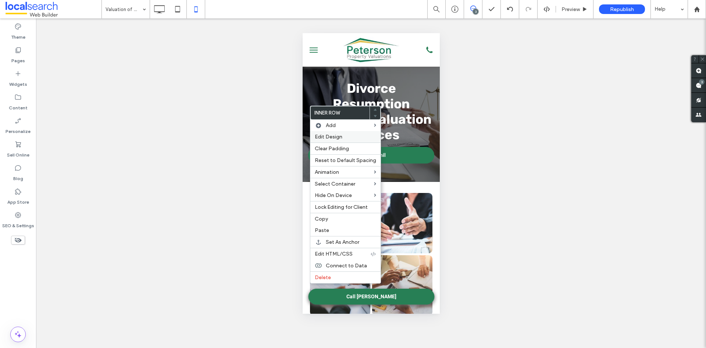
click at [357, 132] on div "Edit Design" at bounding box center [345, 136] width 70 height 11
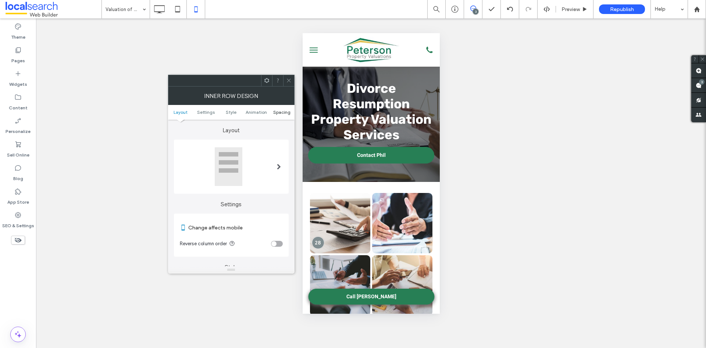
click at [273, 110] on link "Spacing" at bounding box center [281, 112] width 25 height 6
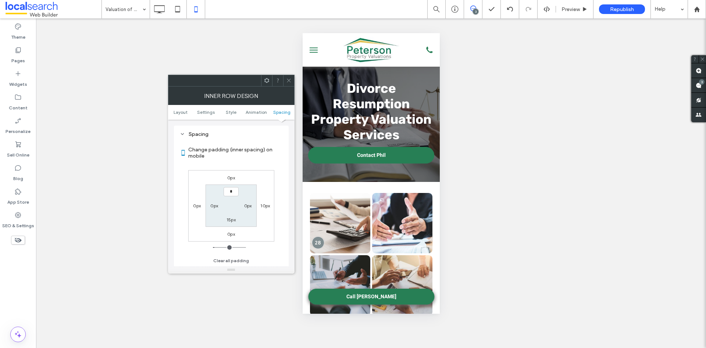
type input "**"
type input "****"
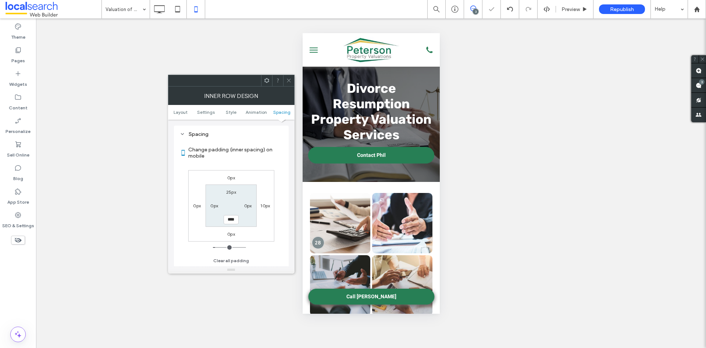
click at [278, 209] on div "Change padding (inner spacing) on mobile 0px 10px 0px 0px 25px 0px **** 0px Cle…" at bounding box center [231, 202] width 103 height 127
click at [286, 80] on icon at bounding box center [289, 81] width 6 height 6
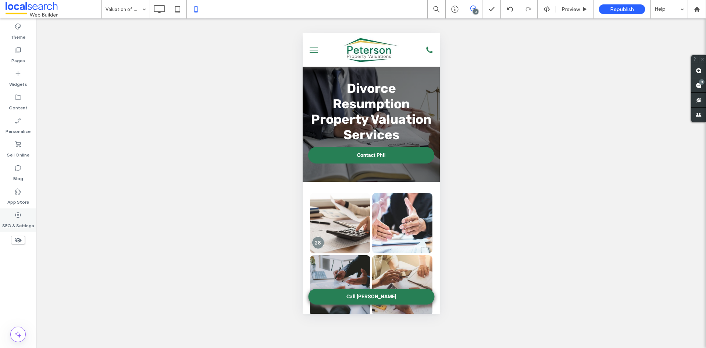
click at [18, 215] on icon at bounding box center [17, 214] width 7 height 7
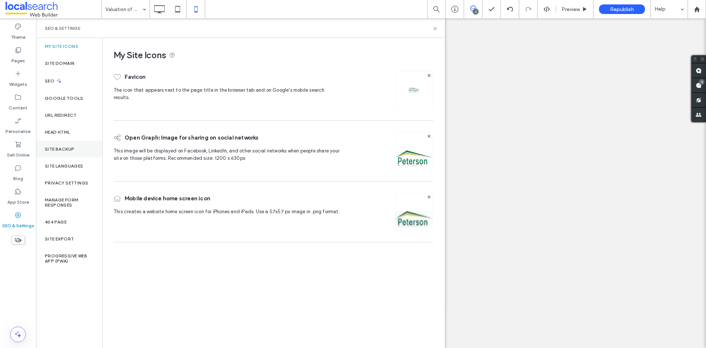
click at [65, 150] on label "Site Backup" at bounding box center [59, 148] width 29 height 5
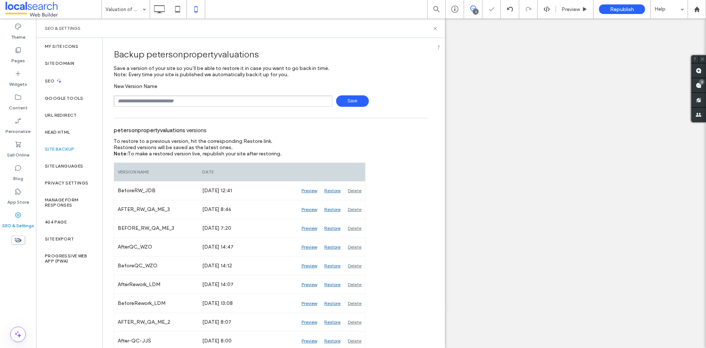
click at [199, 104] on input "text" at bounding box center [223, 100] width 219 height 11
type input "**********"
click at [348, 101] on span "Save" at bounding box center [352, 100] width 33 height 11
click at [434, 29] on use at bounding box center [435, 28] width 3 height 3
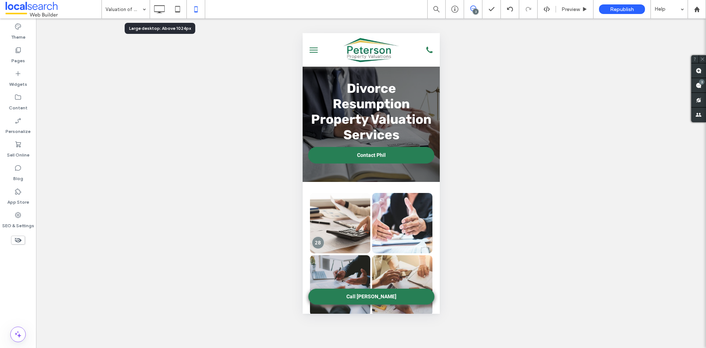
drag, startPoint x: 158, startPoint y: 9, endPoint x: 174, endPoint y: 43, distance: 37.2
click at [158, 9] on icon at bounding box center [159, 9] width 15 height 15
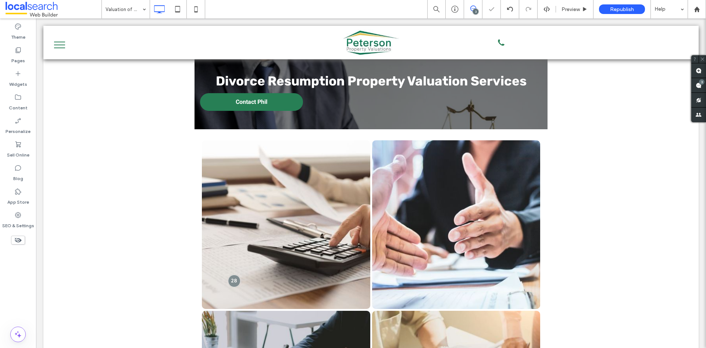
click at [471, 10] on icon at bounding box center [473, 9] width 6 height 6
click at [477, 8] on span at bounding box center [473, 9] width 18 height 6
click at [699, 86] on use at bounding box center [699, 85] width 6 height 6
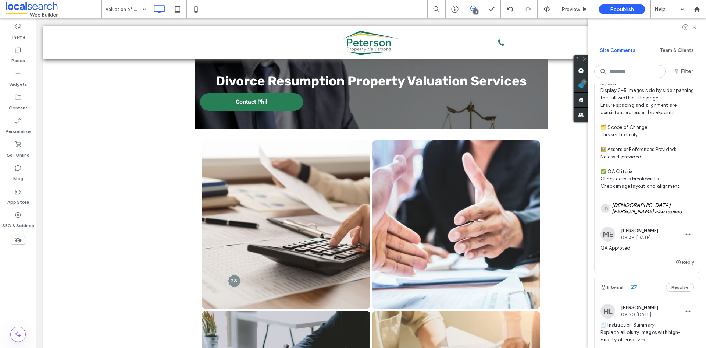
scroll to position [221, 0]
click at [633, 209] on div "LD [DEMOGRAPHIC_DATA] [PERSON_NAME] also replied" at bounding box center [647, 208] width 93 height 24
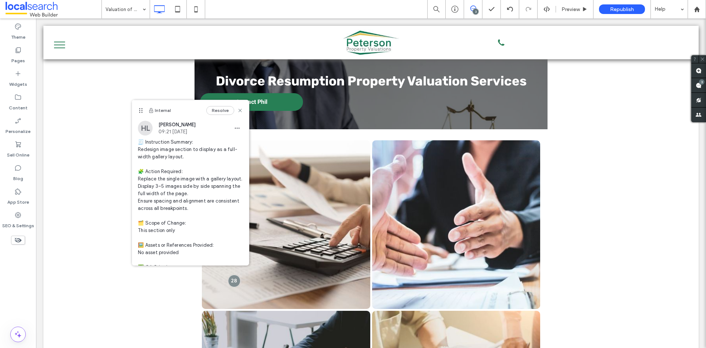
scroll to position [0, 0]
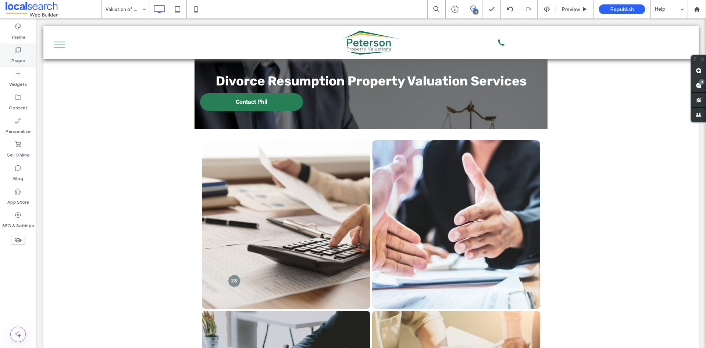
click at [23, 47] on div "Pages" at bounding box center [18, 55] width 36 height 24
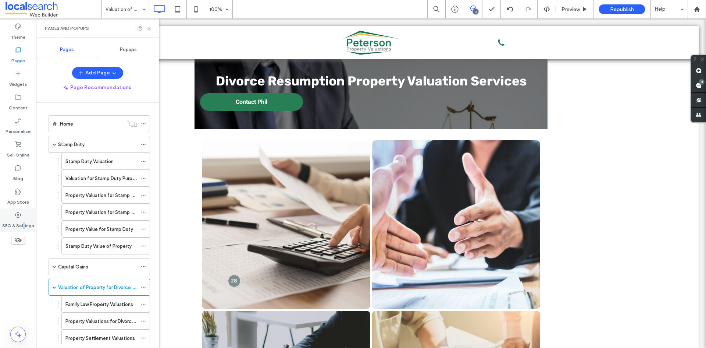
click at [24, 217] on div "SEO & Settings" at bounding box center [18, 220] width 36 height 24
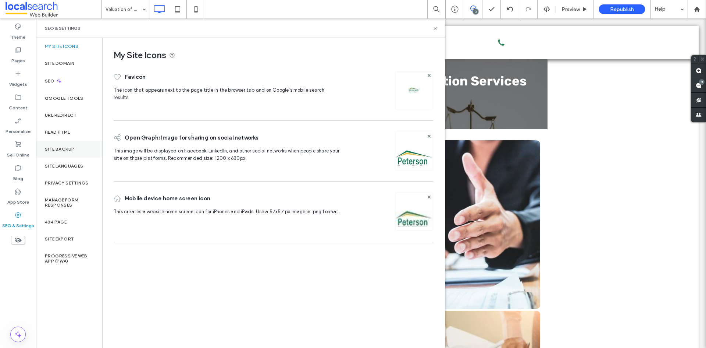
click at [58, 150] on label "Site Backup" at bounding box center [59, 148] width 29 height 5
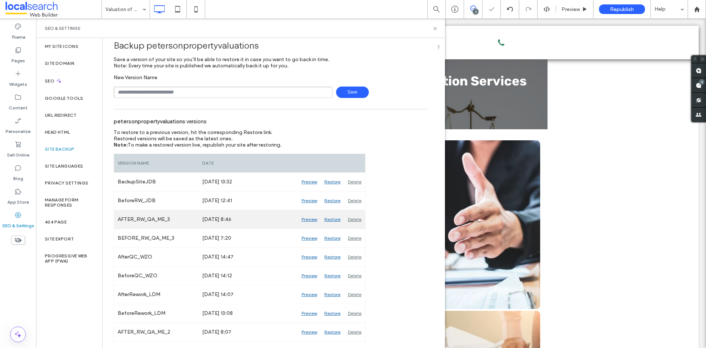
scroll to position [37, 0]
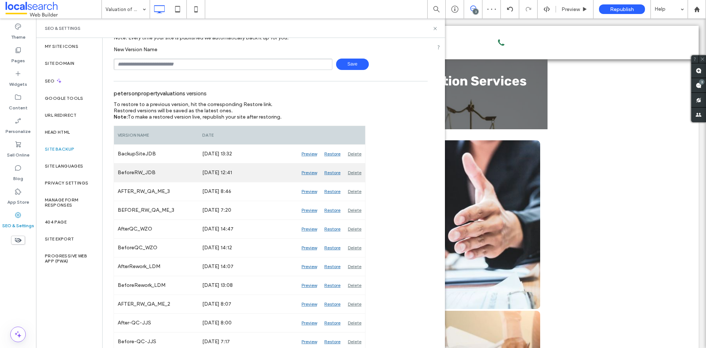
click at [308, 172] on div "Preview" at bounding box center [309, 172] width 23 height 18
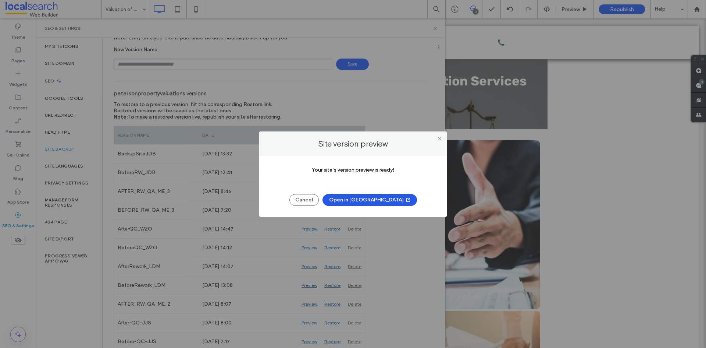
click at [367, 200] on button "Open in [GEOGRAPHIC_DATA]" at bounding box center [370, 200] width 95 height 12
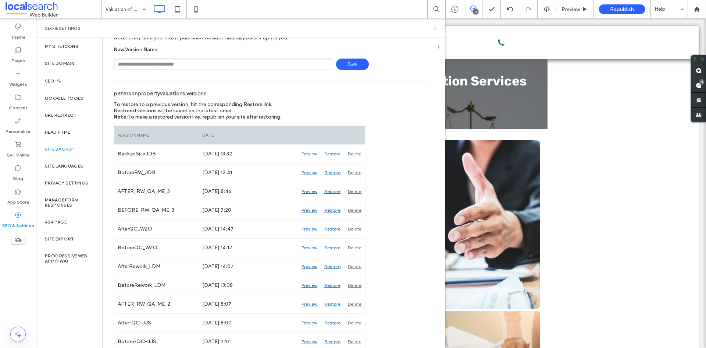
click at [438, 29] on icon at bounding box center [435, 29] width 6 height 6
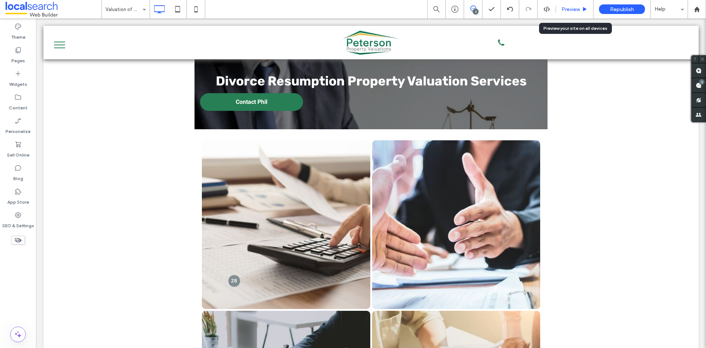
click at [565, 10] on span "Preview" at bounding box center [571, 9] width 18 height 6
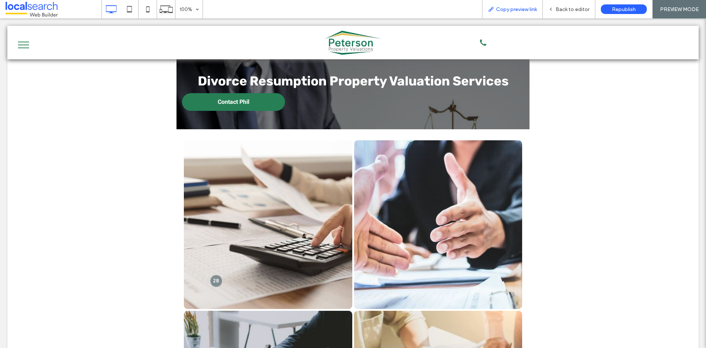
click at [513, 8] on span "Copy preview link" at bounding box center [516, 9] width 41 height 6
click at [572, 11] on span "Back to editor" at bounding box center [573, 9] width 34 height 6
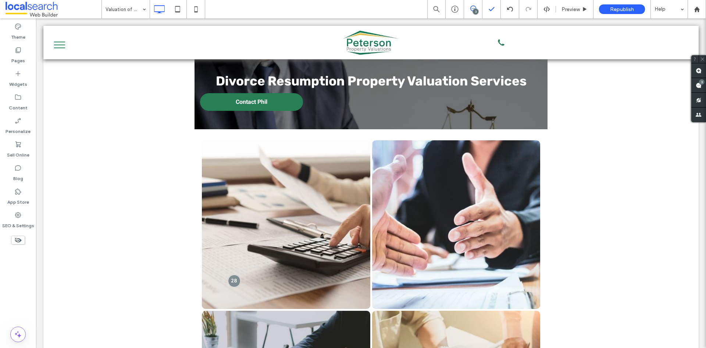
drag, startPoint x: 475, startPoint y: 10, endPoint x: 484, endPoint y: 13, distance: 9.9
click at [475, 10] on div "3" at bounding box center [476, 12] width 6 height 6
click at [472, 8] on use at bounding box center [473, 9] width 6 height 6
click at [697, 87] on use at bounding box center [699, 85] width 6 height 6
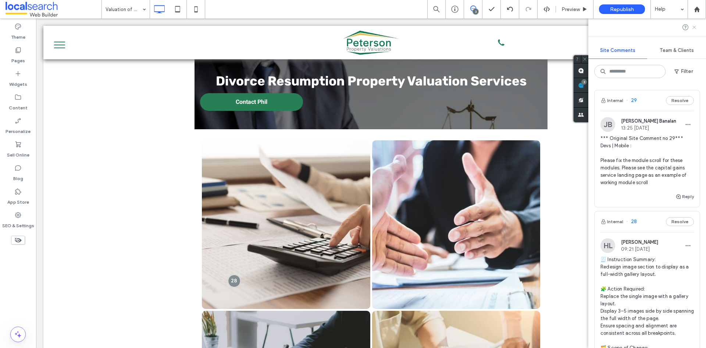
click at [696, 26] on icon at bounding box center [694, 27] width 6 height 6
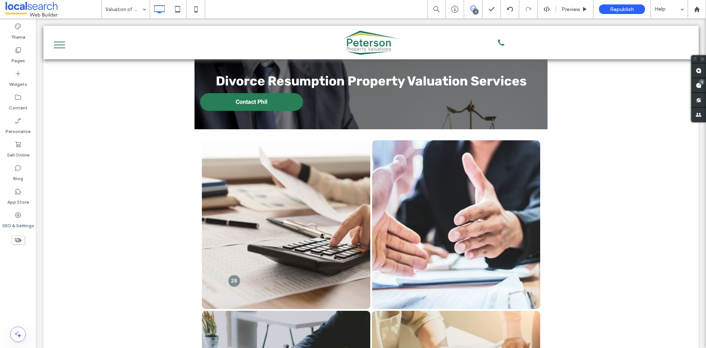
click at [470, 8] on use at bounding box center [473, 9] width 6 height 6
click at [476, 8] on use at bounding box center [473, 9] width 6 height 6
click at [699, 85] on use at bounding box center [699, 85] width 6 height 6
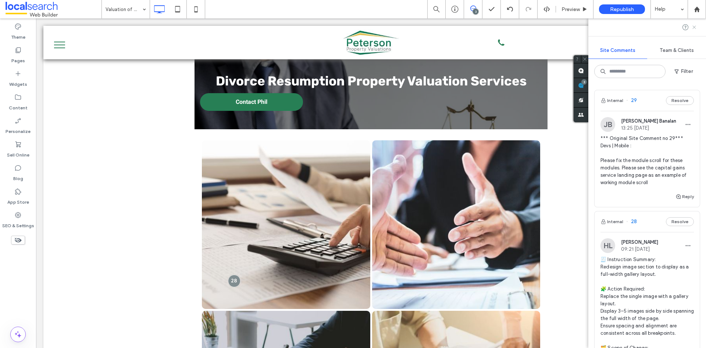
click at [693, 28] on icon at bounding box center [694, 27] width 6 height 6
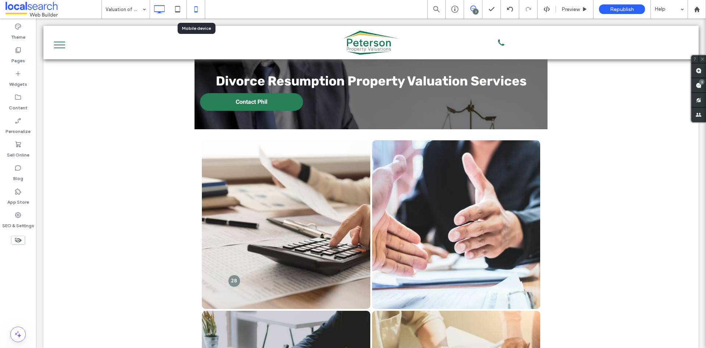
click at [198, 11] on icon at bounding box center [196, 9] width 15 height 15
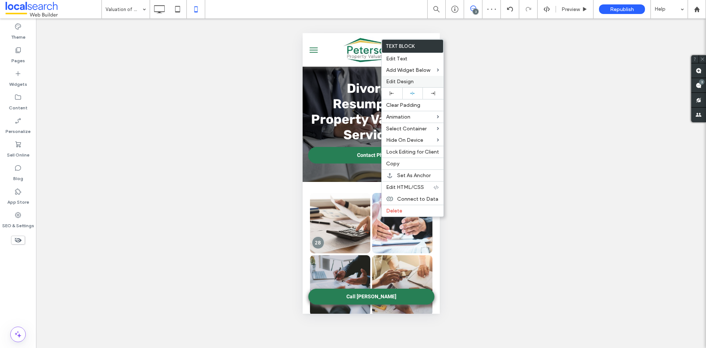
click at [404, 82] on span "Edit Design" at bounding box center [400, 81] width 28 height 6
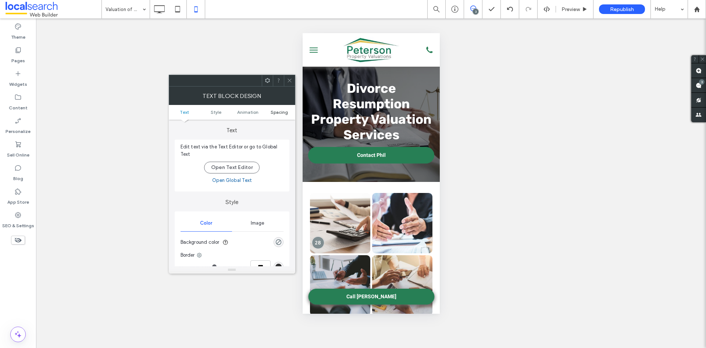
click at [277, 113] on span "Spacing" at bounding box center [279, 112] width 17 height 6
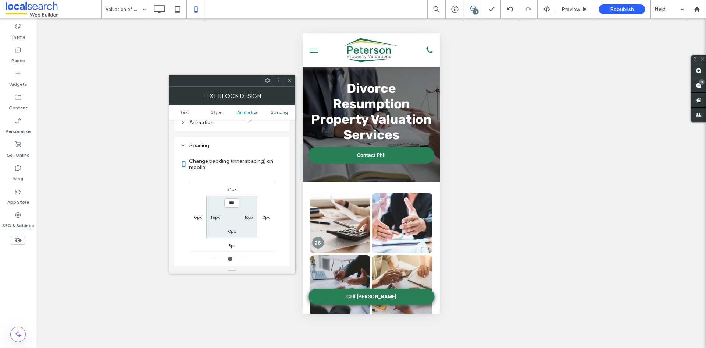
scroll to position [211, 0]
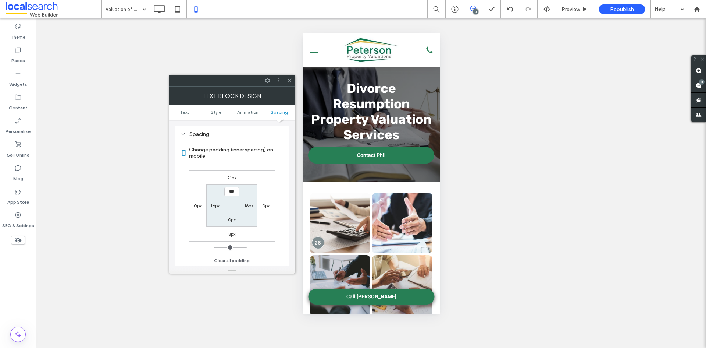
click at [291, 81] on icon at bounding box center [290, 81] width 6 height 6
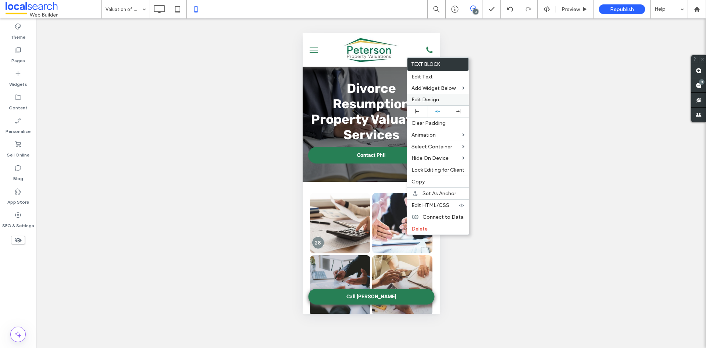
click at [423, 96] on div "Edit Design" at bounding box center [438, 99] width 62 height 11
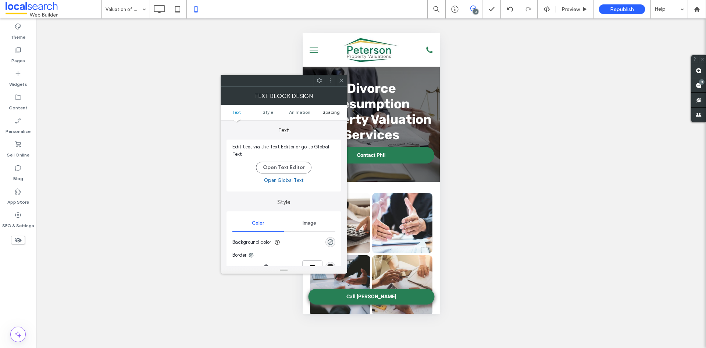
click at [331, 111] on span "Spacing" at bounding box center [331, 112] width 17 height 6
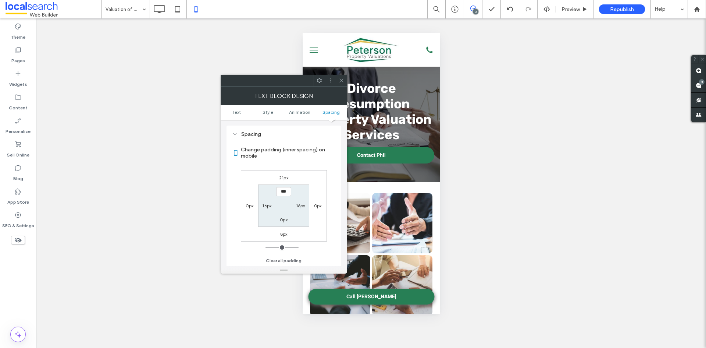
click at [344, 80] on icon at bounding box center [342, 81] width 6 height 6
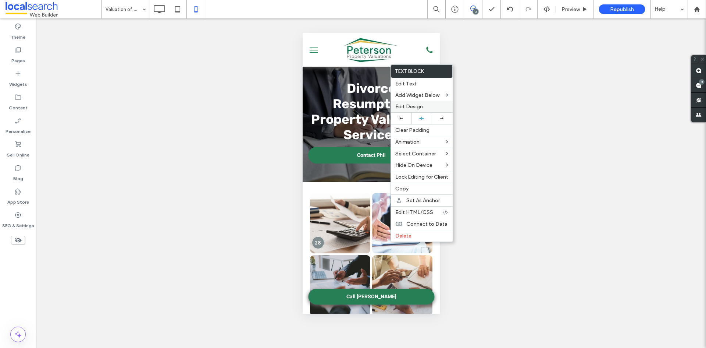
click at [411, 109] on span "Edit Design" at bounding box center [409, 106] width 28 height 6
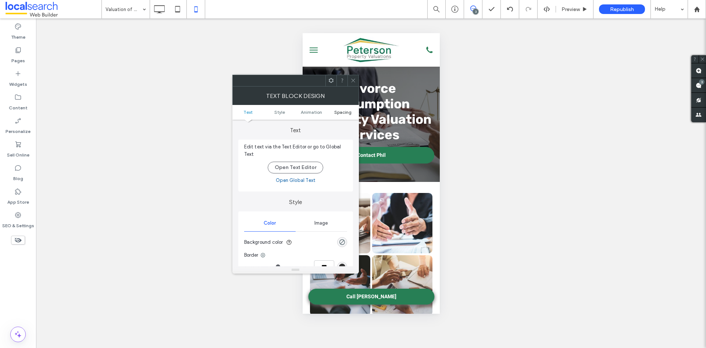
click at [347, 111] on span "Spacing" at bounding box center [342, 112] width 17 height 6
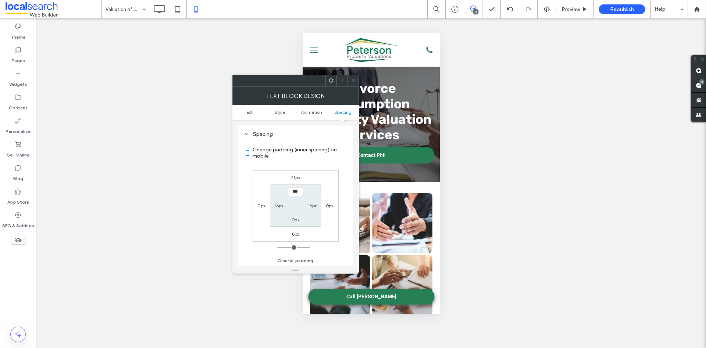
drag, startPoint x: 353, startPoint y: 78, endPoint x: 353, endPoint y: 85, distance: 7.0
click at [353, 78] on icon at bounding box center [353, 81] width 6 height 6
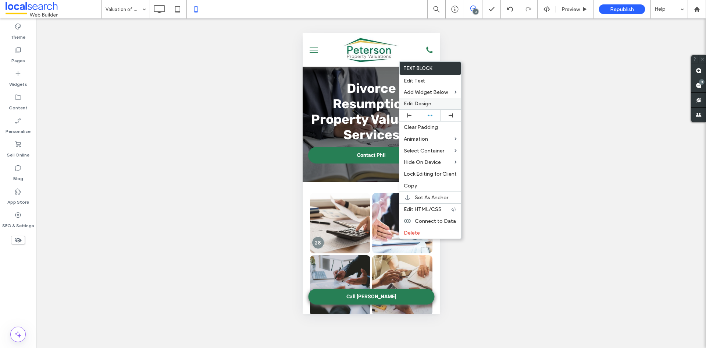
click at [426, 102] on span "Edit Design" at bounding box center [418, 103] width 28 height 6
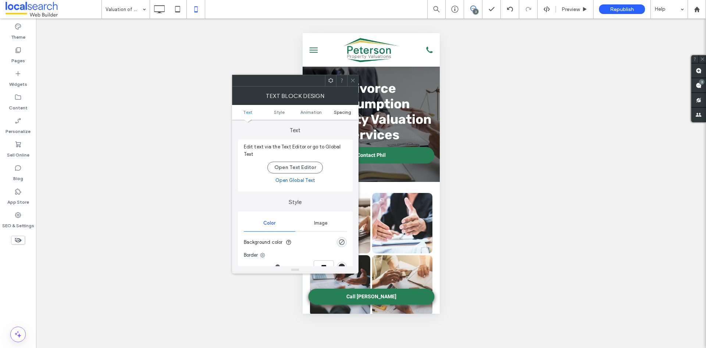
click at [339, 111] on span "Spacing" at bounding box center [342, 112] width 17 height 6
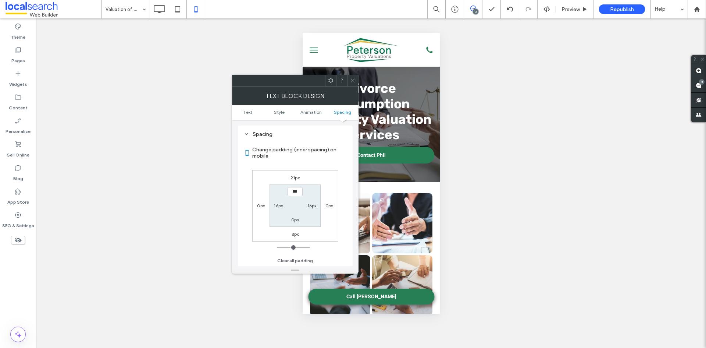
click at [355, 84] on span at bounding box center [353, 80] width 6 height 11
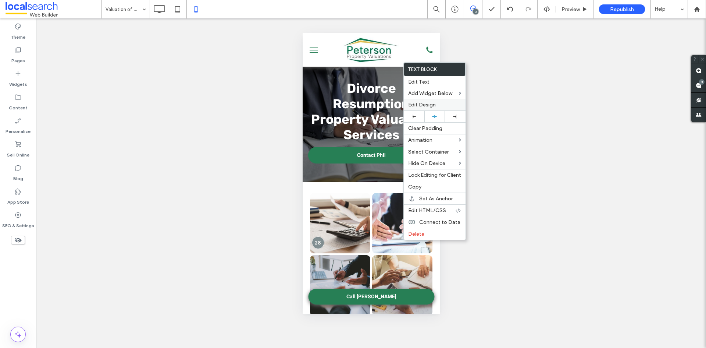
click at [423, 107] on span "Edit Design" at bounding box center [422, 105] width 28 height 6
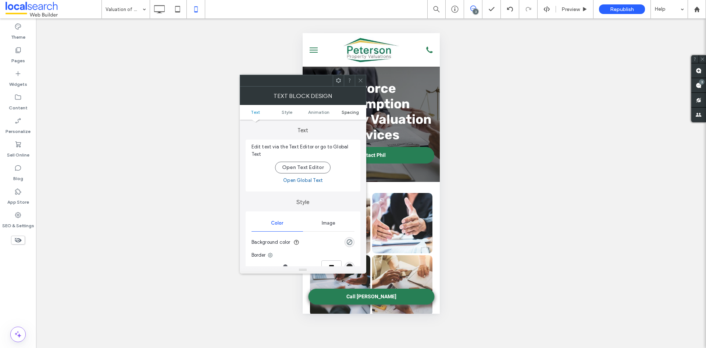
click at [345, 109] on span "Spacing" at bounding box center [350, 112] width 17 height 6
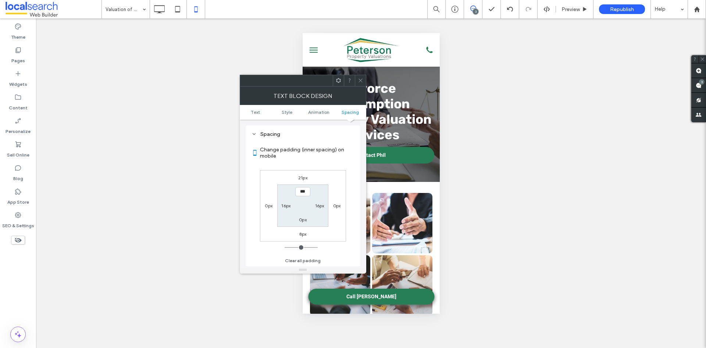
click at [364, 81] on div at bounding box center [360, 80] width 11 height 11
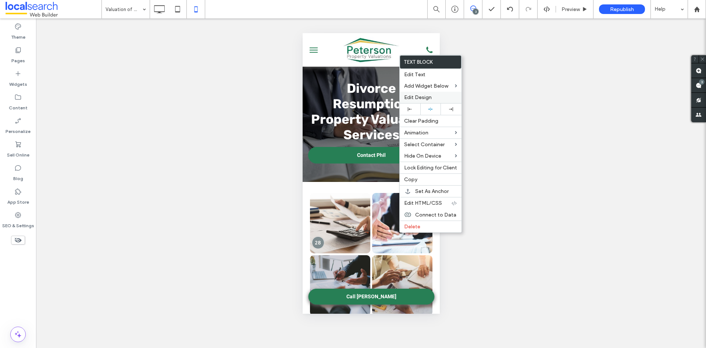
click at [433, 96] on label "Edit Design" at bounding box center [430, 97] width 53 height 6
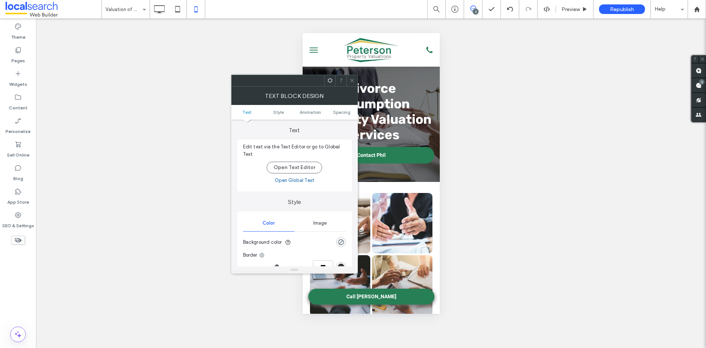
click at [338, 115] on ul "Text Style Animation Spacing" at bounding box center [294, 112] width 127 height 15
click at [338, 113] on span "Spacing" at bounding box center [341, 112] width 17 height 6
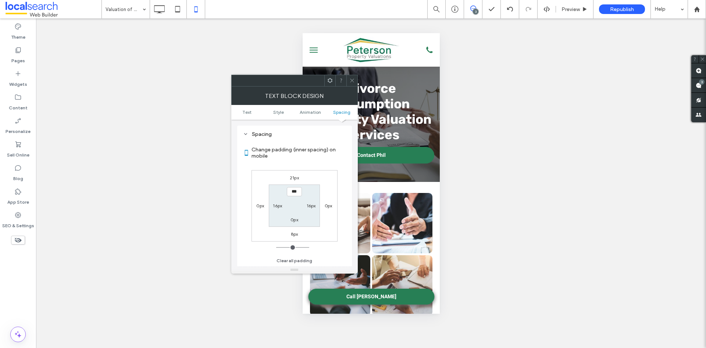
click at [351, 82] on icon at bounding box center [352, 81] width 6 height 6
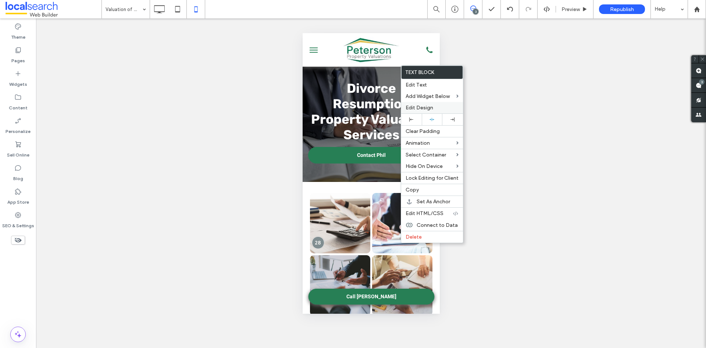
click at [422, 104] on div "Edit Design" at bounding box center [432, 107] width 62 height 11
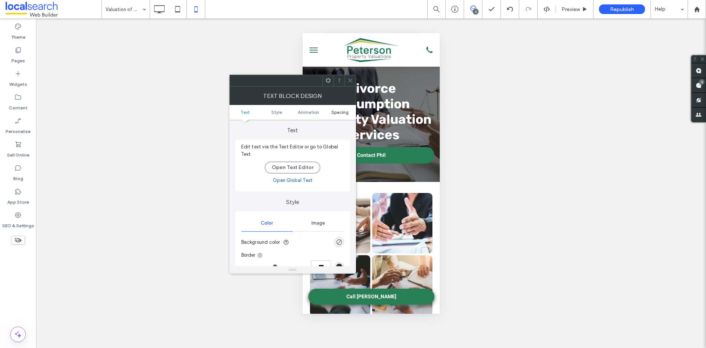
click at [345, 110] on span "Spacing" at bounding box center [339, 112] width 17 height 6
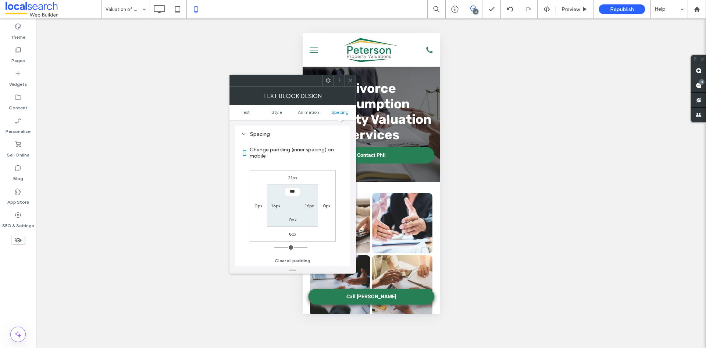
click at [350, 84] on span at bounding box center [351, 80] width 6 height 11
